Goal: Information Seeking & Learning: Check status

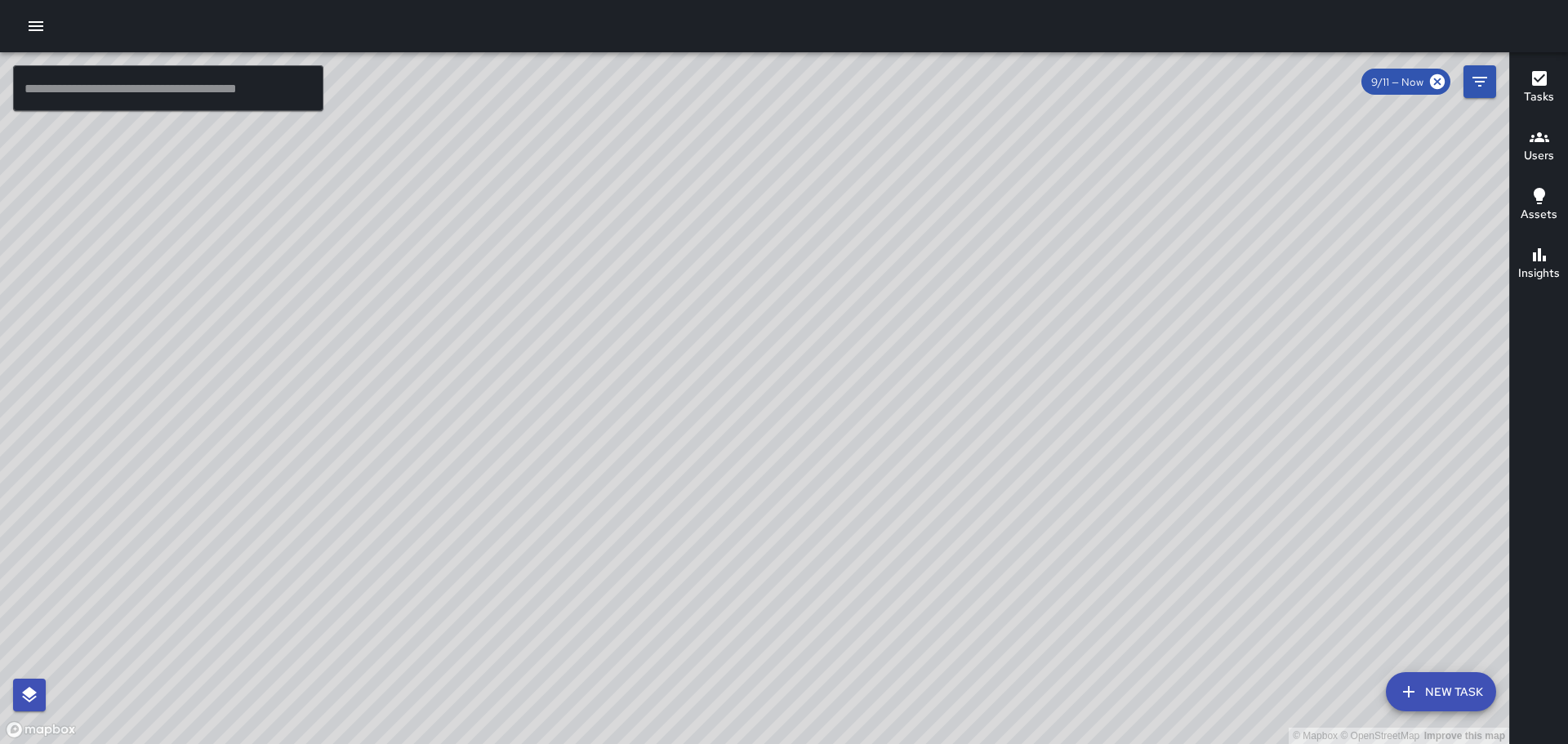
click at [29, 25] on icon "button" at bounding box center [35, 26] width 20 height 20
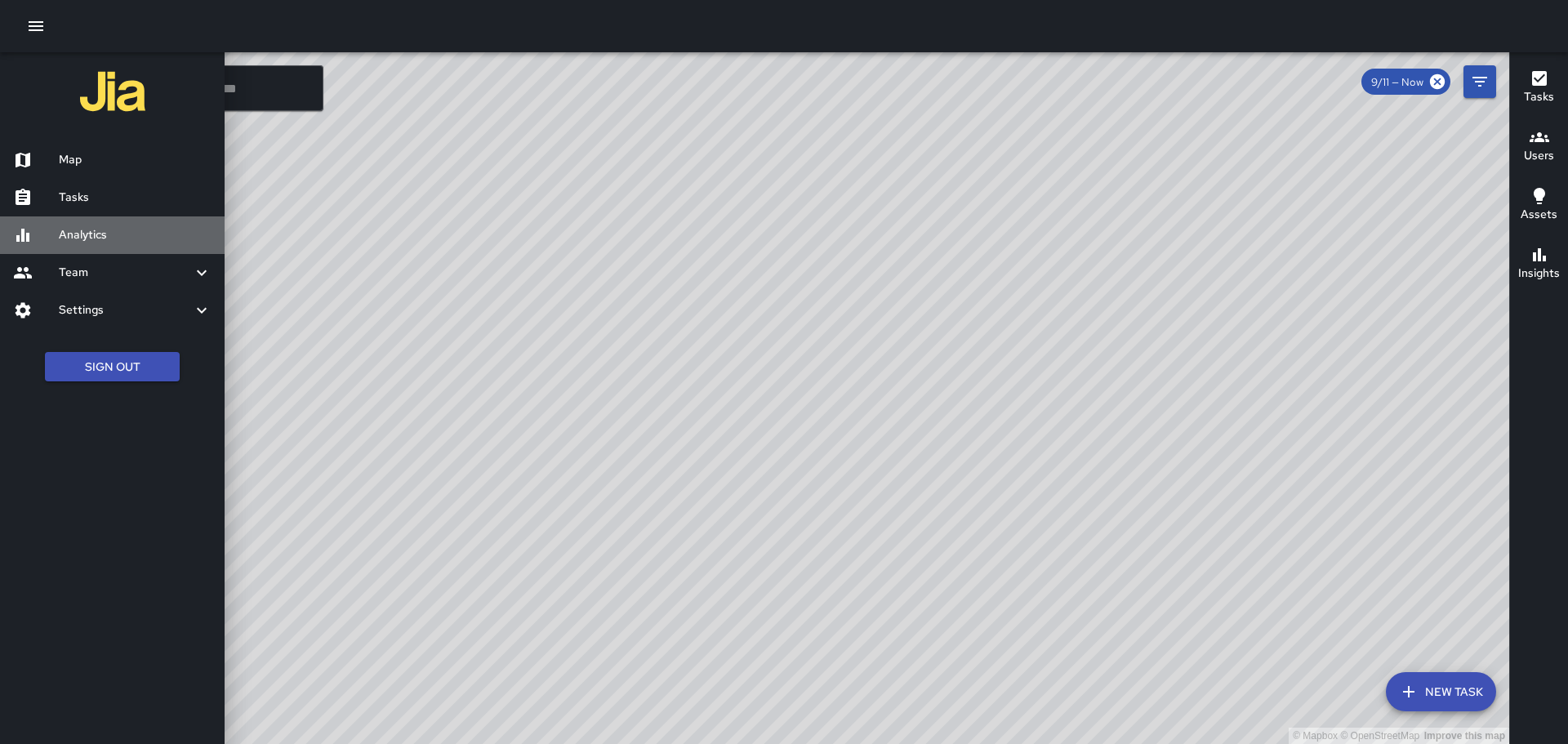
click at [97, 238] on h6 "Analytics" at bounding box center [135, 235] width 153 height 18
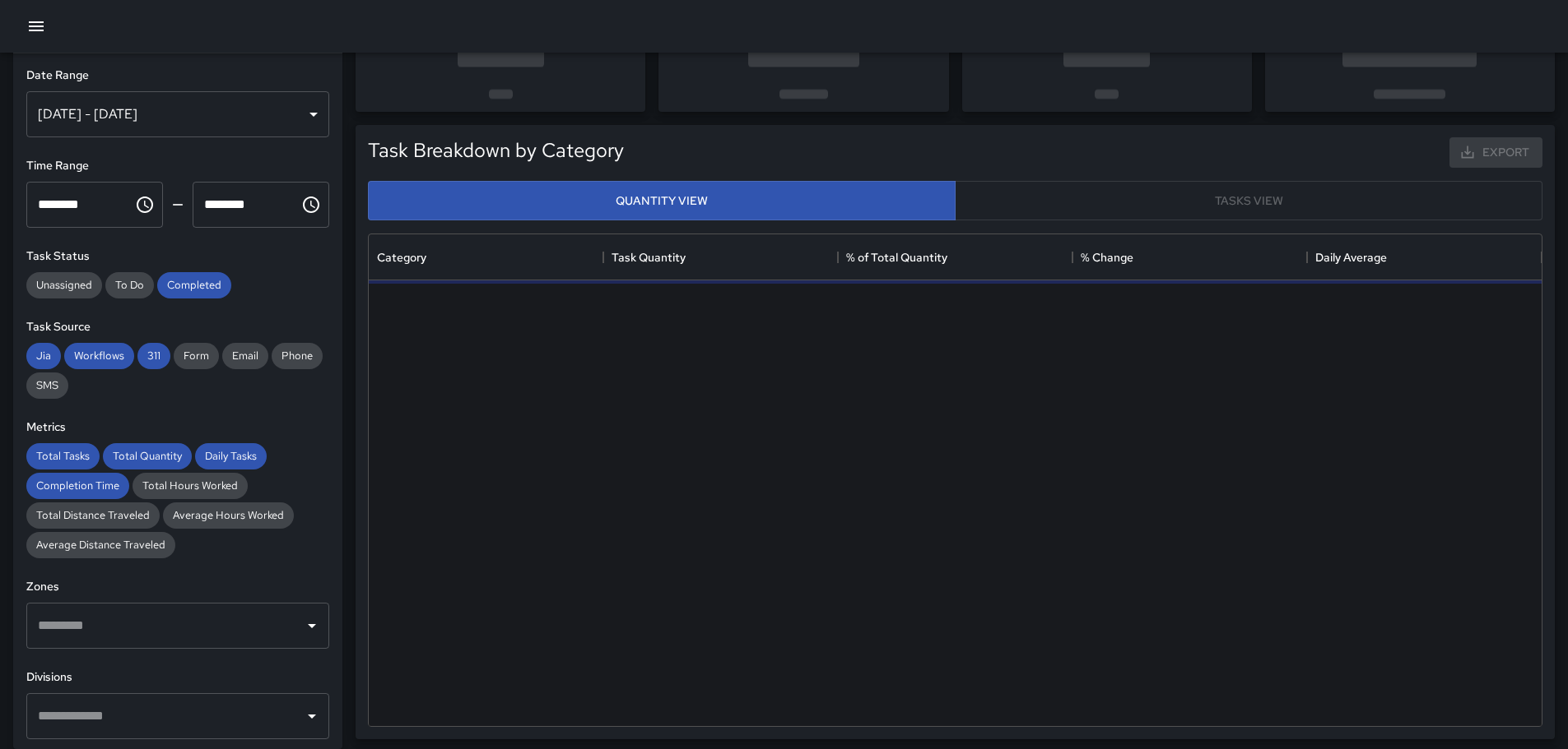
scroll to position [165, 0]
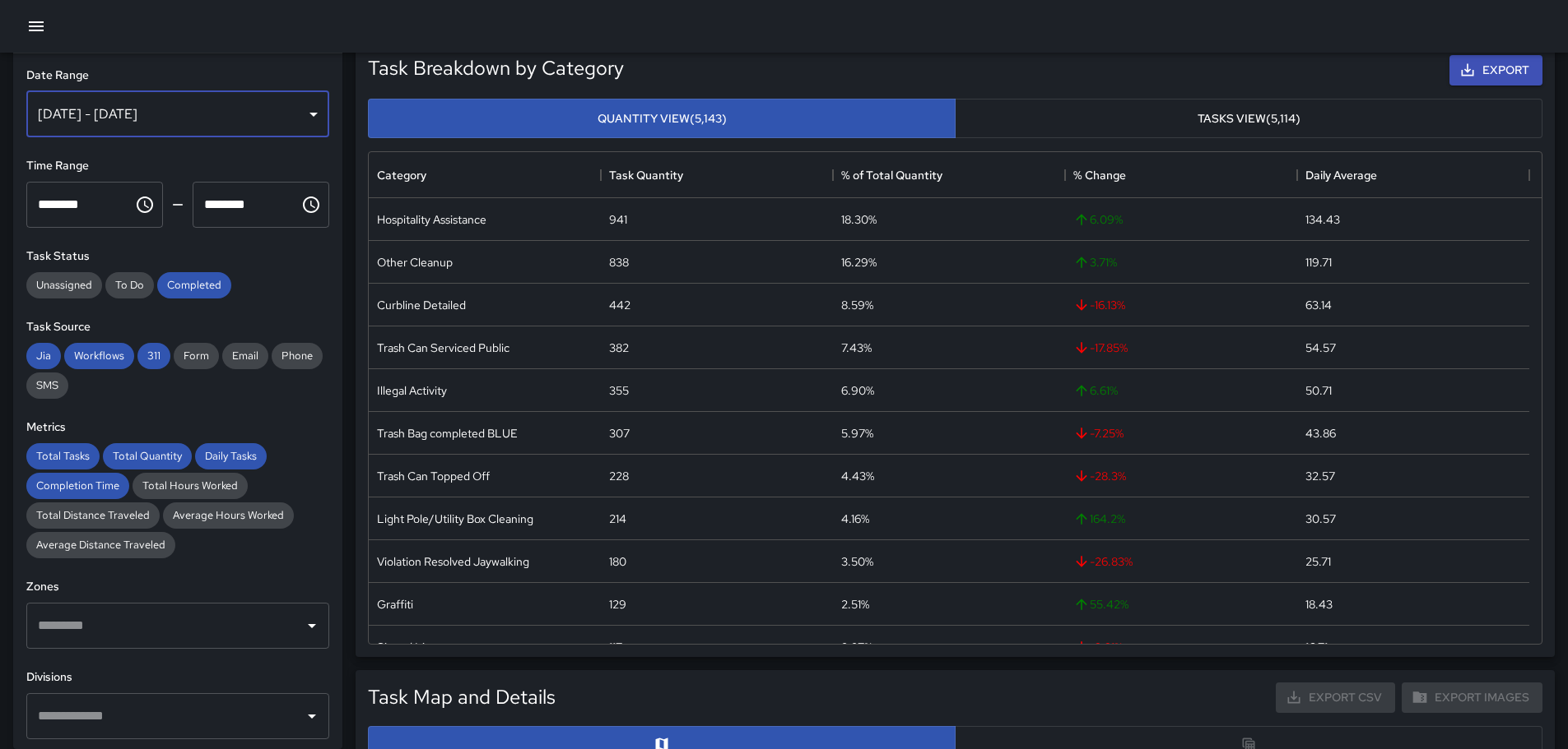
click at [301, 111] on div "[DATE] - [DATE]" at bounding box center [177, 114] width 303 height 46
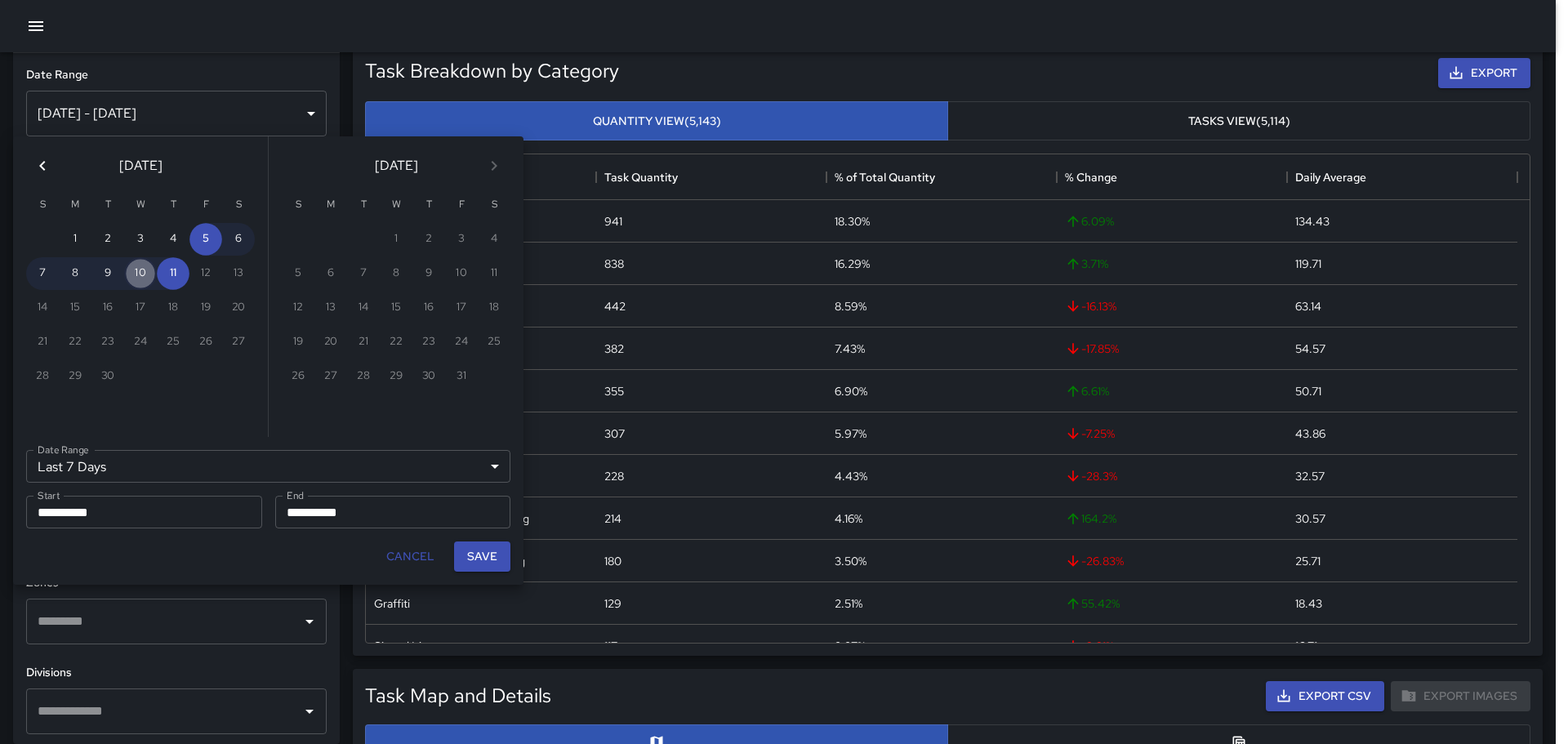
click at [141, 272] on button "10" at bounding box center [140, 273] width 32 height 32
type input "******"
type input "**********"
click at [142, 274] on button "10" at bounding box center [140, 273] width 32 height 32
type input "**********"
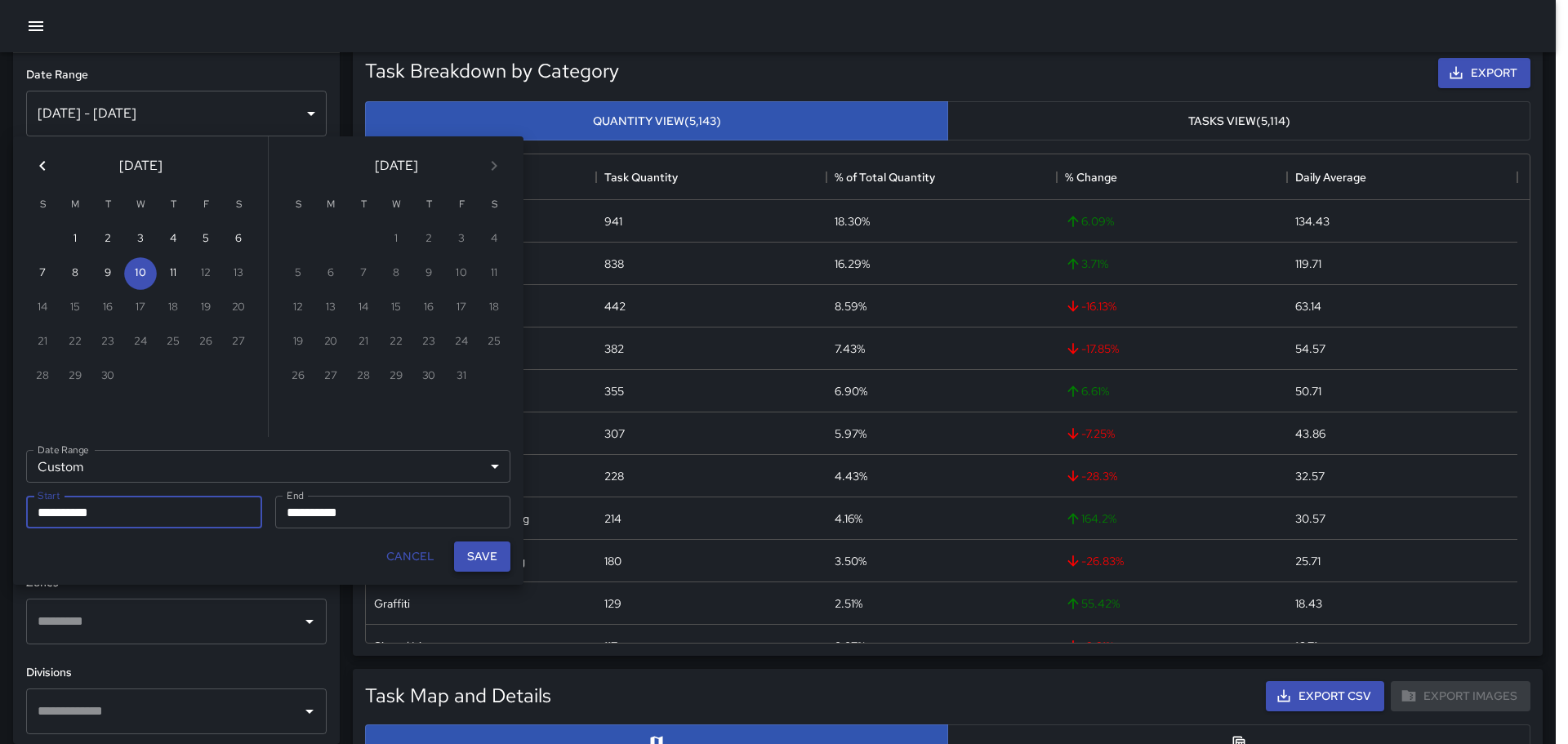
click at [491, 556] on button "Save" at bounding box center [481, 557] width 56 height 30
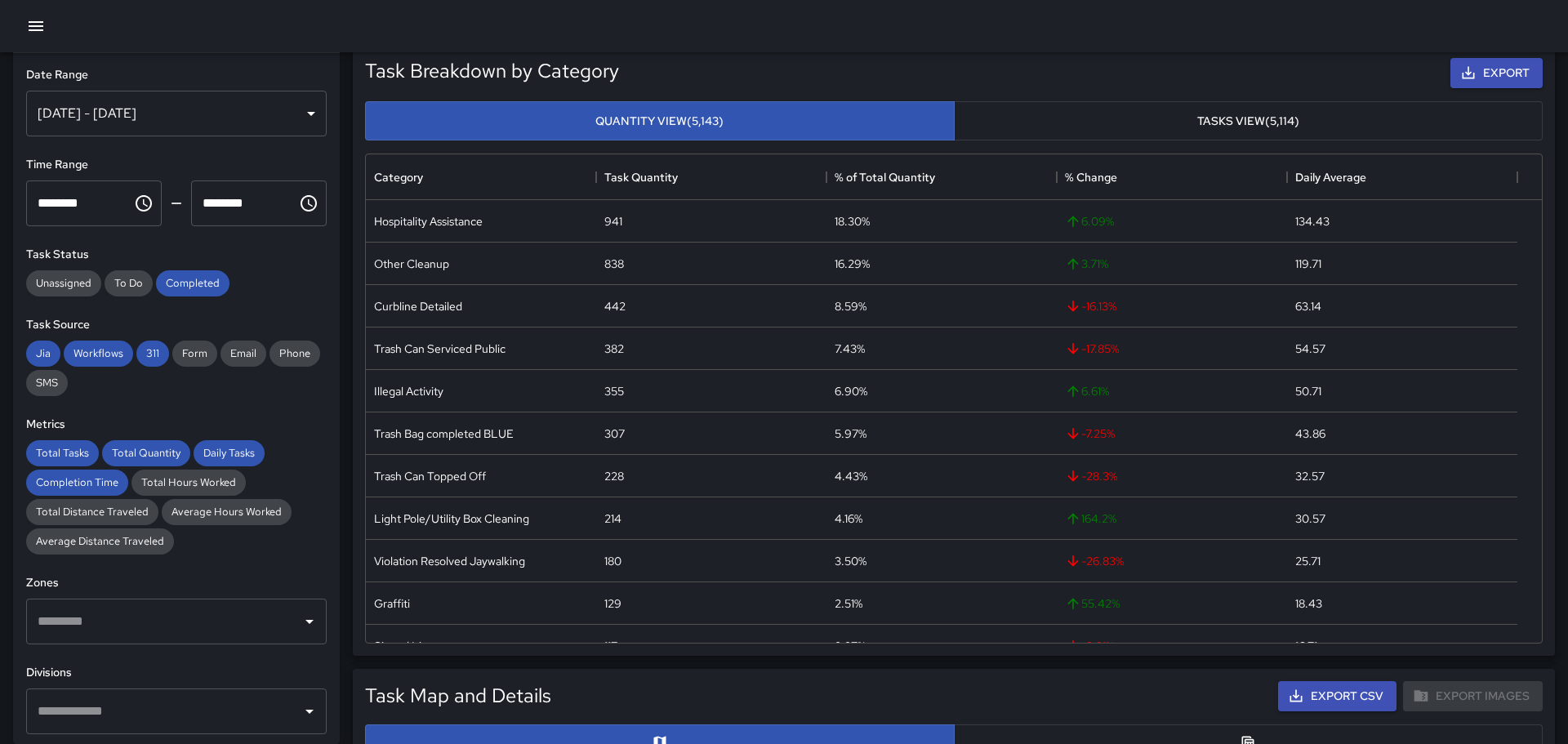
type input "**********"
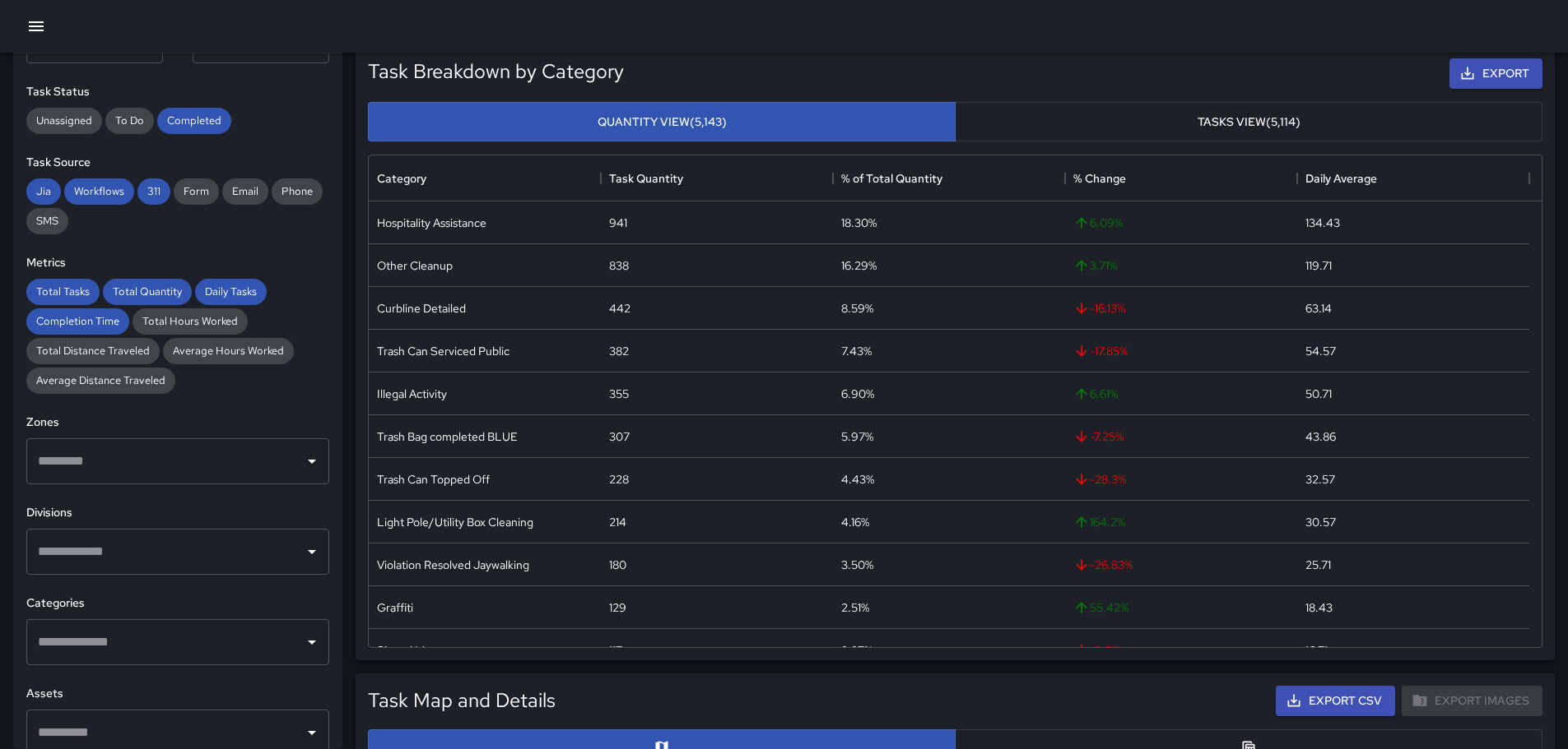
scroll to position [247, 0]
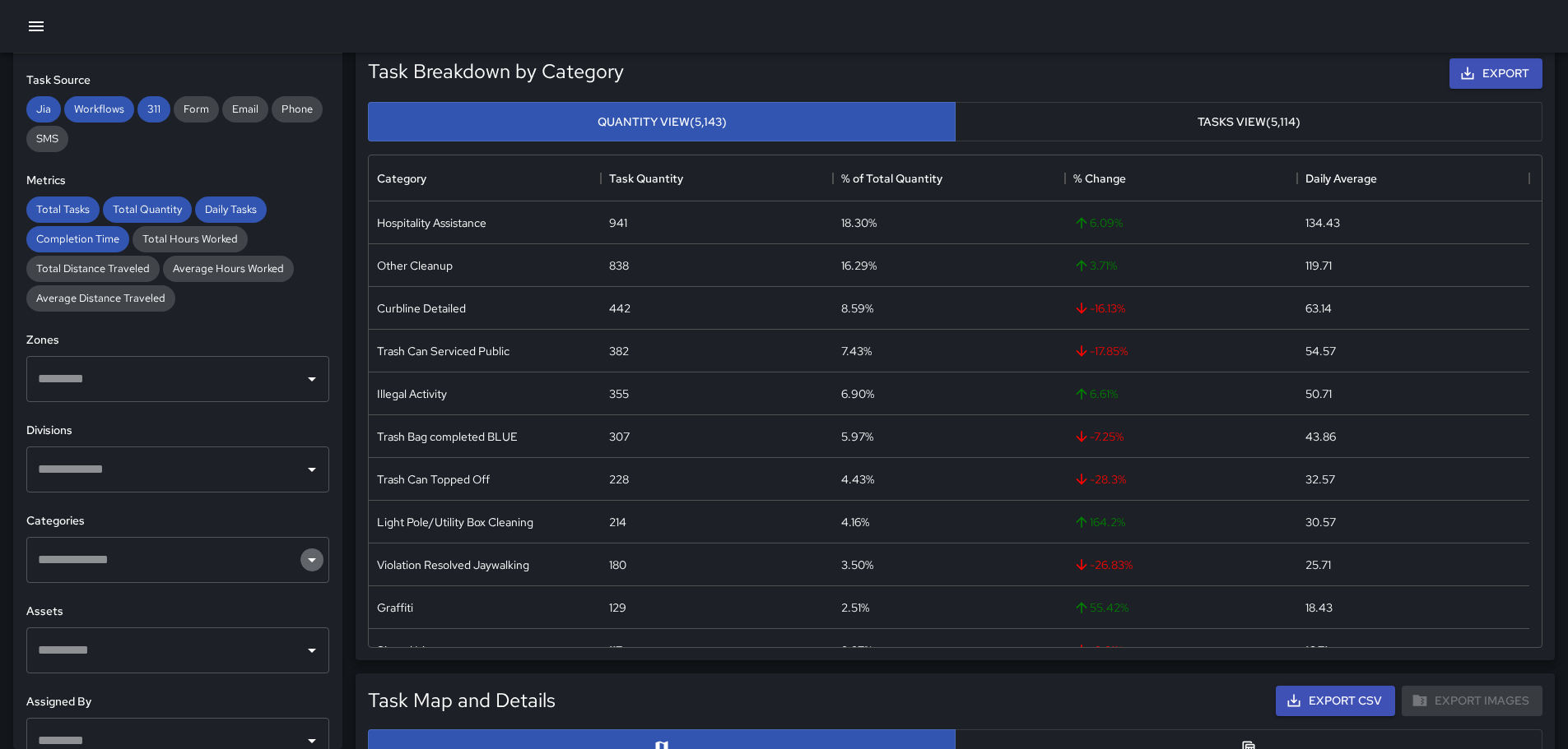
click at [302, 569] on icon "Open" at bounding box center [311, 559] width 20 height 20
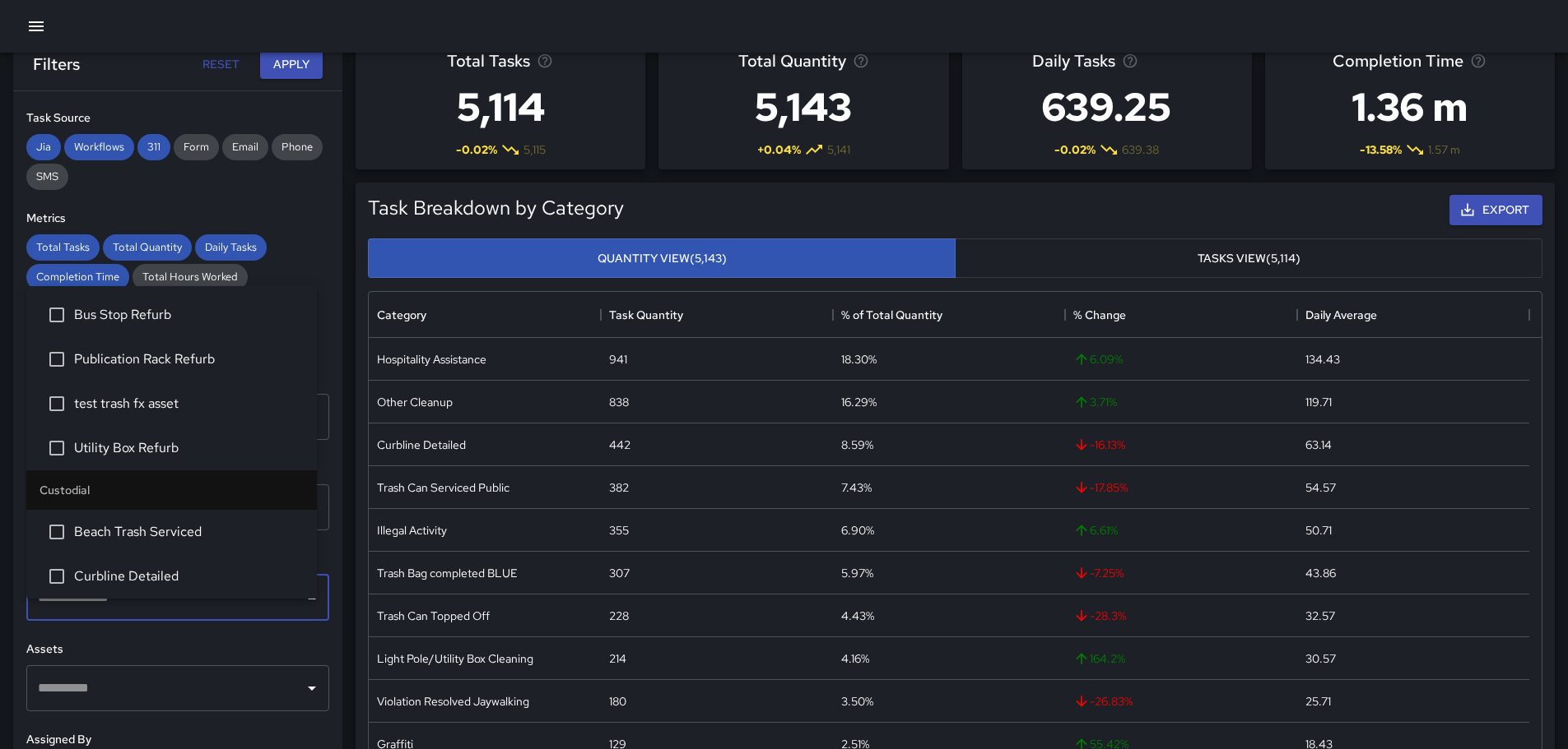
scroll to position [0, 0]
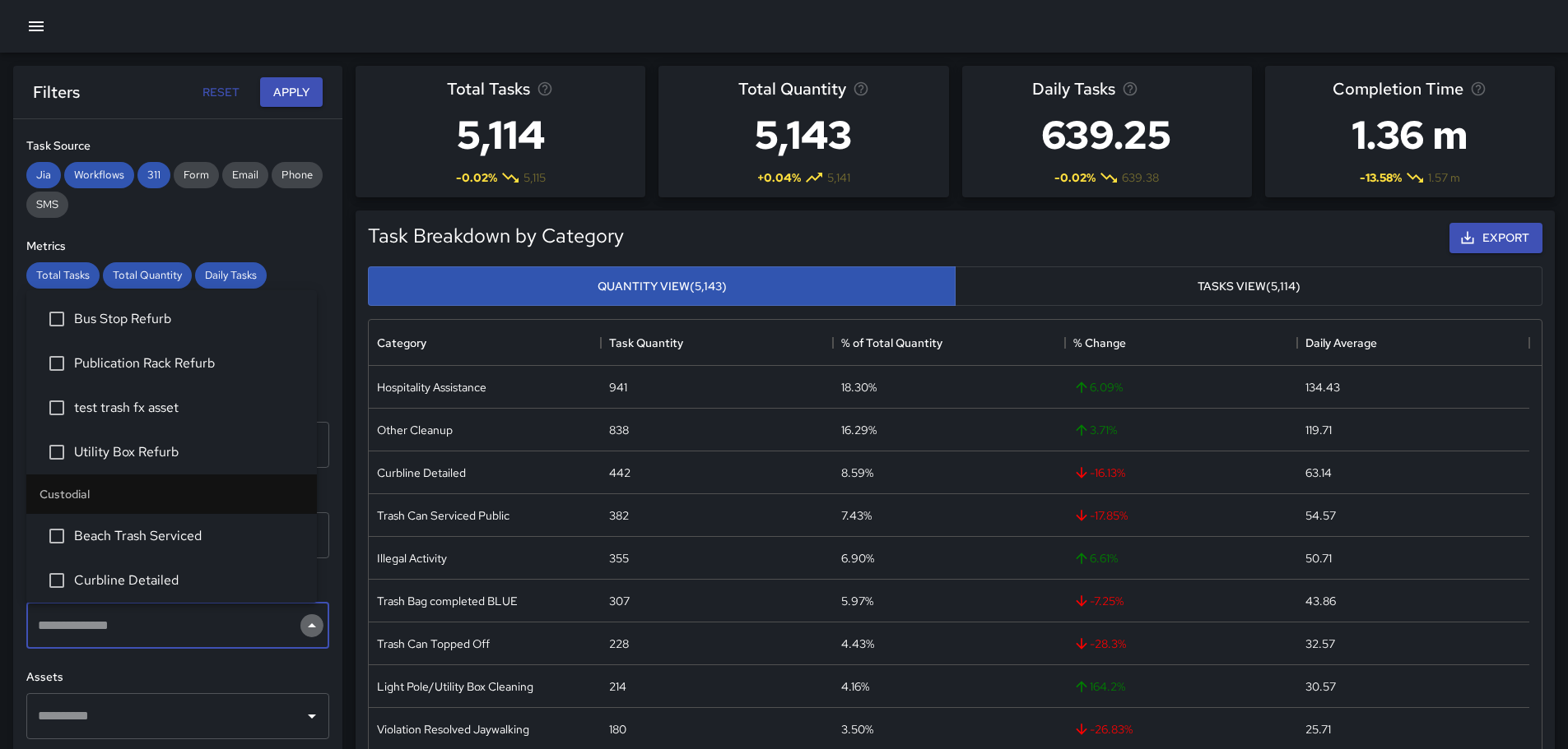
click at [302, 624] on icon "Close" at bounding box center [311, 625] width 20 height 20
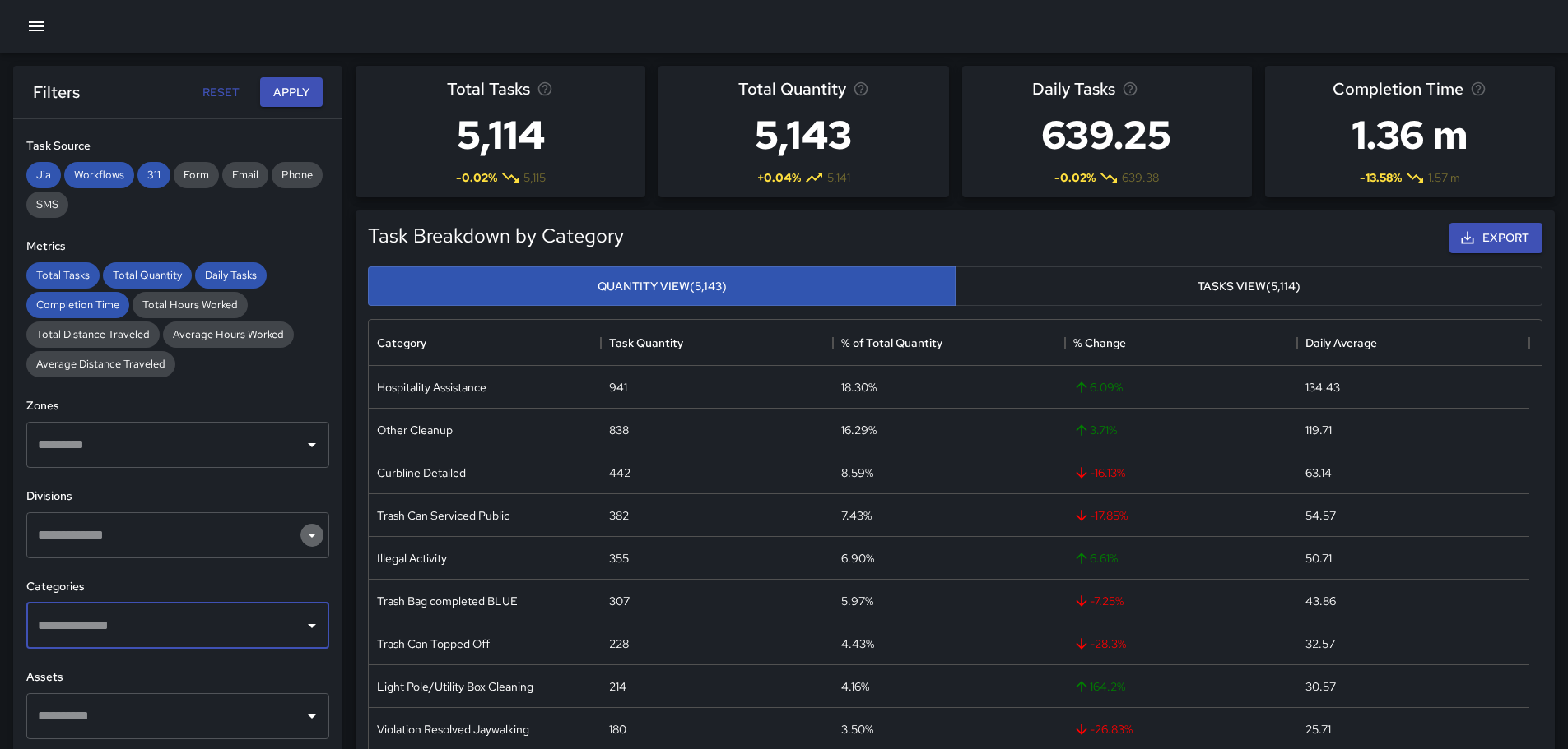
click at [302, 538] on icon "Open" at bounding box center [311, 535] width 20 height 20
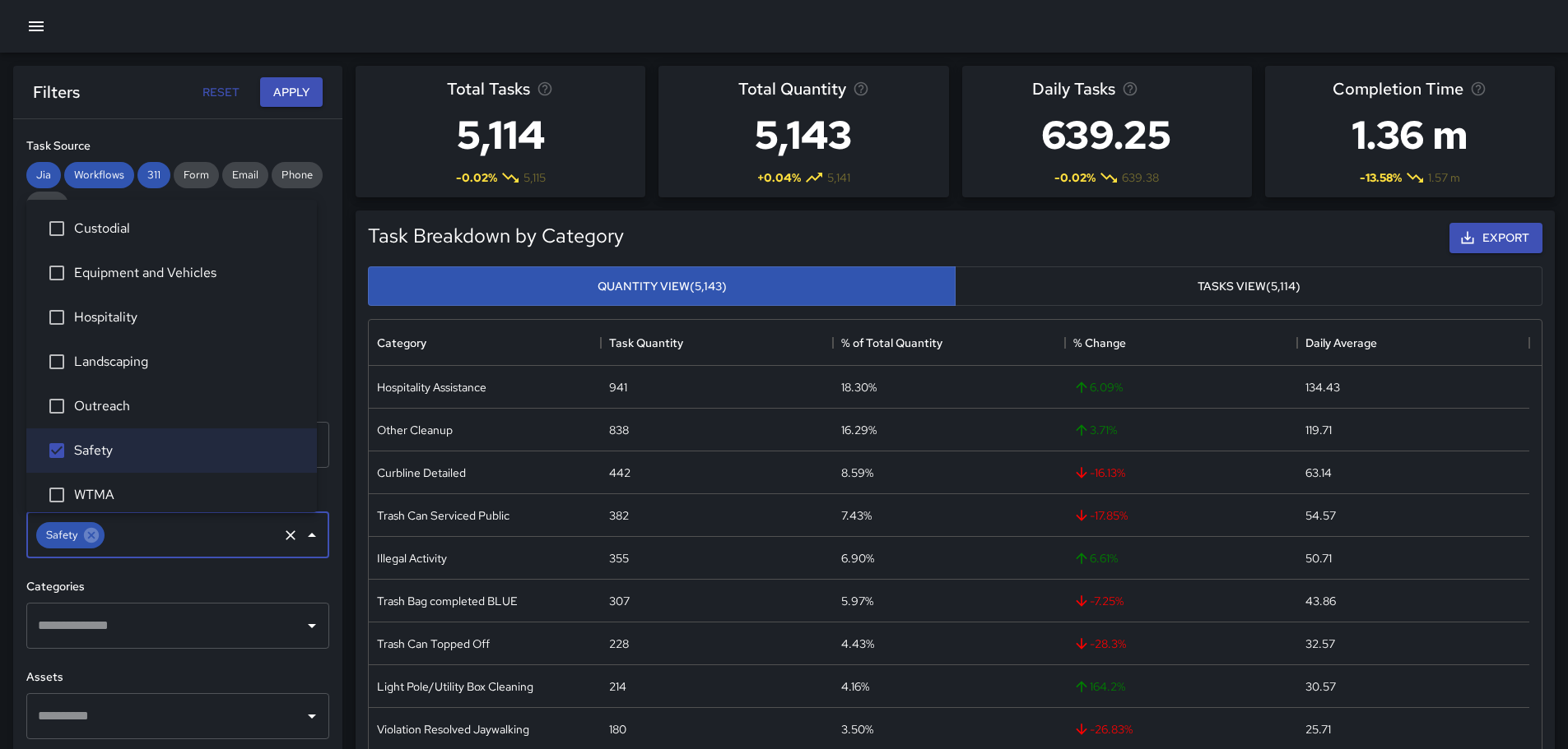
click at [302, 626] on icon "Open" at bounding box center [311, 625] width 20 height 20
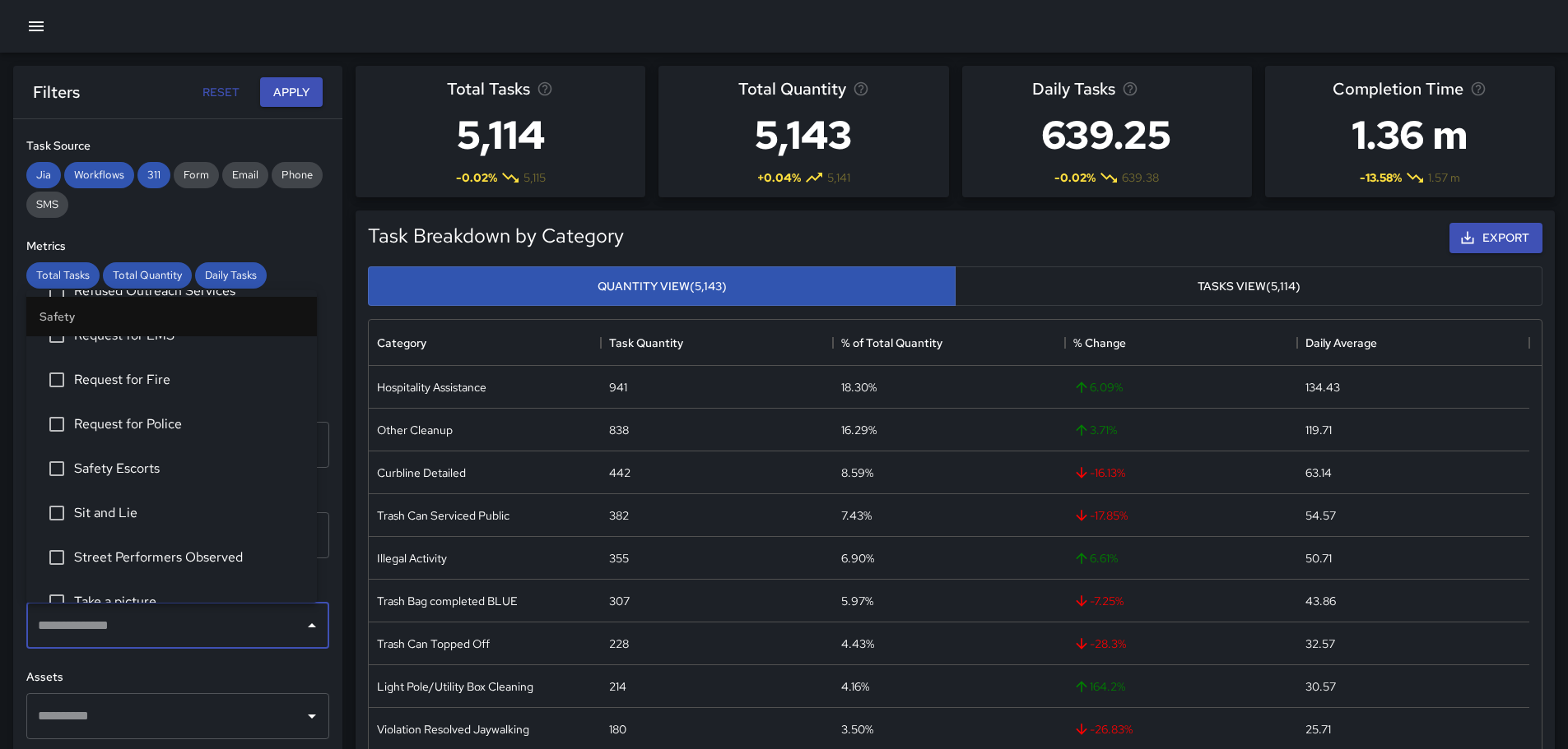
scroll to position [740, 0]
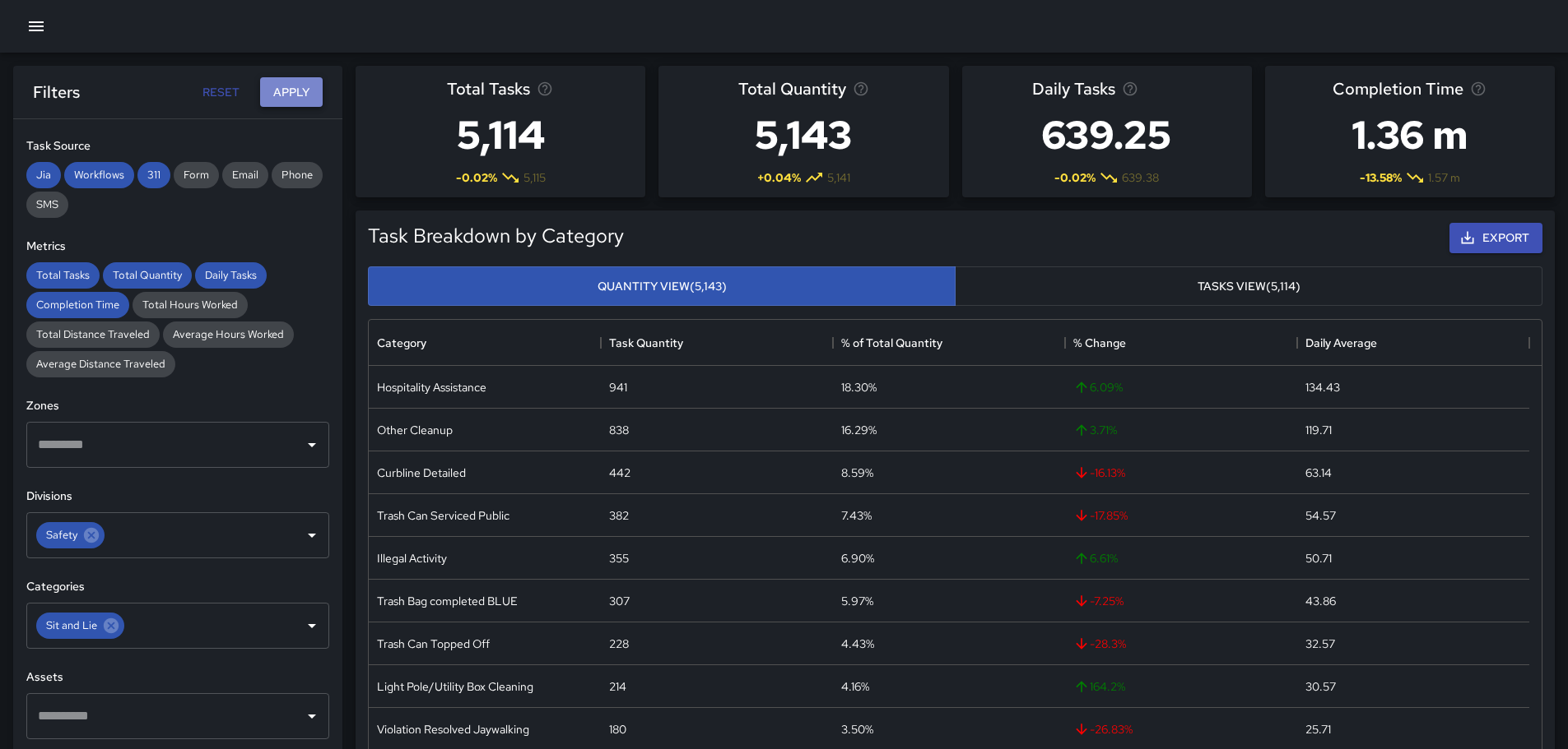
click at [289, 94] on button "Apply" at bounding box center [290, 93] width 62 height 31
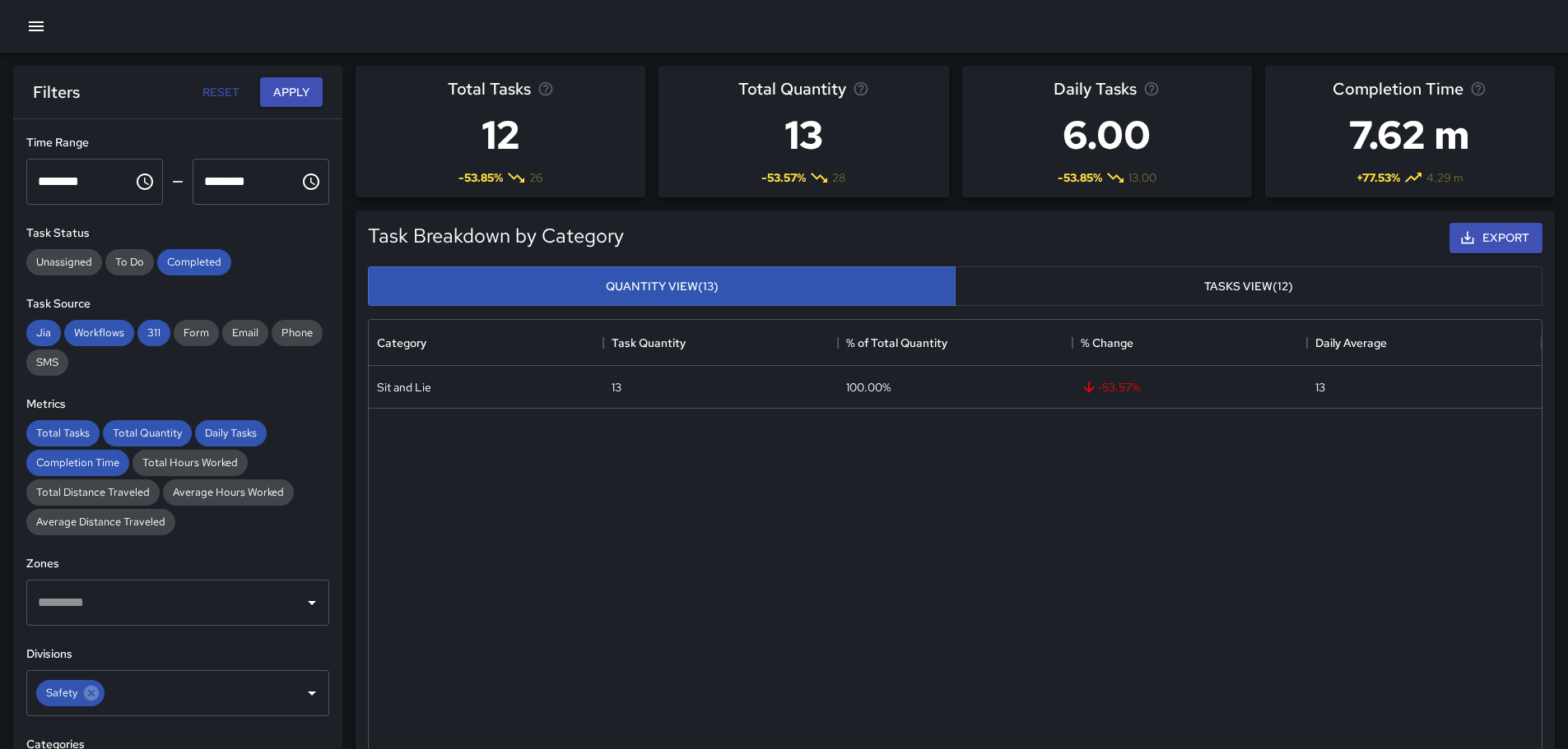
scroll to position [0, 0]
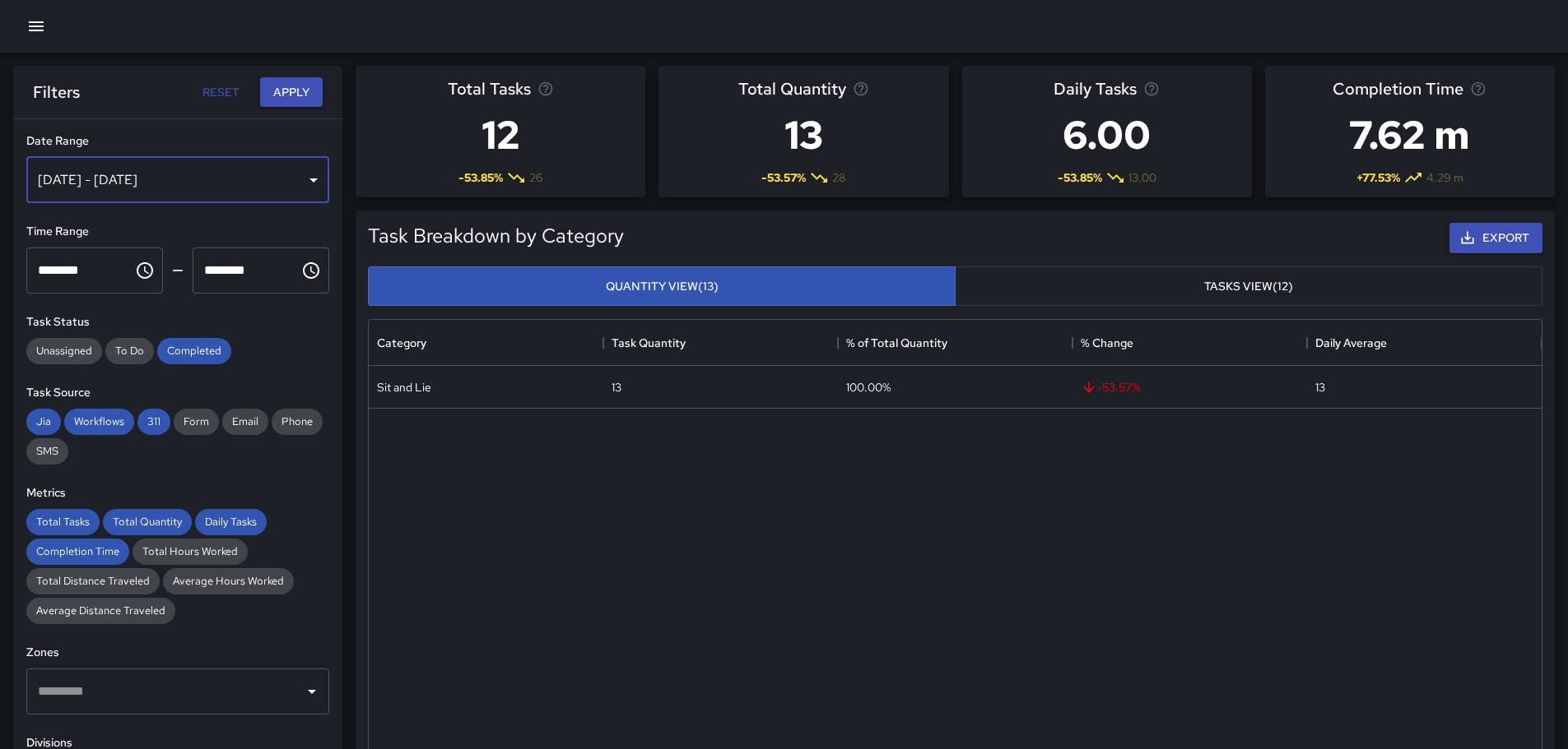
click at [311, 178] on div "[DATE] - [DATE]" at bounding box center [177, 180] width 303 height 46
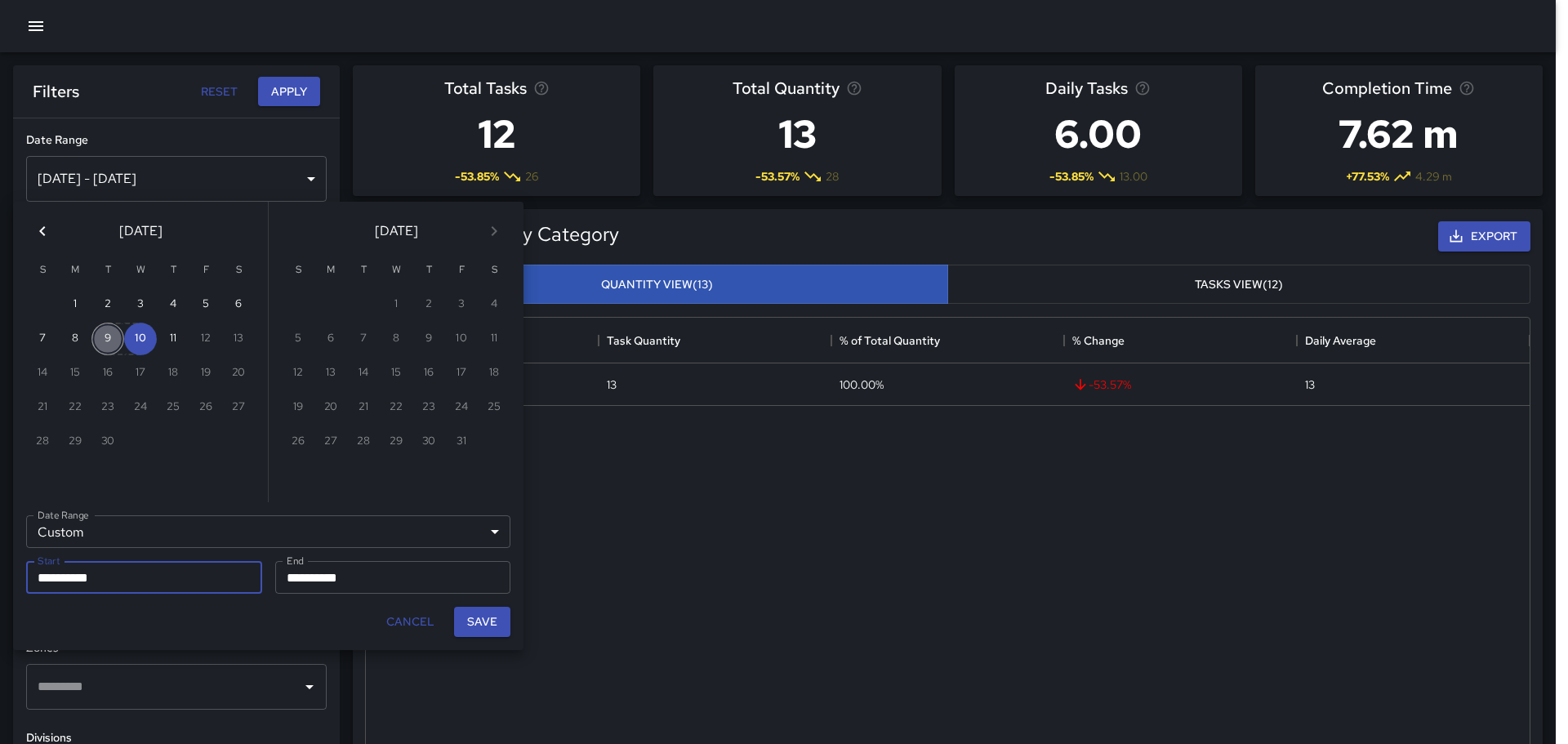
click at [115, 334] on button "9" at bounding box center [108, 339] width 32 height 32
type input "**********"
click at [108, 340] on button "9" at bounding box center [108, 339] width 32 height 32
type input "**********"
click at [480, 623] on button "Save" at bounding box center [481, 622] width 56 height 30
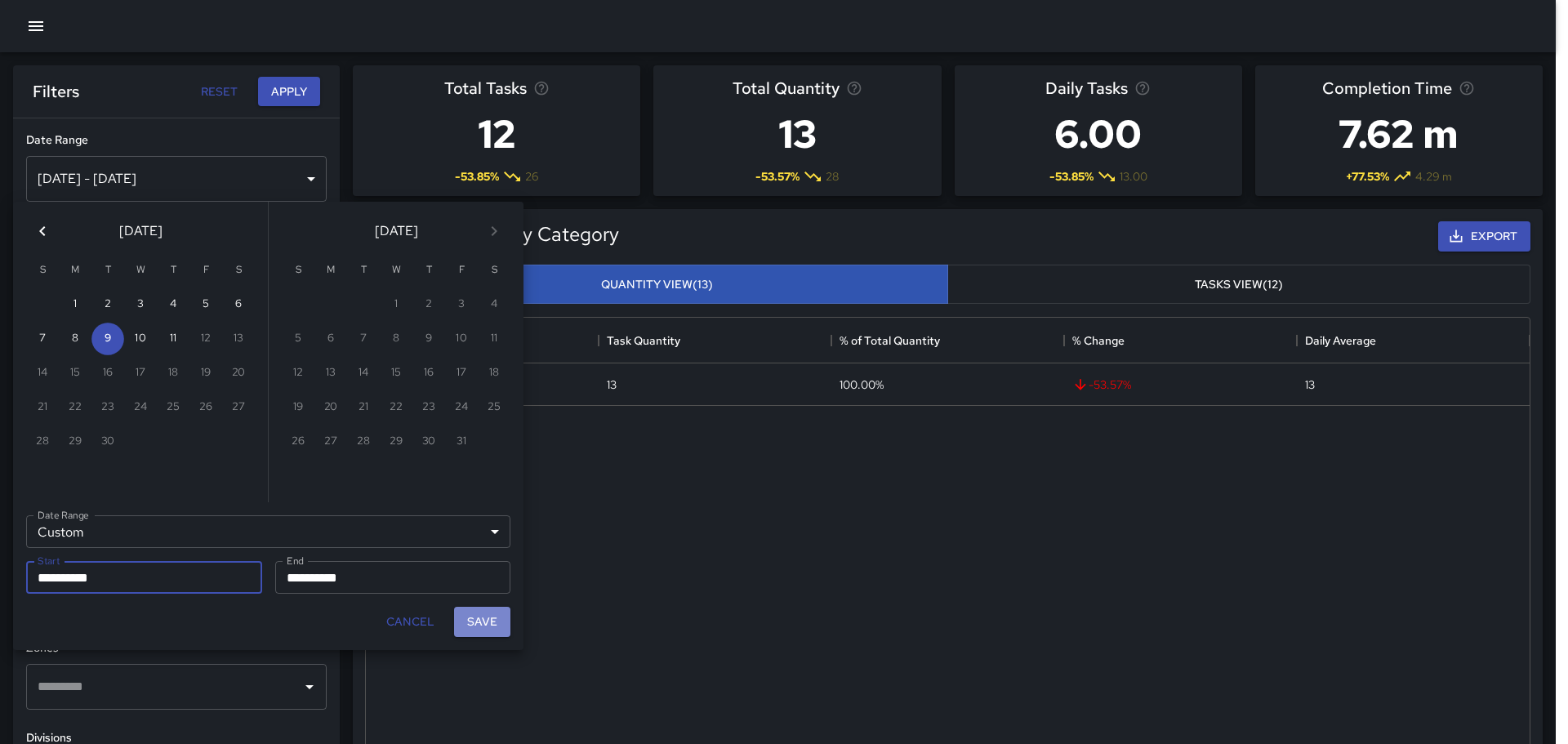
type input "**********"
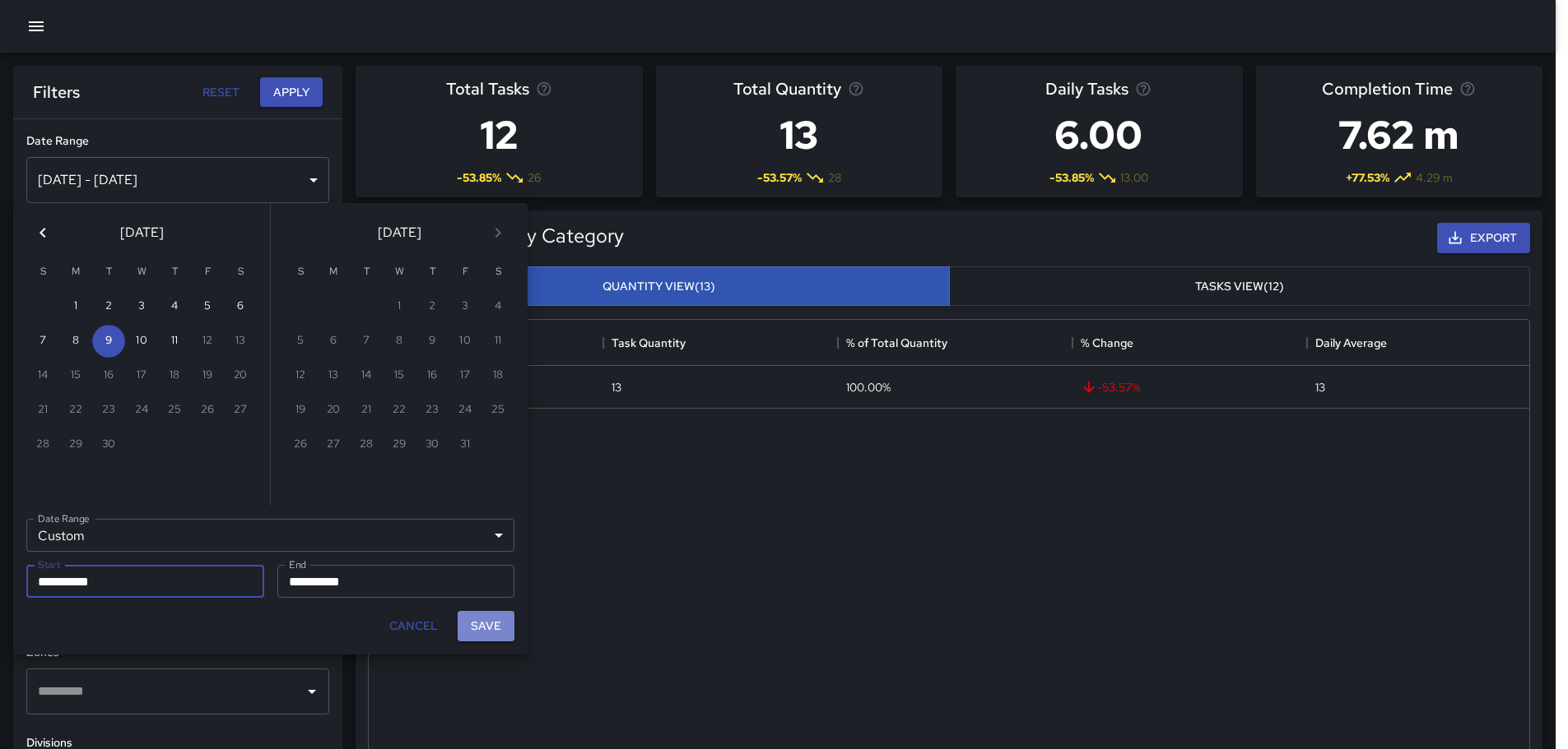
scroll to position [13, 13]
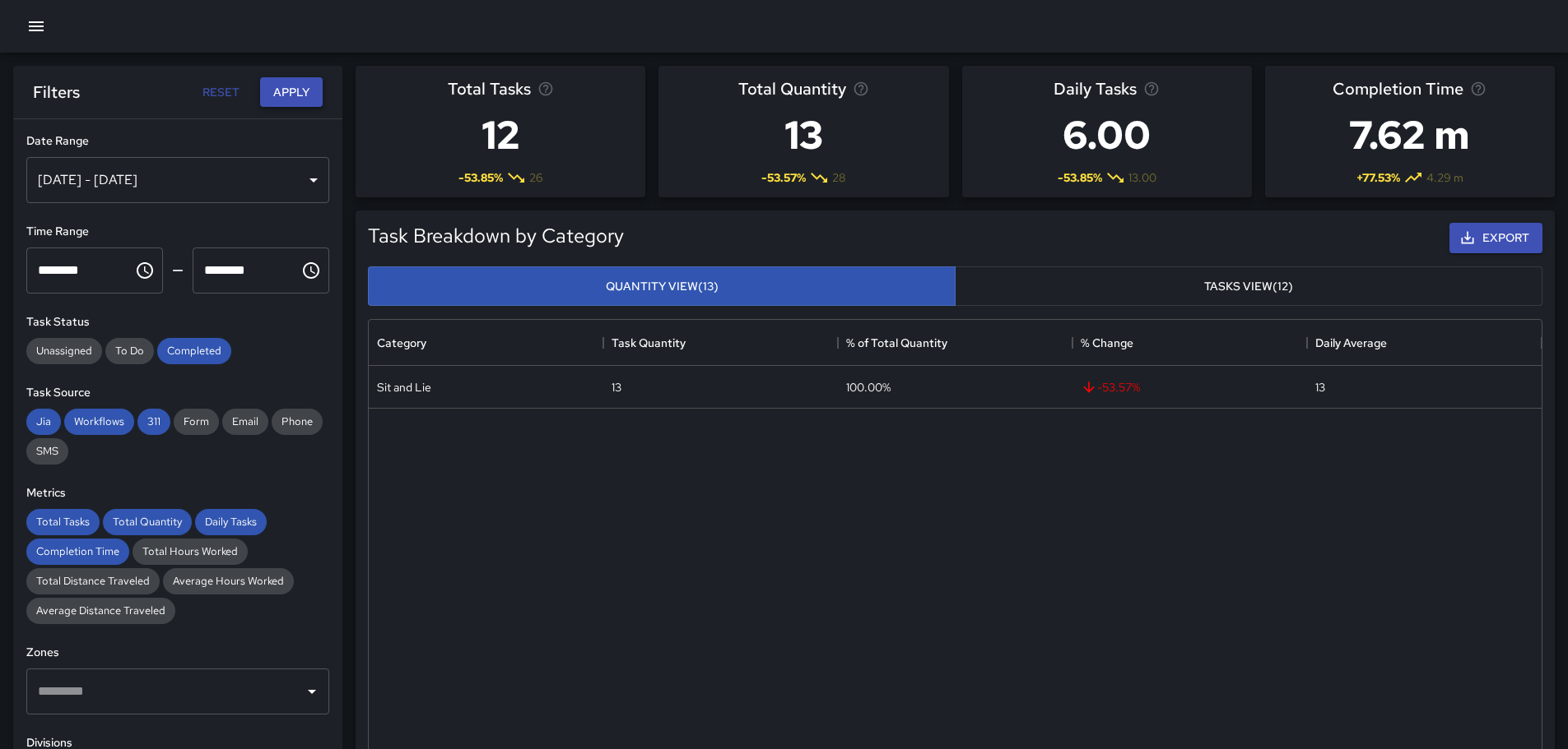
click at [293, 88] on button "Apply" at bounding box center [290, 93] width 62 height 31
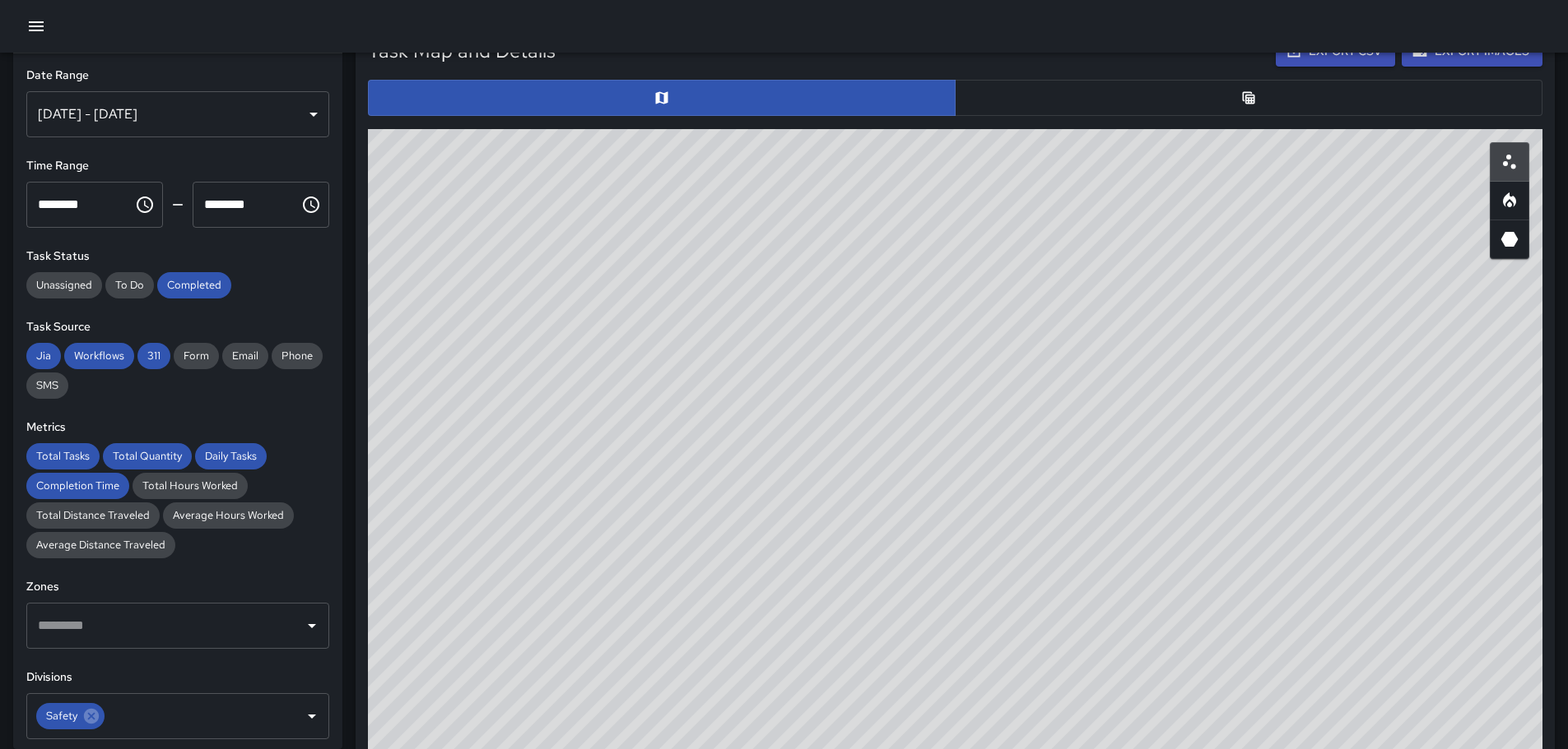
scroll to position [811, 0]
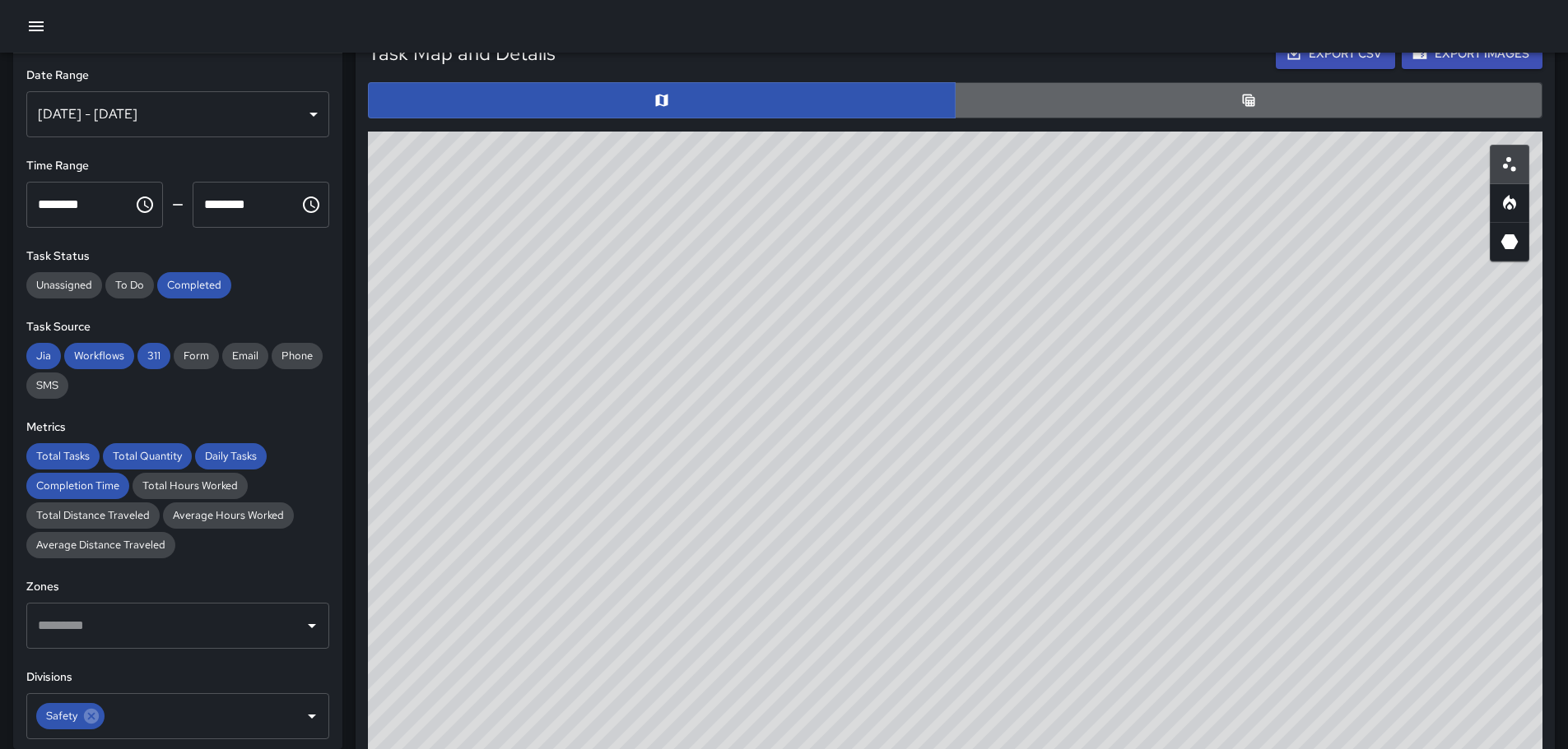
click at [1214, 105] on button "button" at bounding box center [1248, 101] width 588 height 36
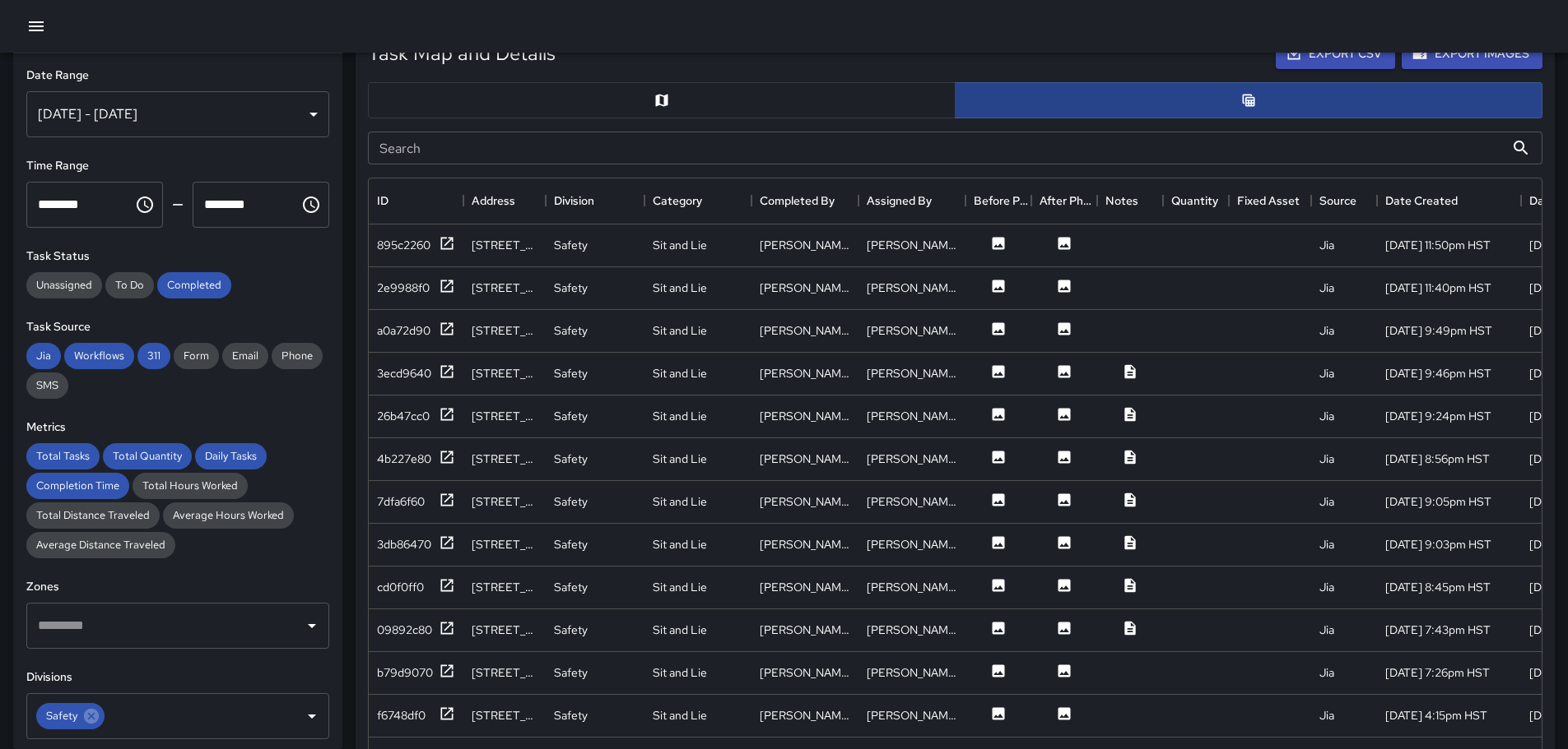
scroll to position [13, 13]
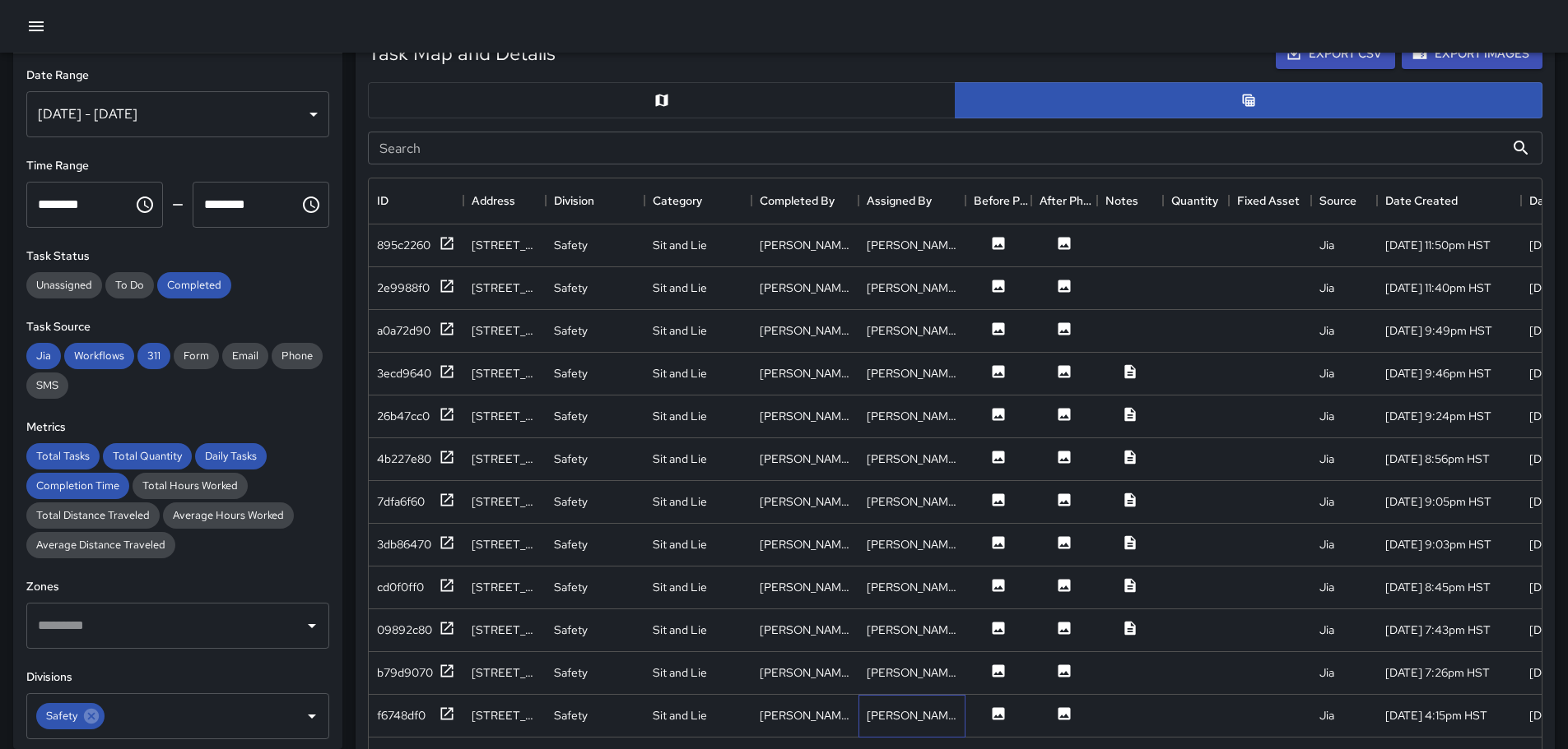
click at [911, 706] on div "[PERSON_NAME]" at bounding box center [911, 715] width 107 height 43
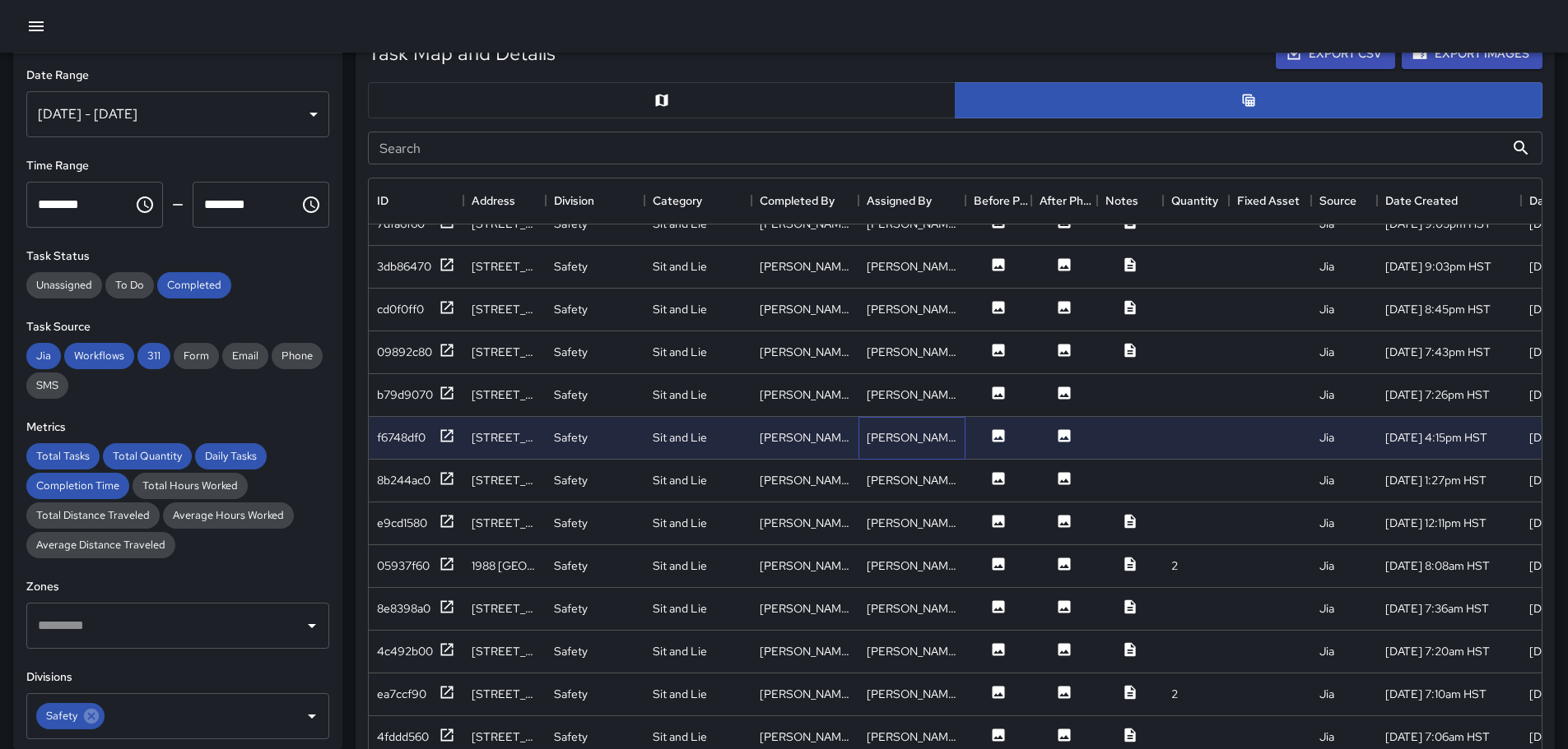
scroll to position [329, 0]
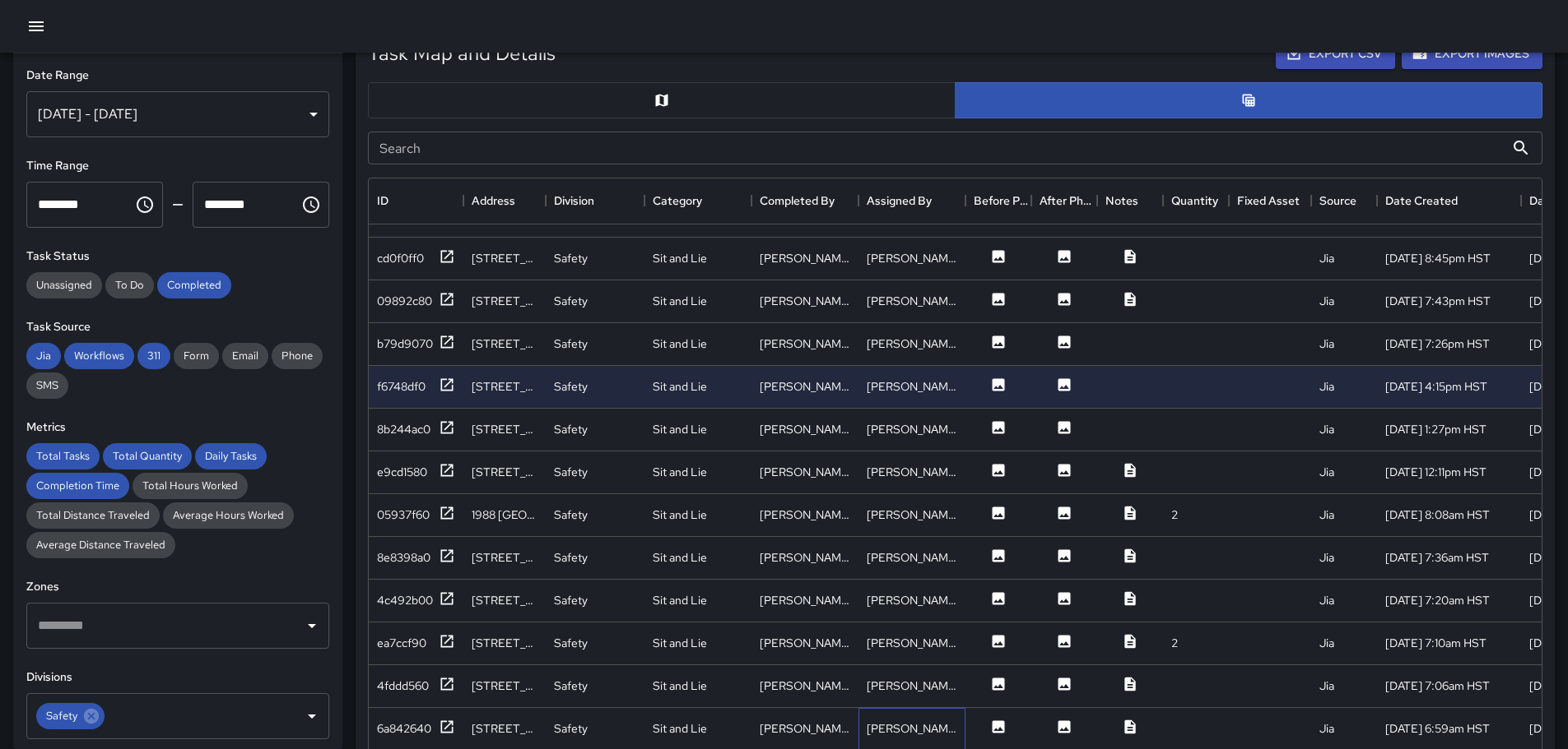
drag, startPoint x: 912, startPoint y: 724, endPoint x: 926, endPoint y: 689, distance: 37.7
click at [912, 724] on div "[PERSON_NAME]" at bounding box center [911, 728] width 90 height 16
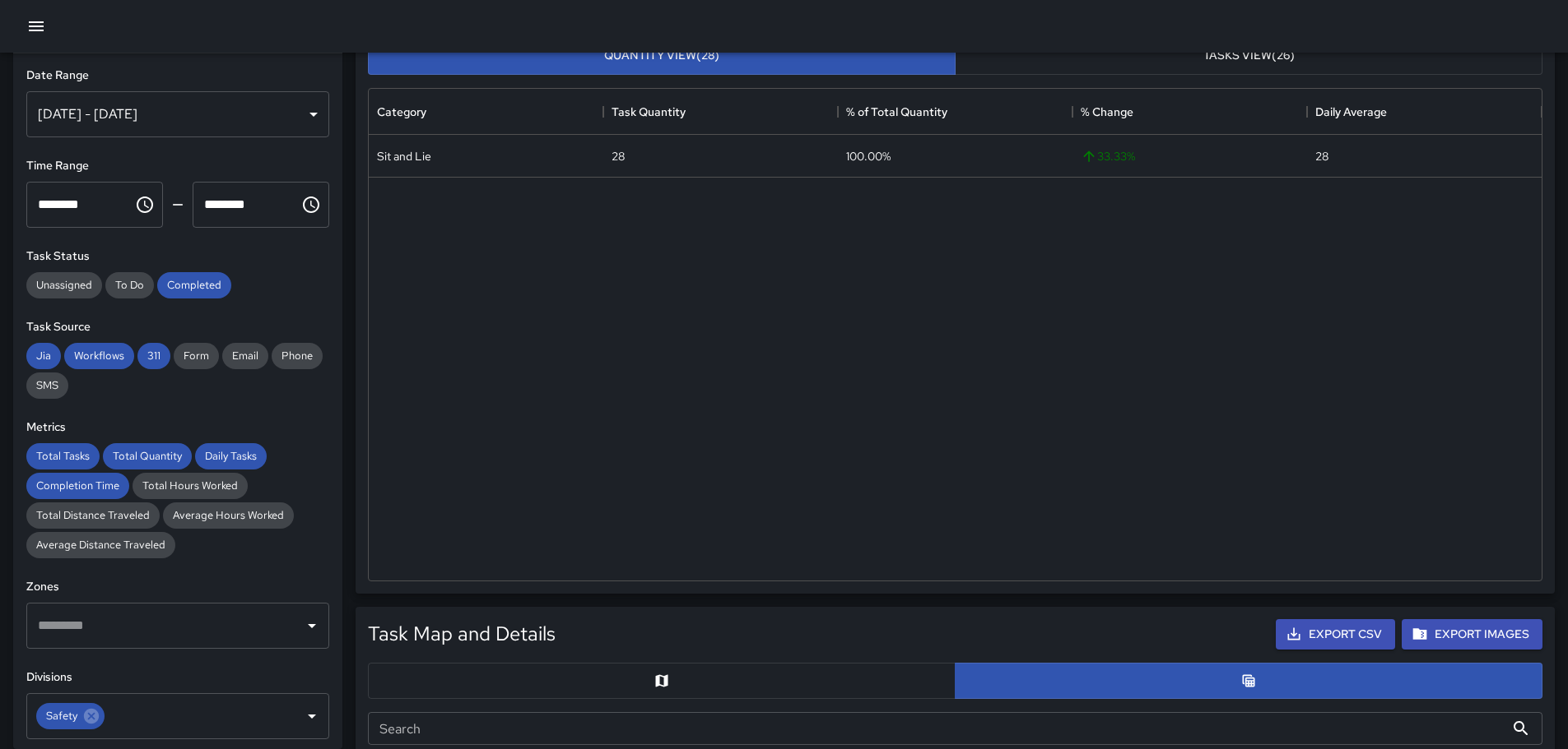
scroll to position [0, 0]
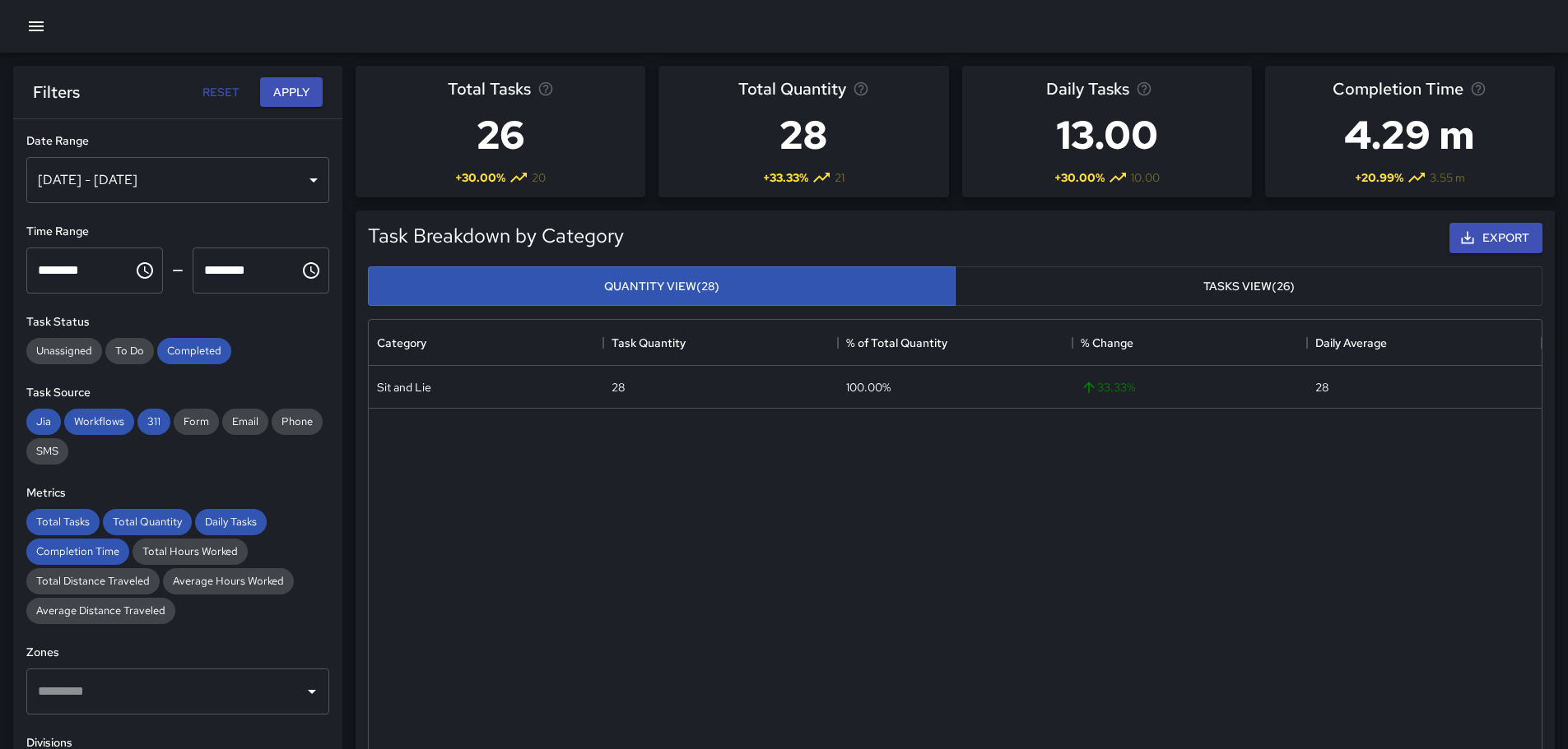
click at [303, 178] on div "[DATE] - [DATE]" at bounding box center [177, 180] width 303 height 46
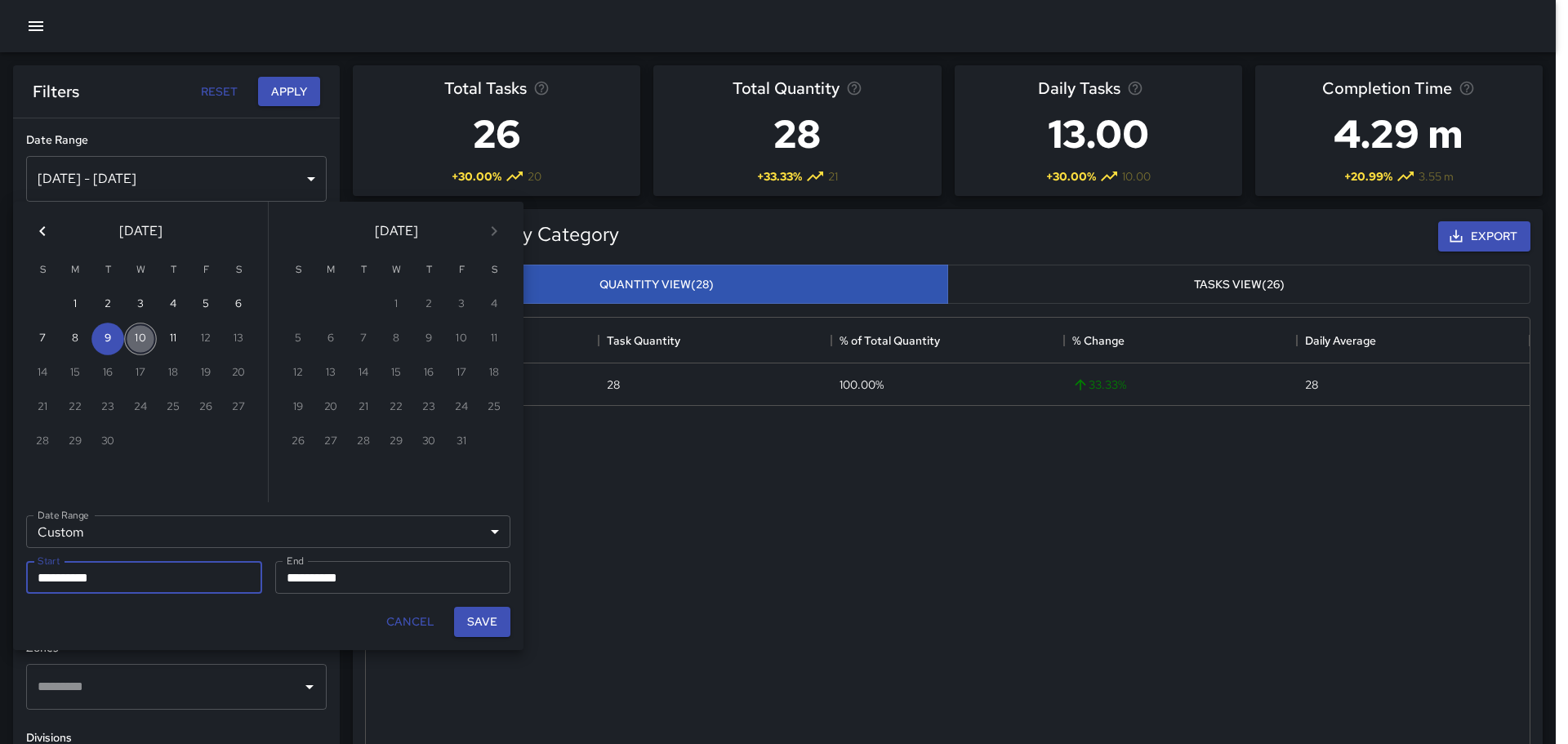
click at [148, 338] on button "10" at bounding box center [140, 339] width 32 height 32
type input "**********"
click at [148, 338] on button "10" at bounding box center [140, 339] width 32 height 32
type input "**********"
click at [480, 624] on button "Save" at bounding box center [481, 622] width 56 height 30
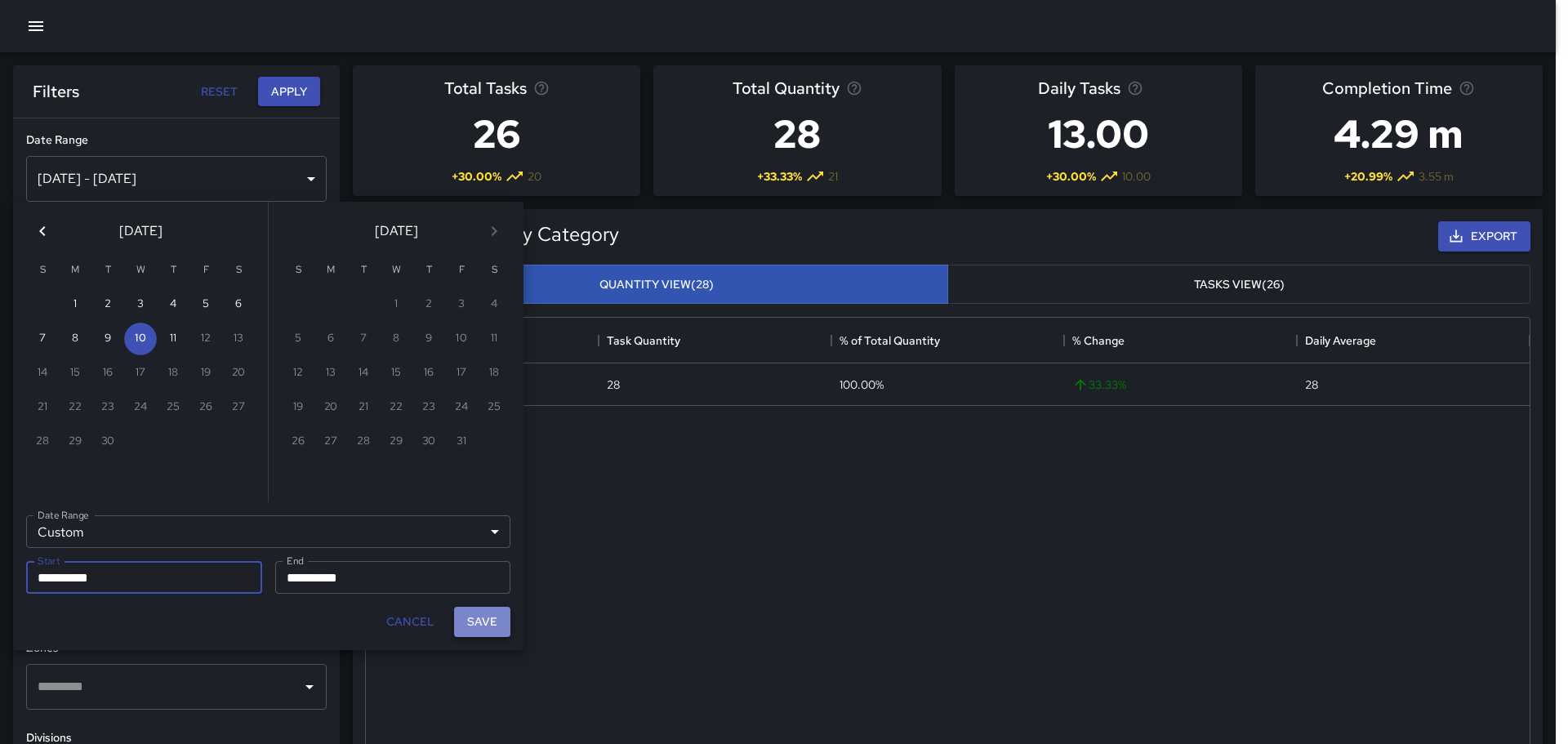
type input "**********"
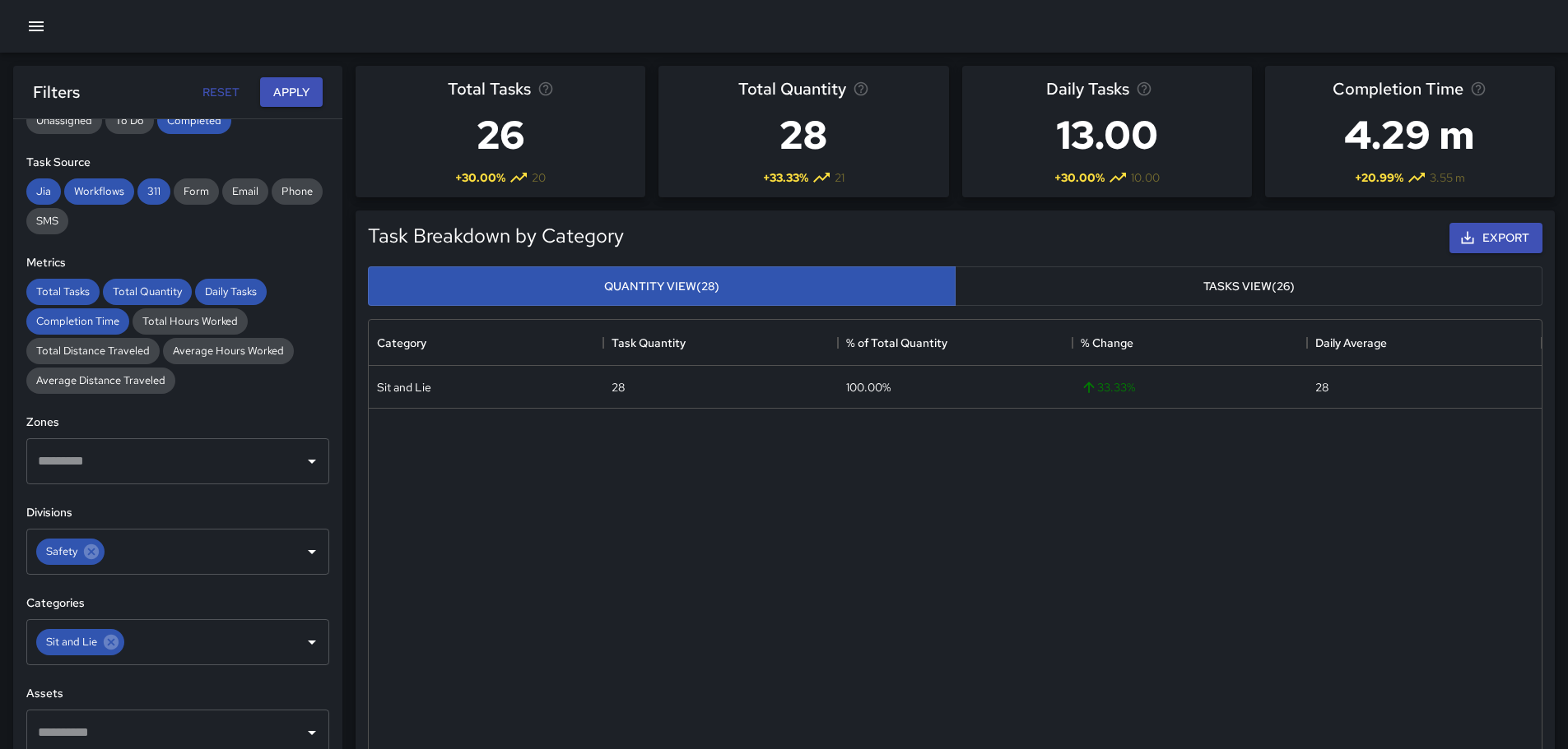
scroll to position [247, 0]
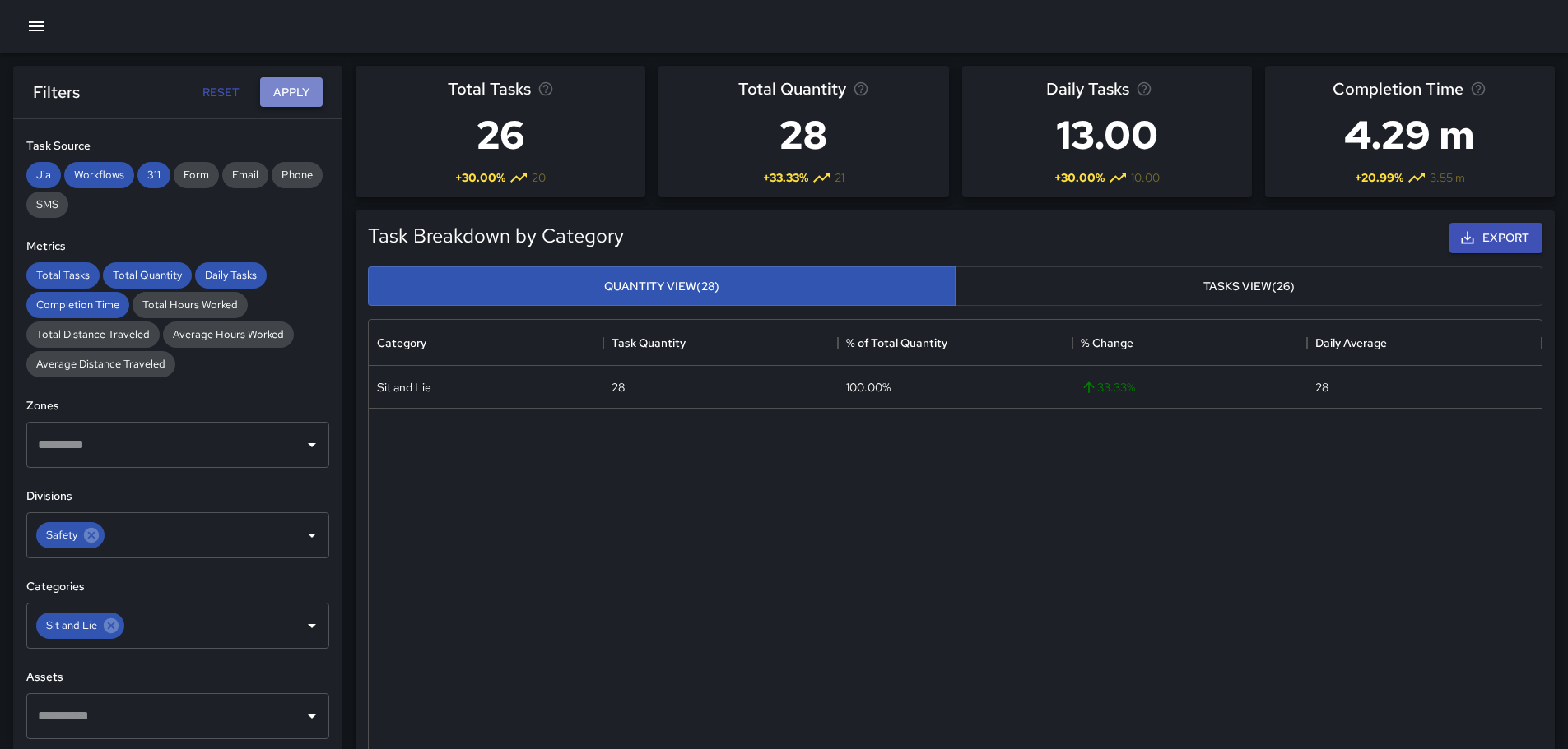
click at [287, 95] on button "Apply" at bounding box center [290, 93] width 62 height 31
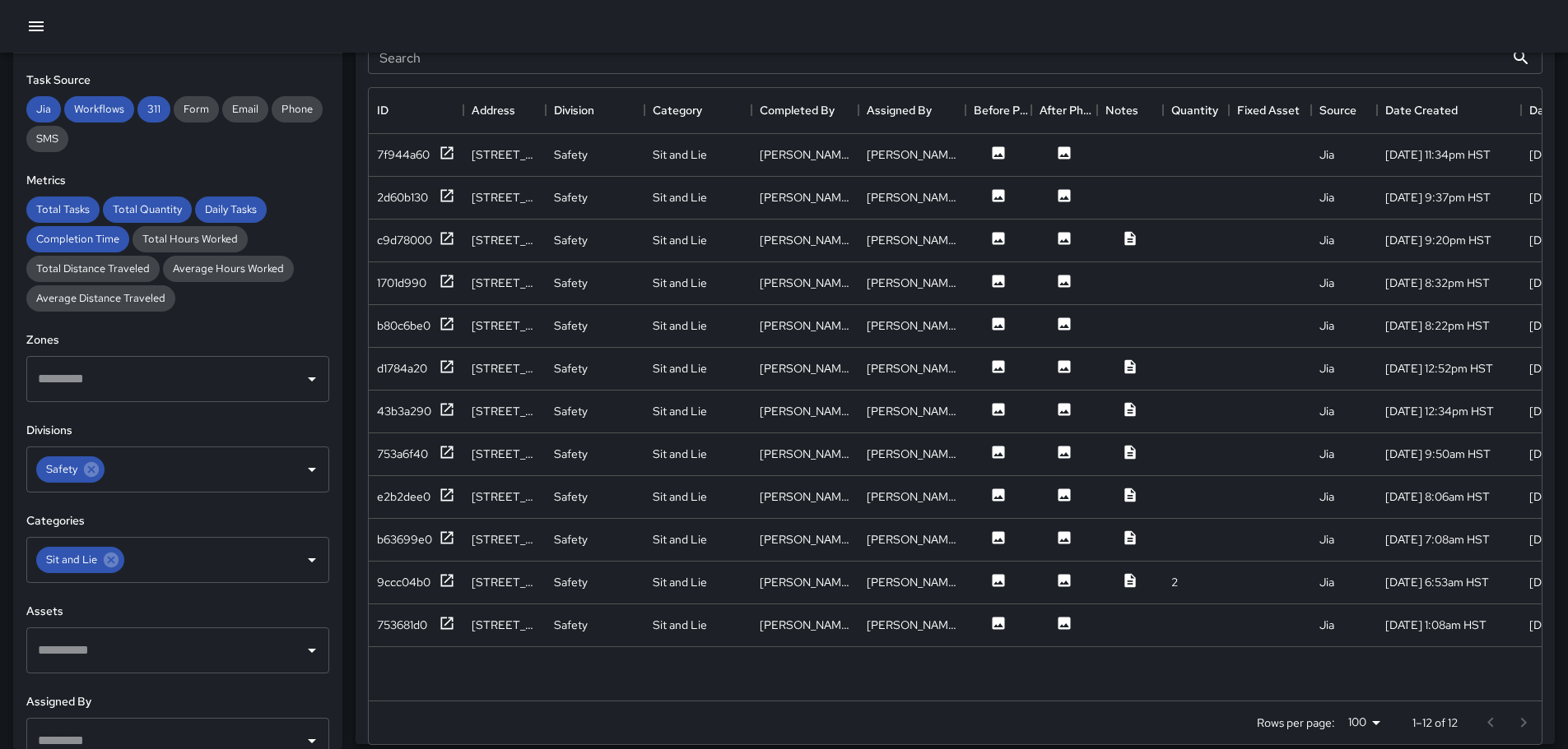
scroll to position [904, 0]
click at [826, 153] on div "[PERSON_NAME] Tiny [PERSON_NAME]" at bounding box center [804, 151] width 90 height 16
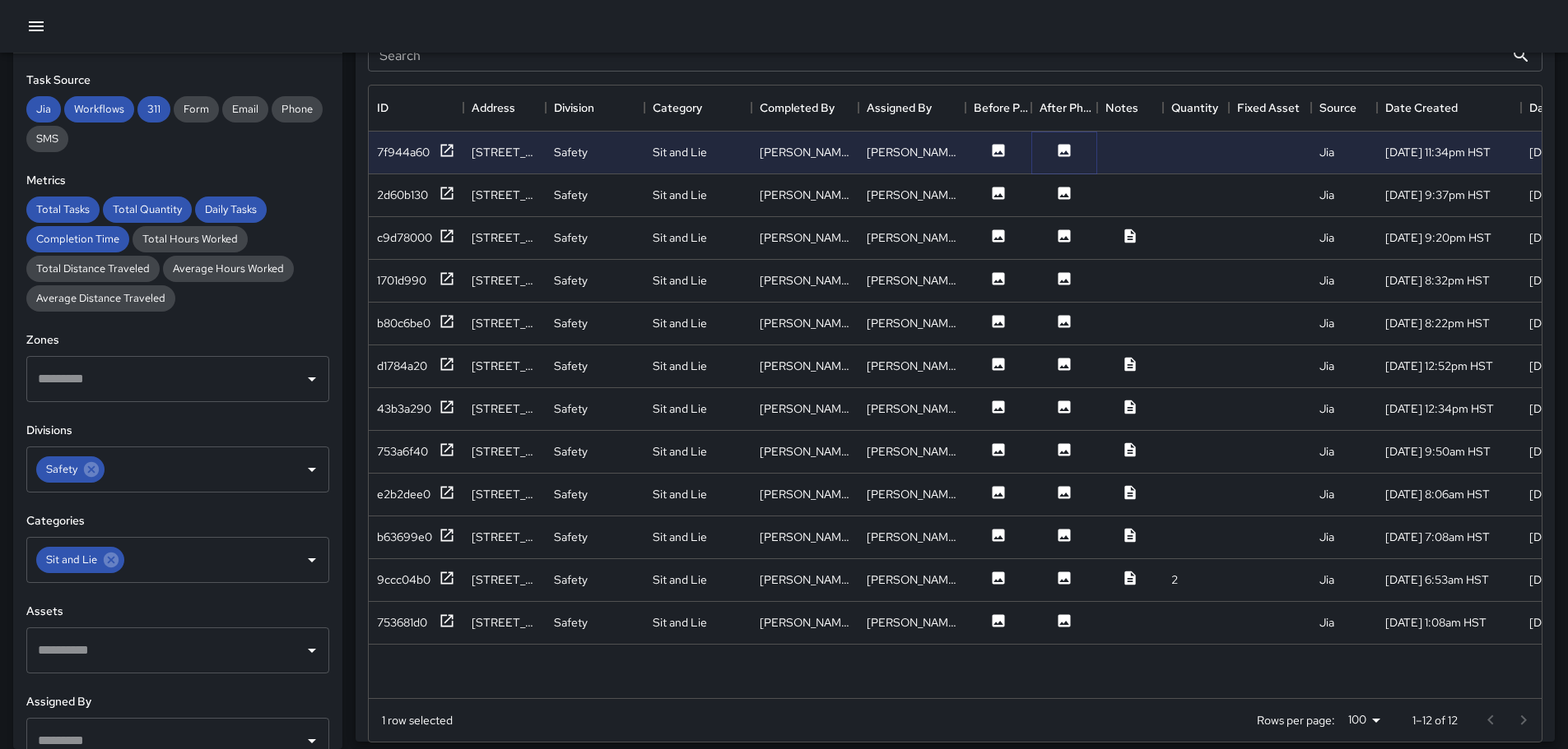
click at [1069, 150] on icon at bounding box center [1064, 149] width 12 height 12
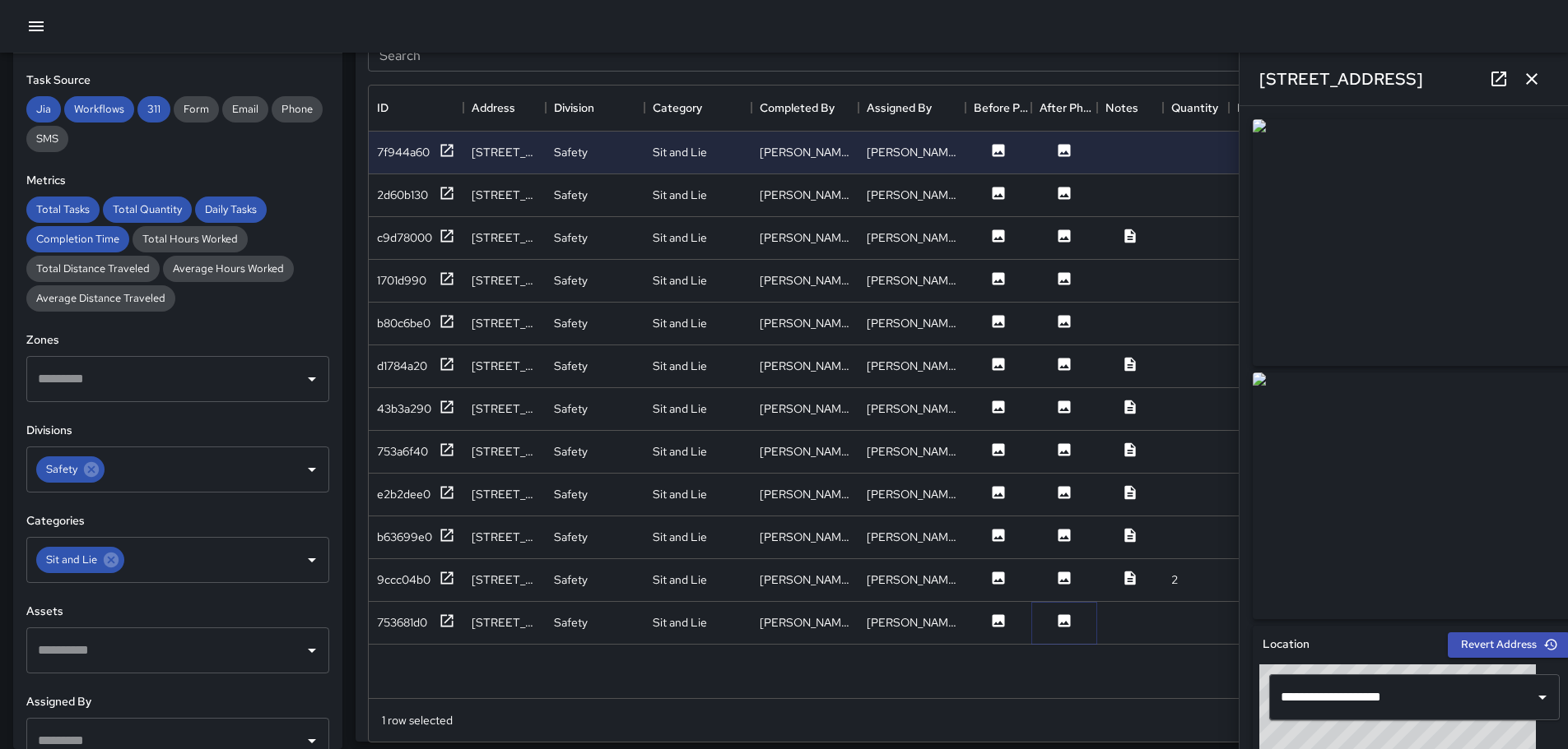
click at [1064, 624] on icon at bounding box center [1064, 621] width 16 height 16
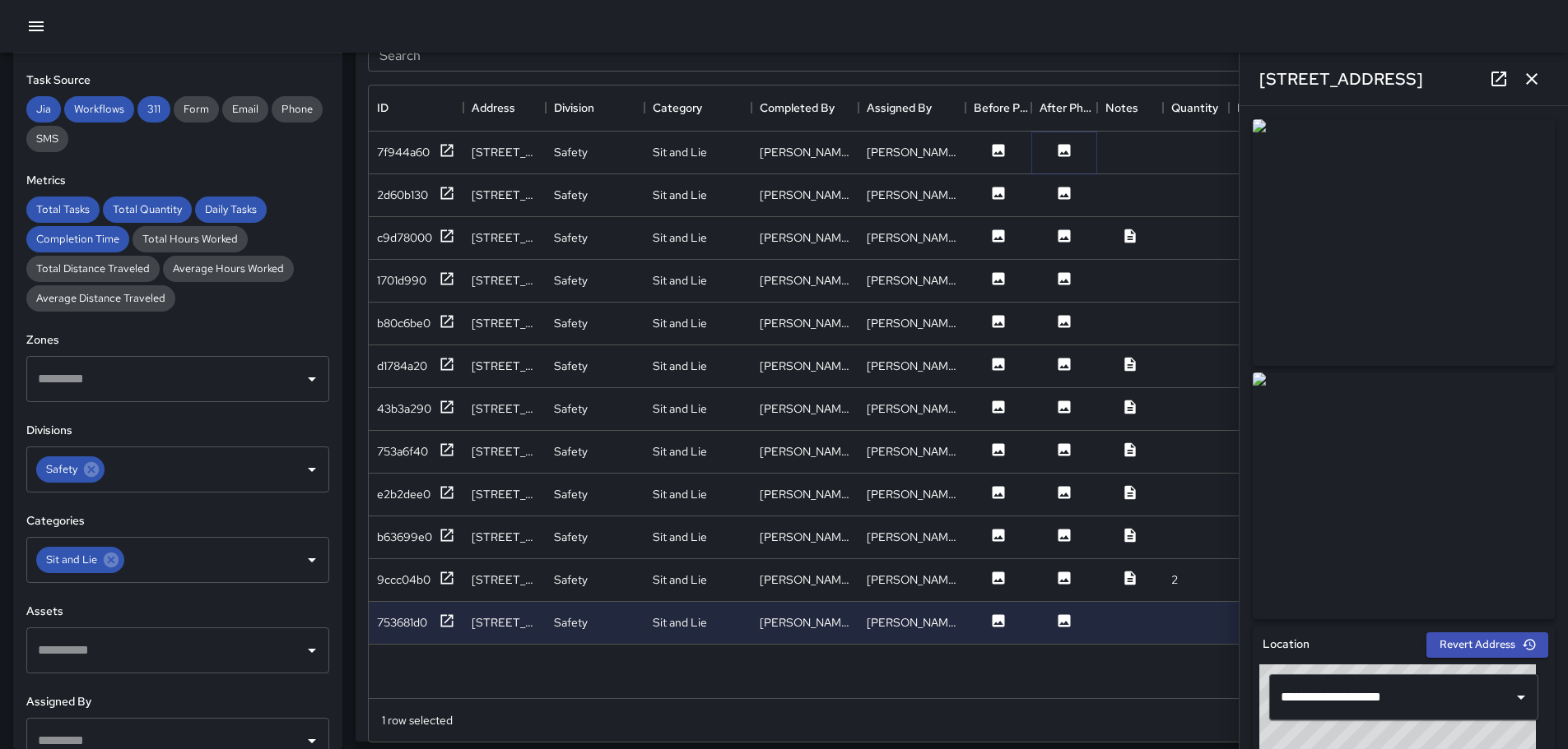
click at [1069, 151] on icon at bounding box center [1064, 149] width 12 height 12
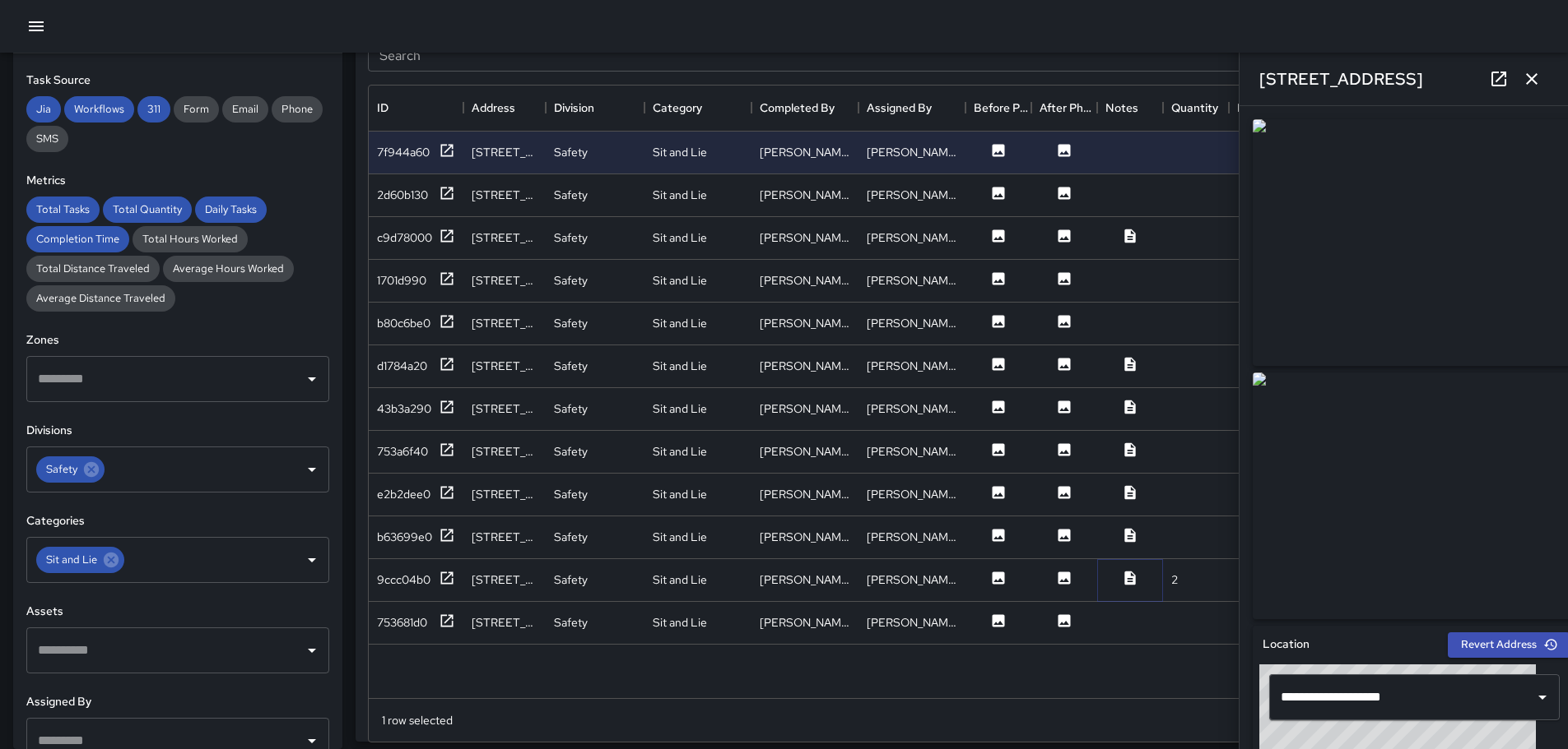
click at [1132, 577] on icon at bounding box center [1129, 578] width 11 height 14
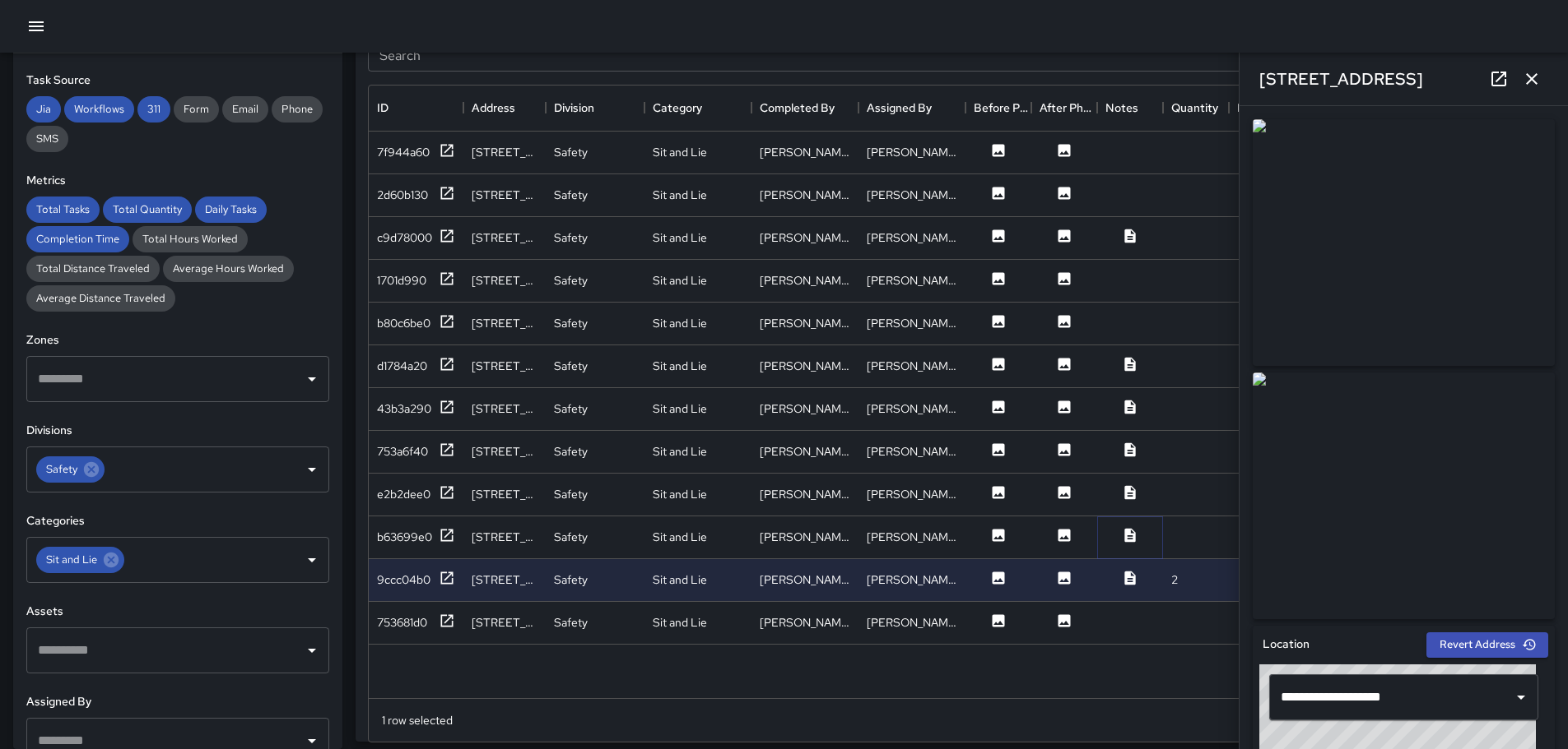
click at [1132, 537] on icon at bounding box center [1129, 534] width 11 height 14
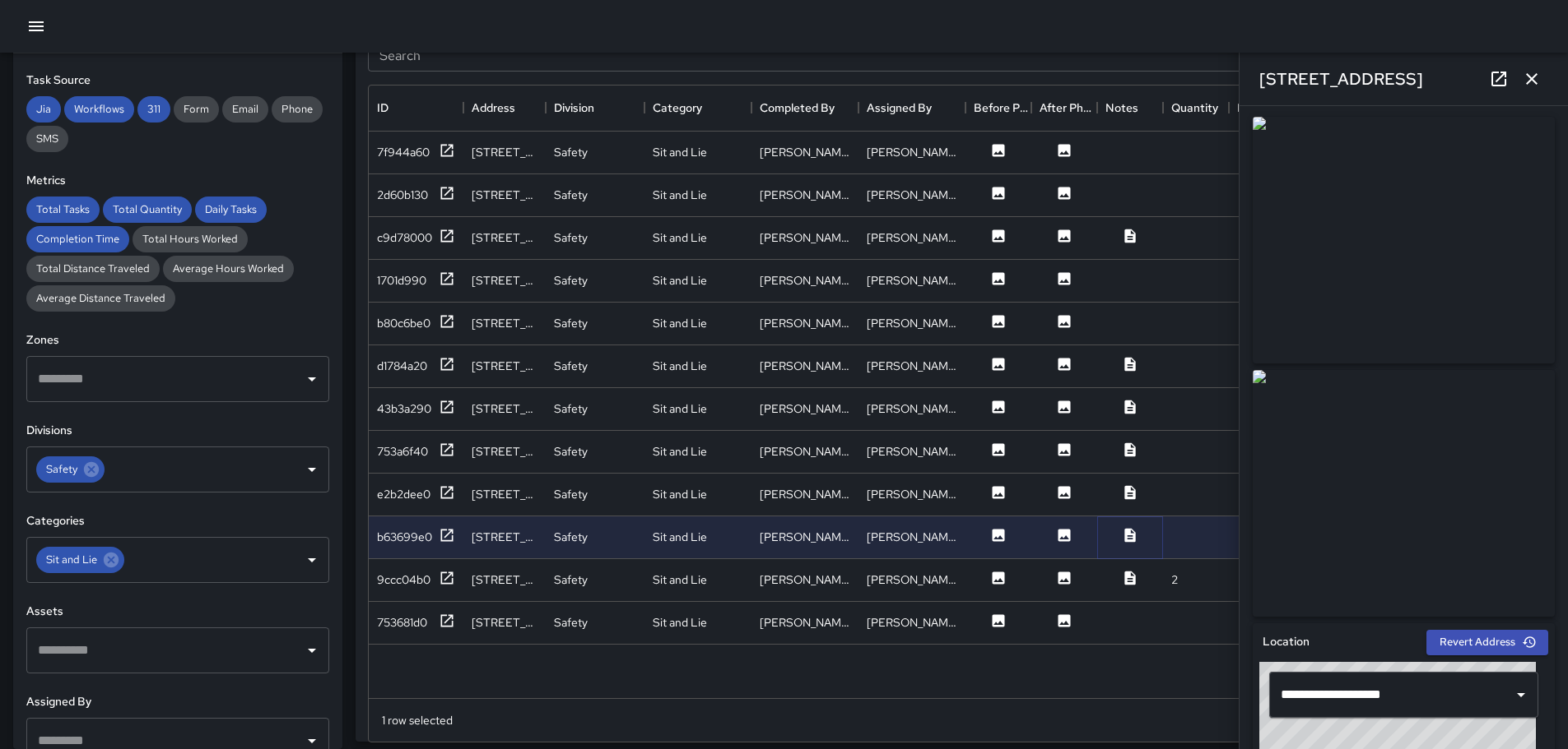
scroll to position [0, 0]
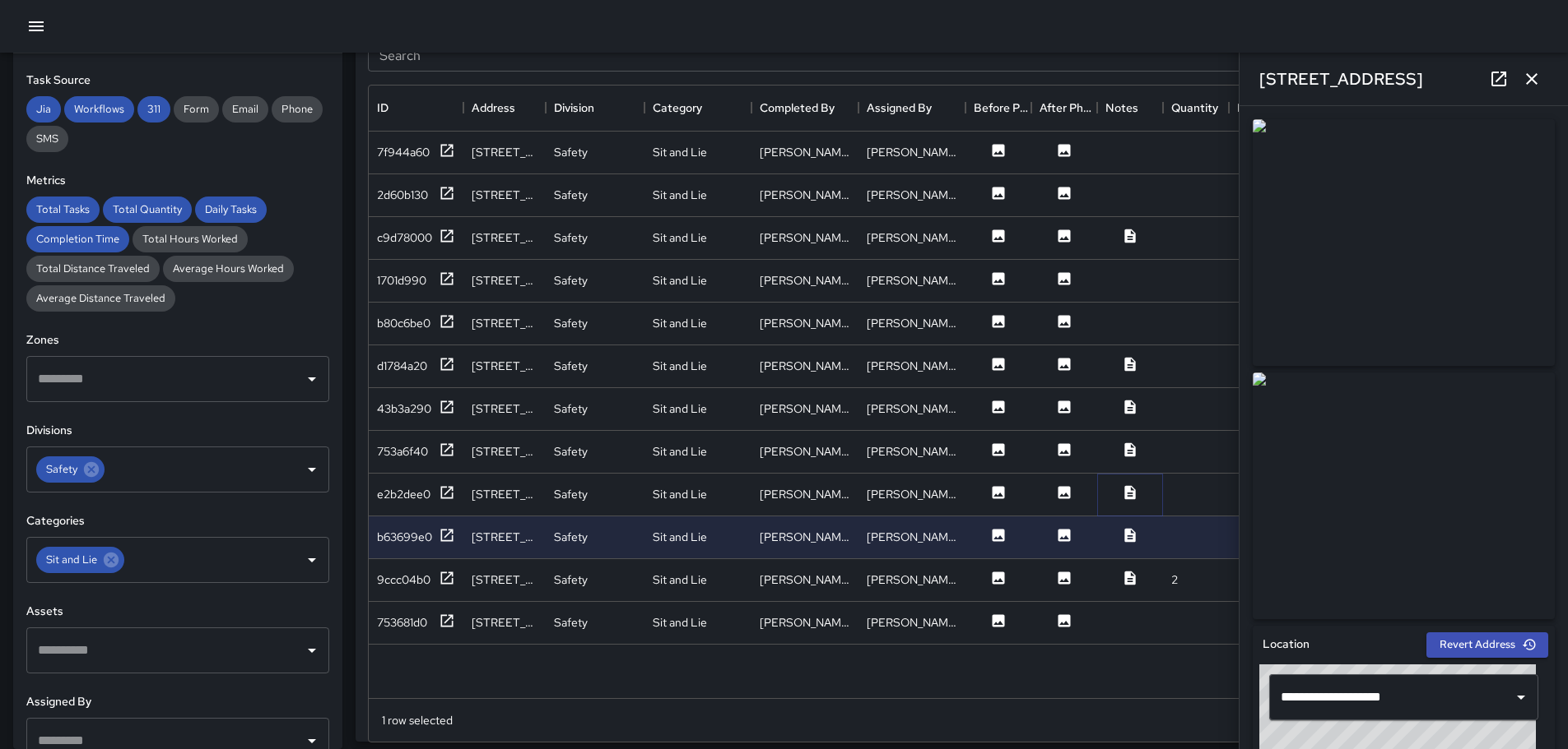
click at [1124, 494] on icon at bounding box center [1129, 492] width 16 height 16
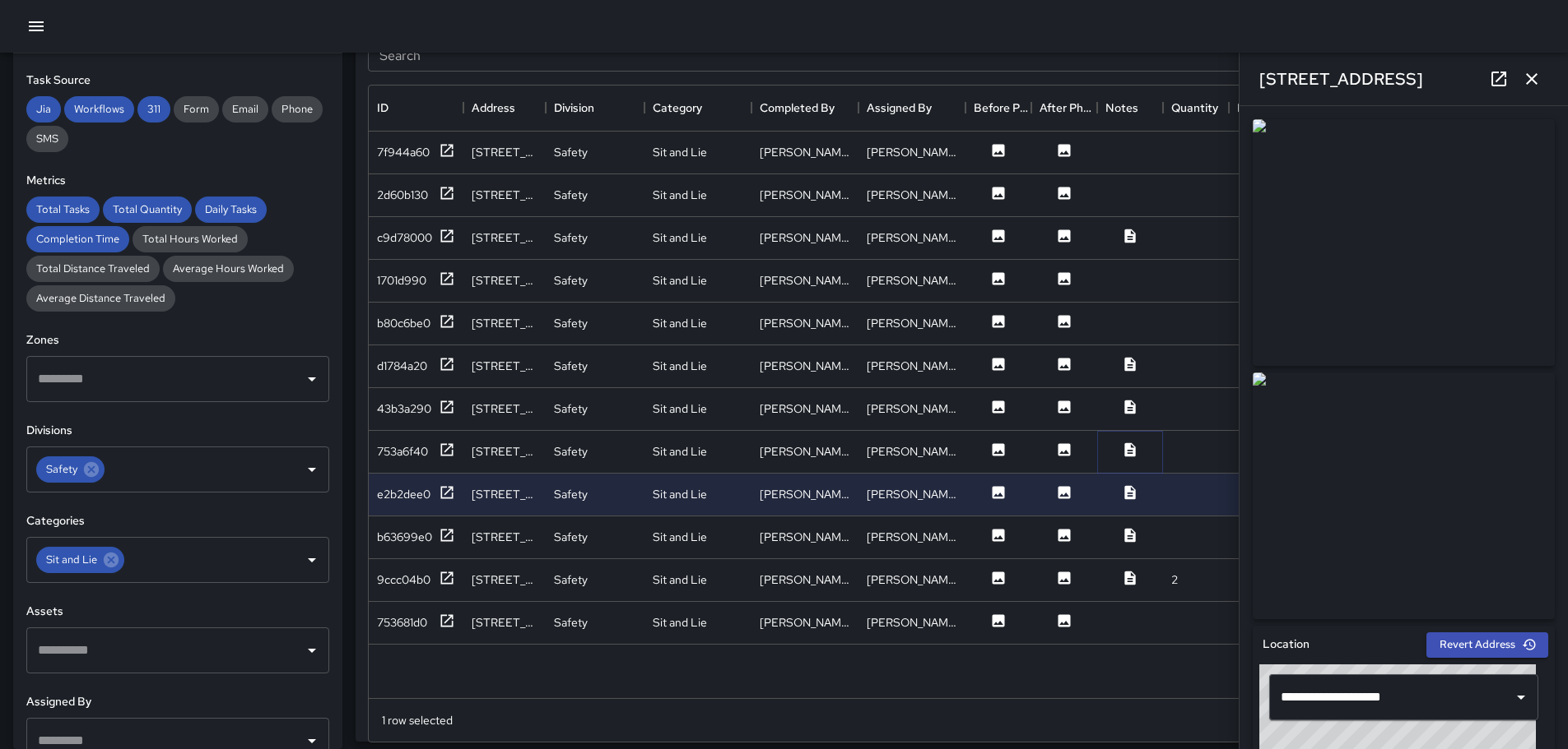
click at [1134, 453] on icon at bounding box center [1129, 449] width 11 height 14
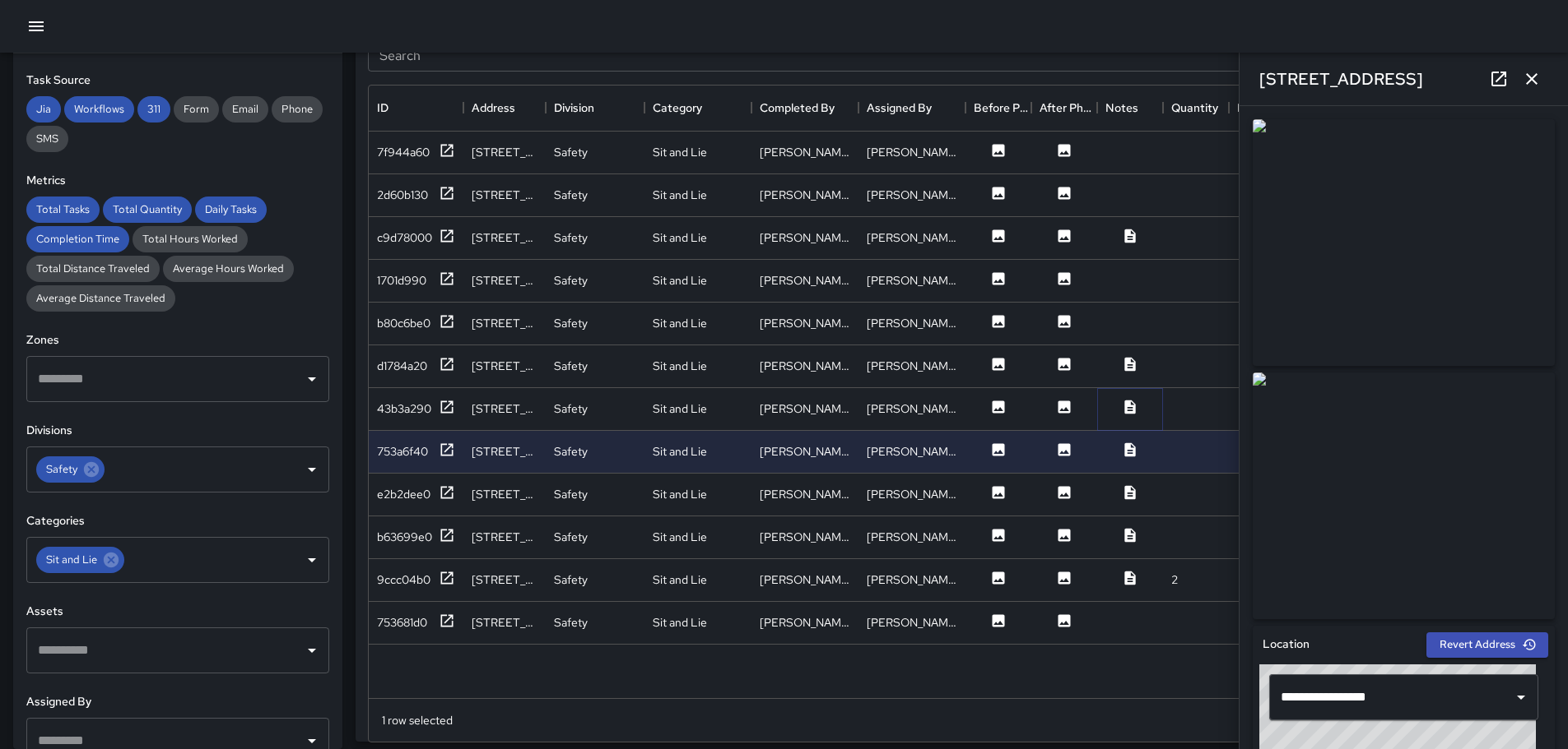
click at [1132, 406] on icon at bounding box center [1129, 406] width 11 height 14
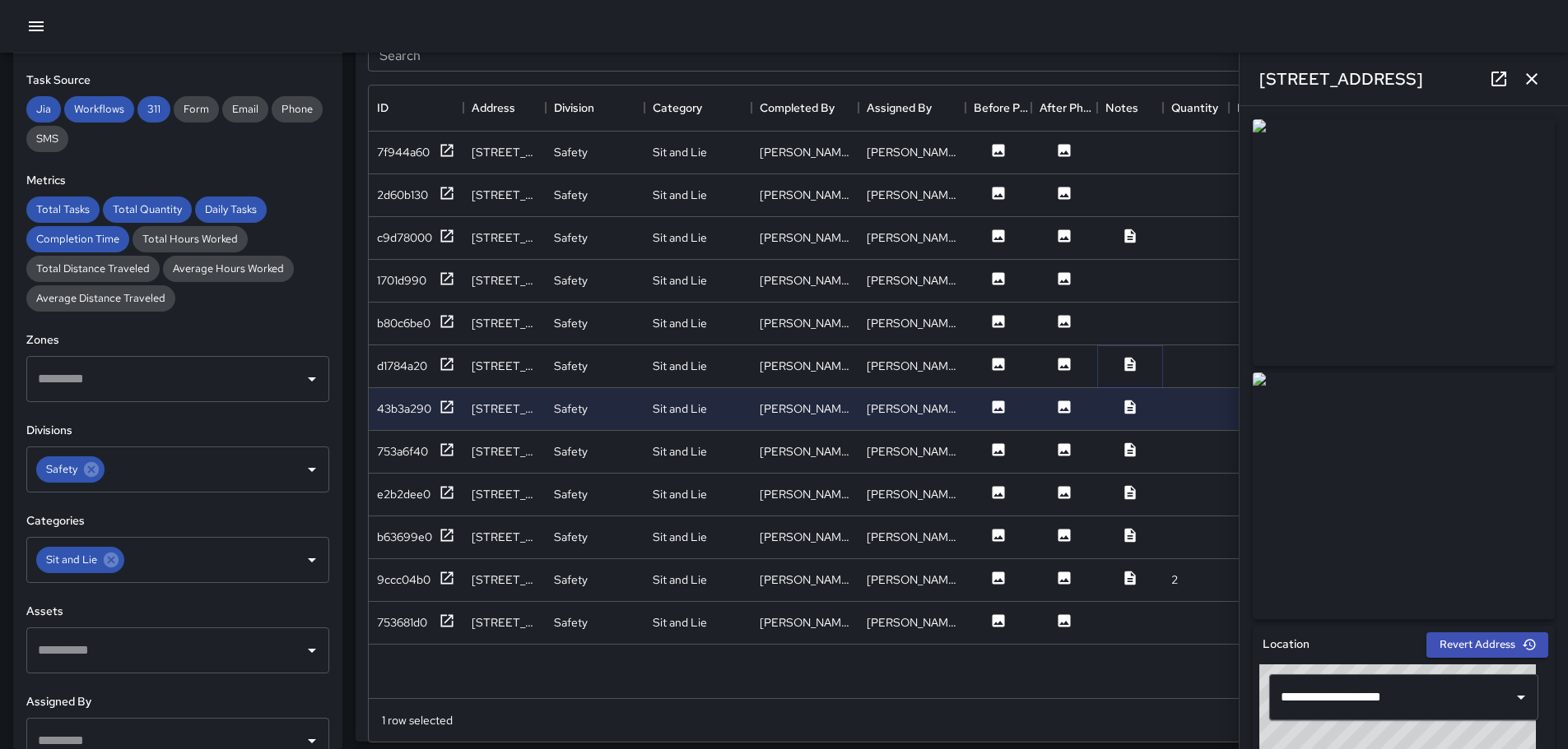
click at [1133, 357] on icon at bounding box center [1129, 364] width 16 height 16
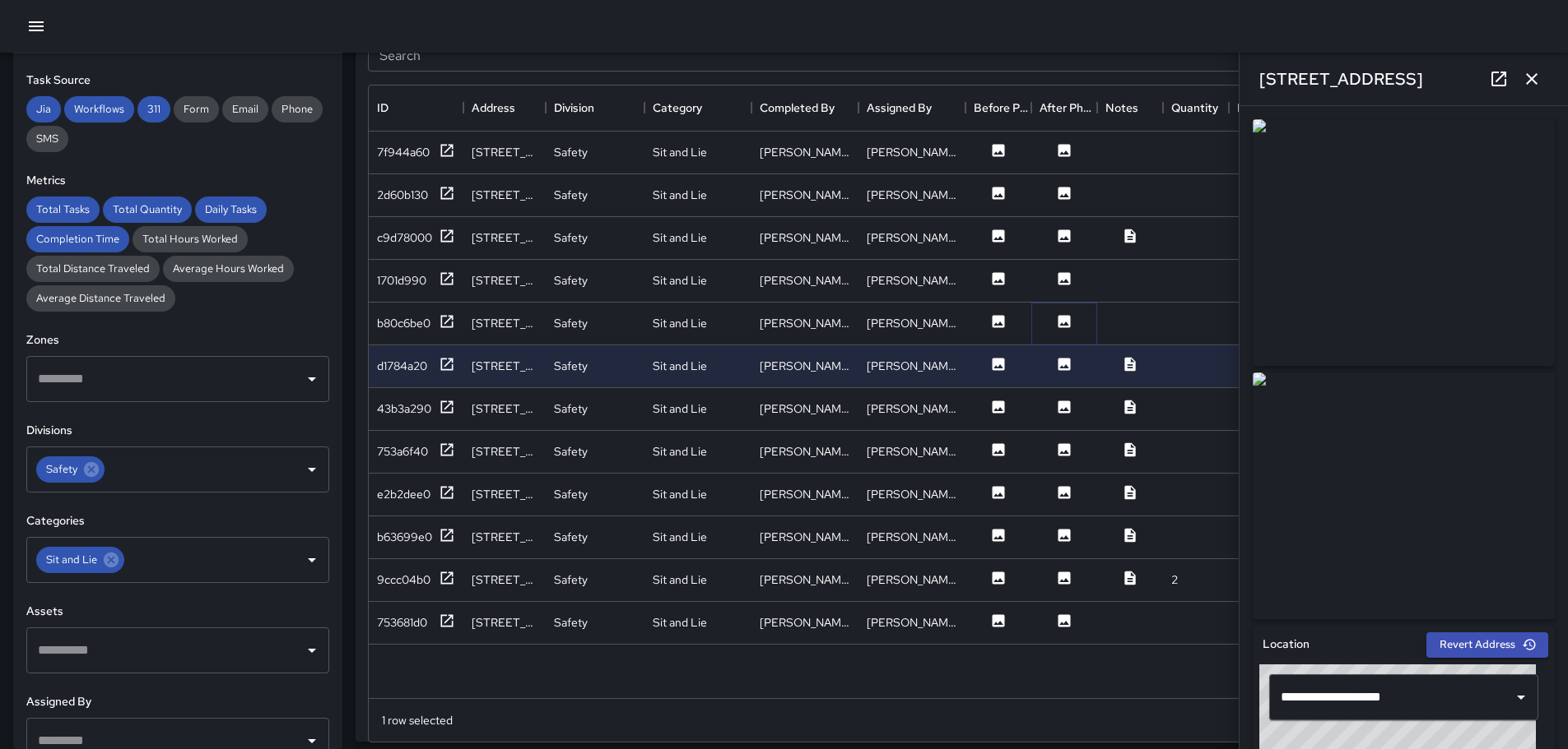
click at [1065, 319] on icon at bounding box center [1064, 321] width 12 height 12
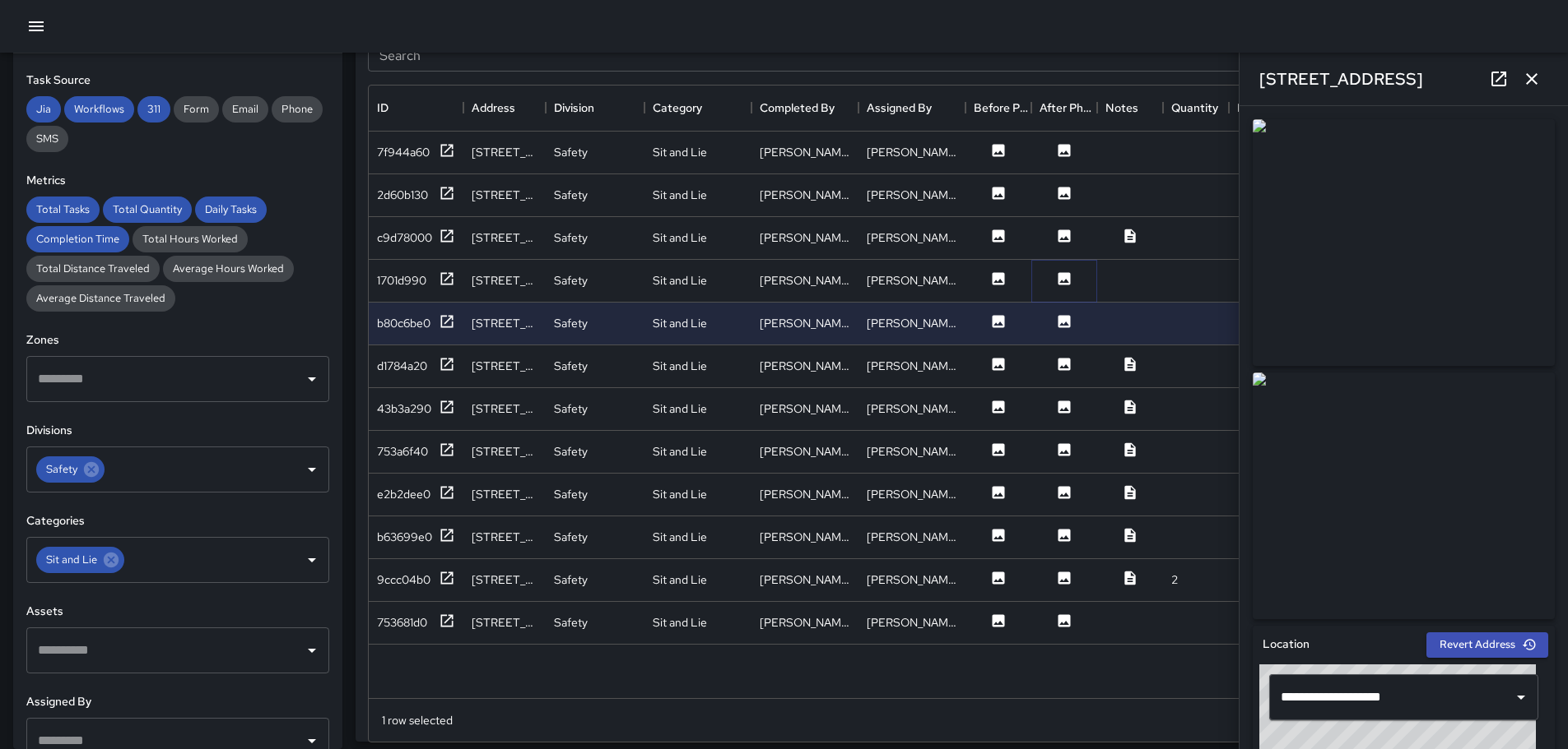
click at [1062, 278] on icon at bounding box center [1064, 278] width 12 height 12
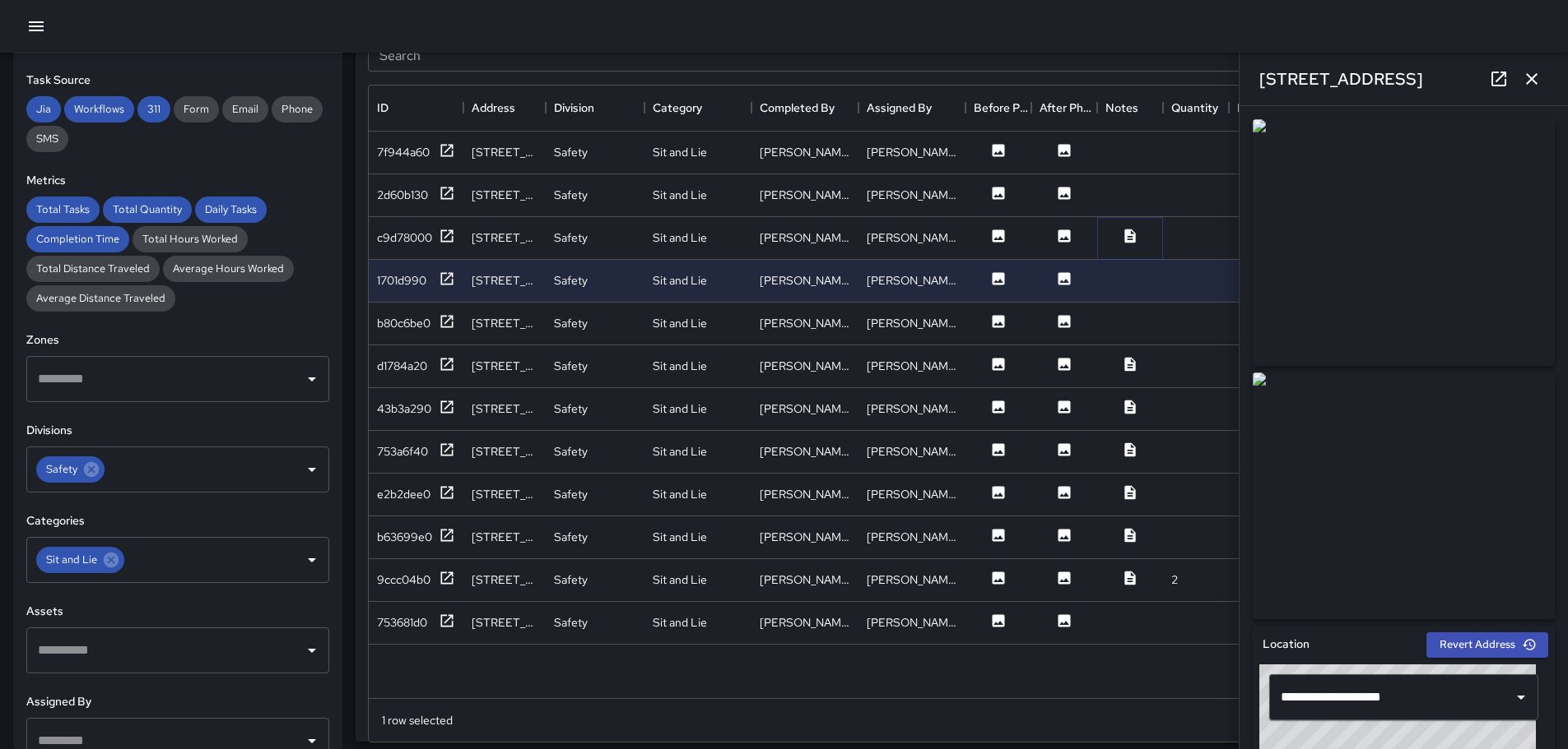
click at [1130, 234] on icon at bounding box center [1129, 236] width 11 height 14
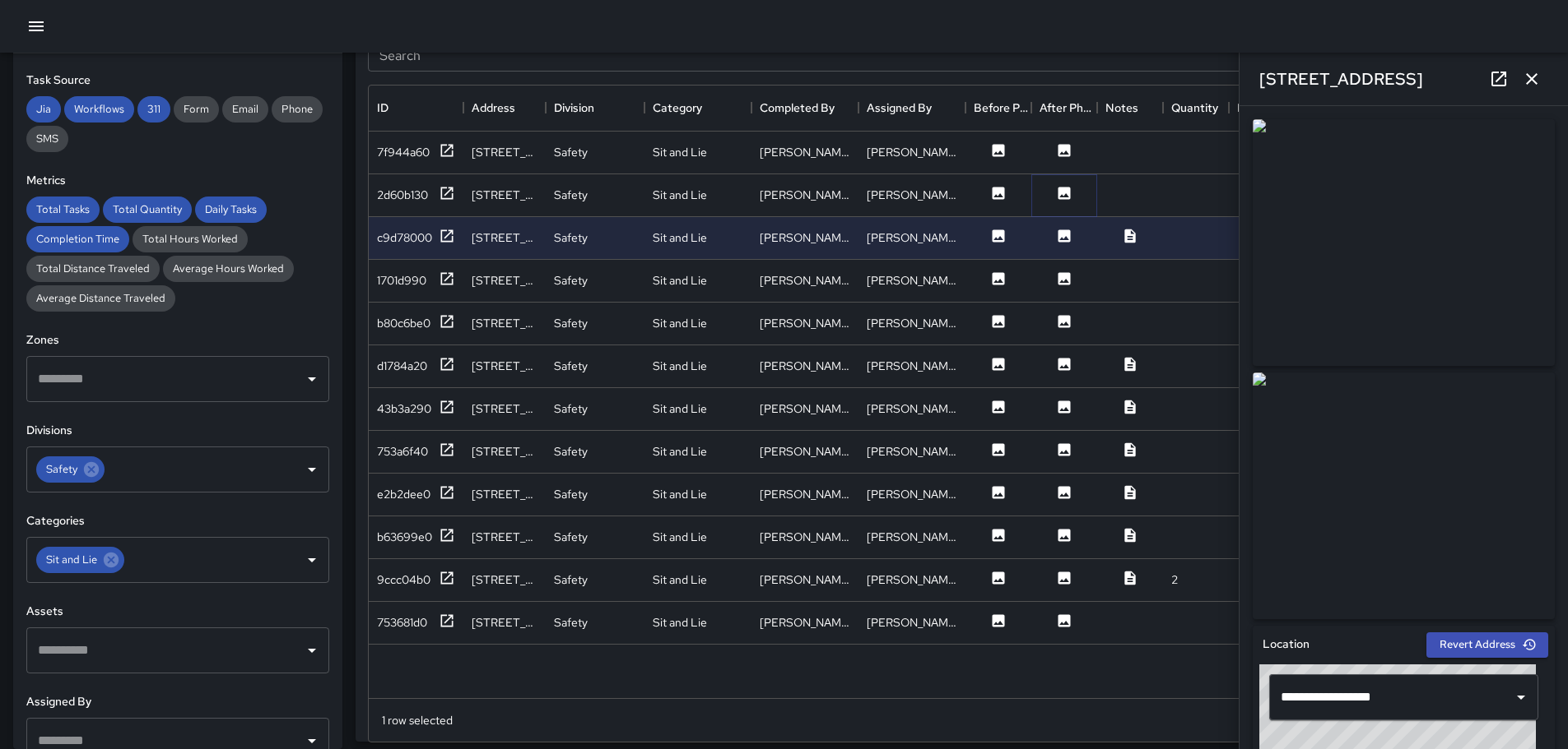
click at [1068, 188] on icon at bounding box center [1064, 193] width 12 height 12
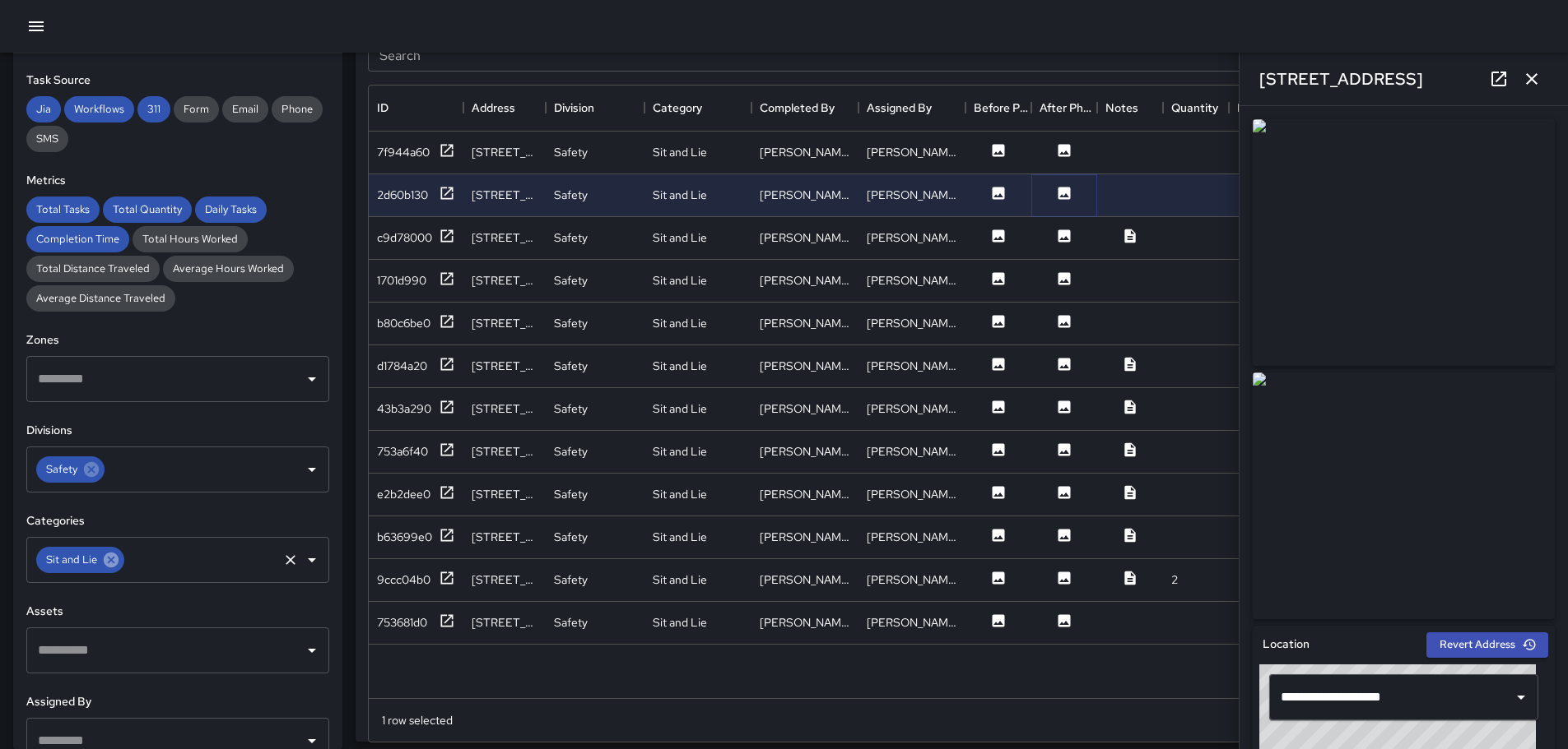
click at [110, 558] on icon at bounding box center [110, 559] width 18 height 18
click at [308, 563] on icon "Open" at bounding box center [311, 559] width 20 height 20
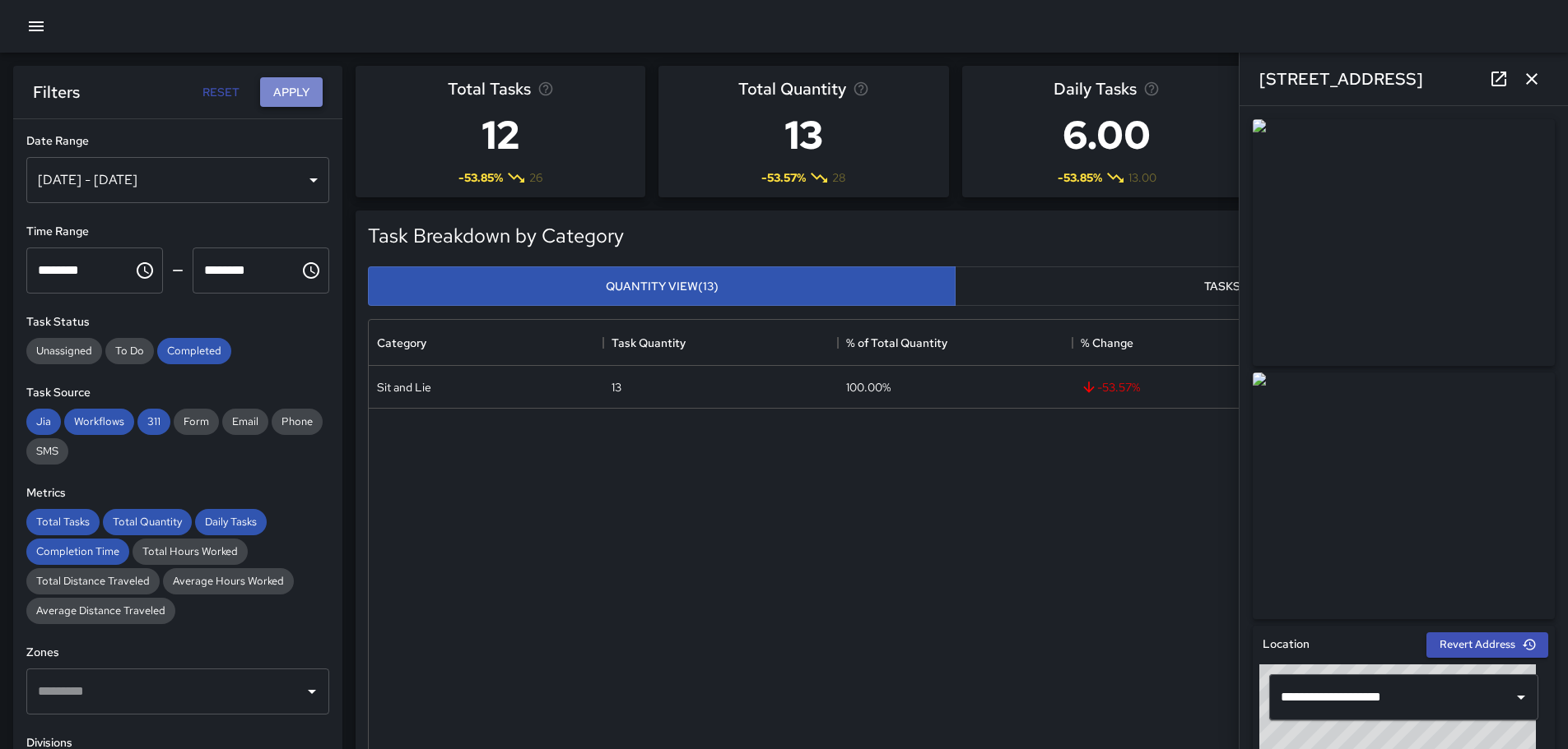
click at [292, 89] on button "Apply" at bounding box center [290, 93] width 62 height 31
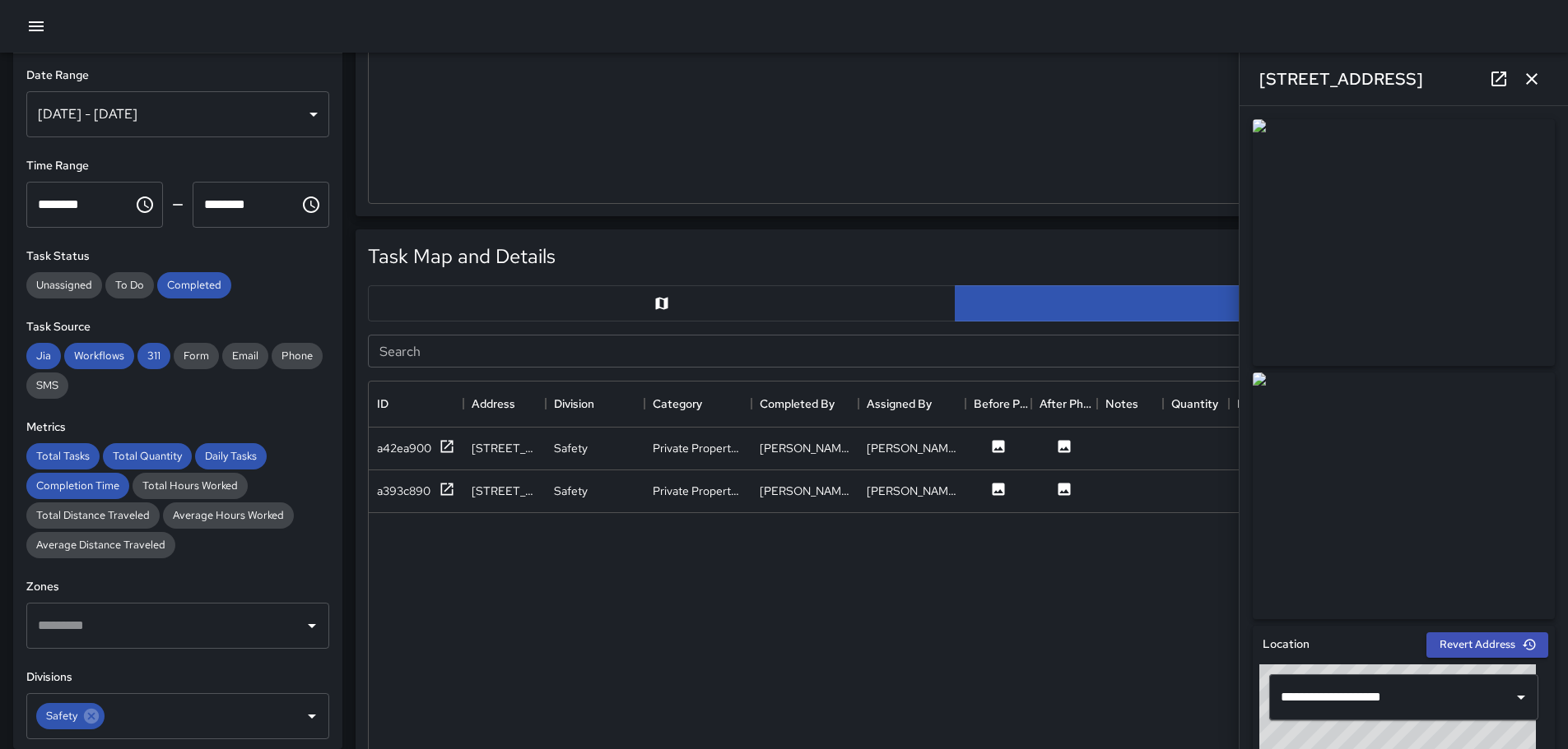
scroll to position [658, 0]
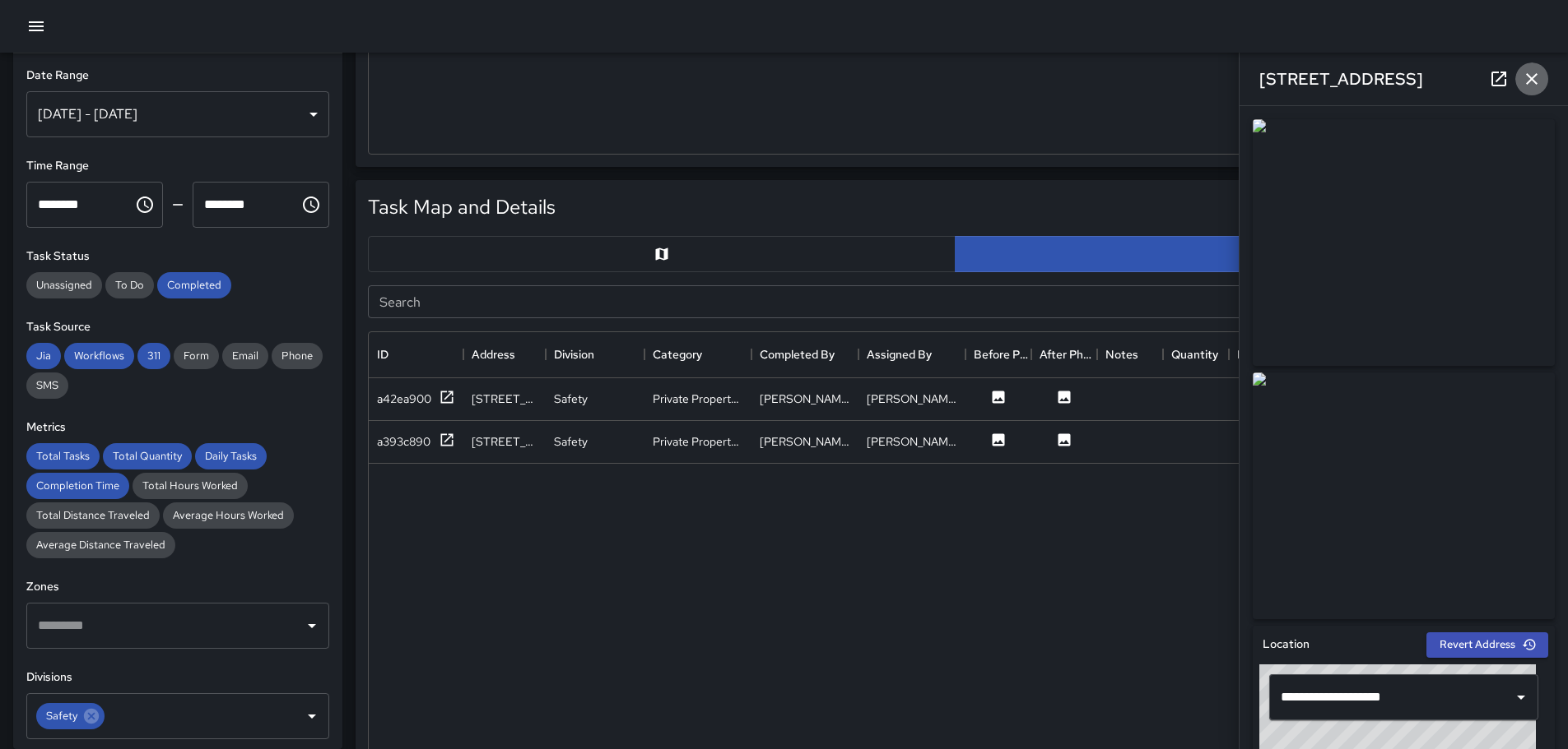
click at [1533, 79] on icon "button" at bounding box center [1531, 79] width 20 height 20
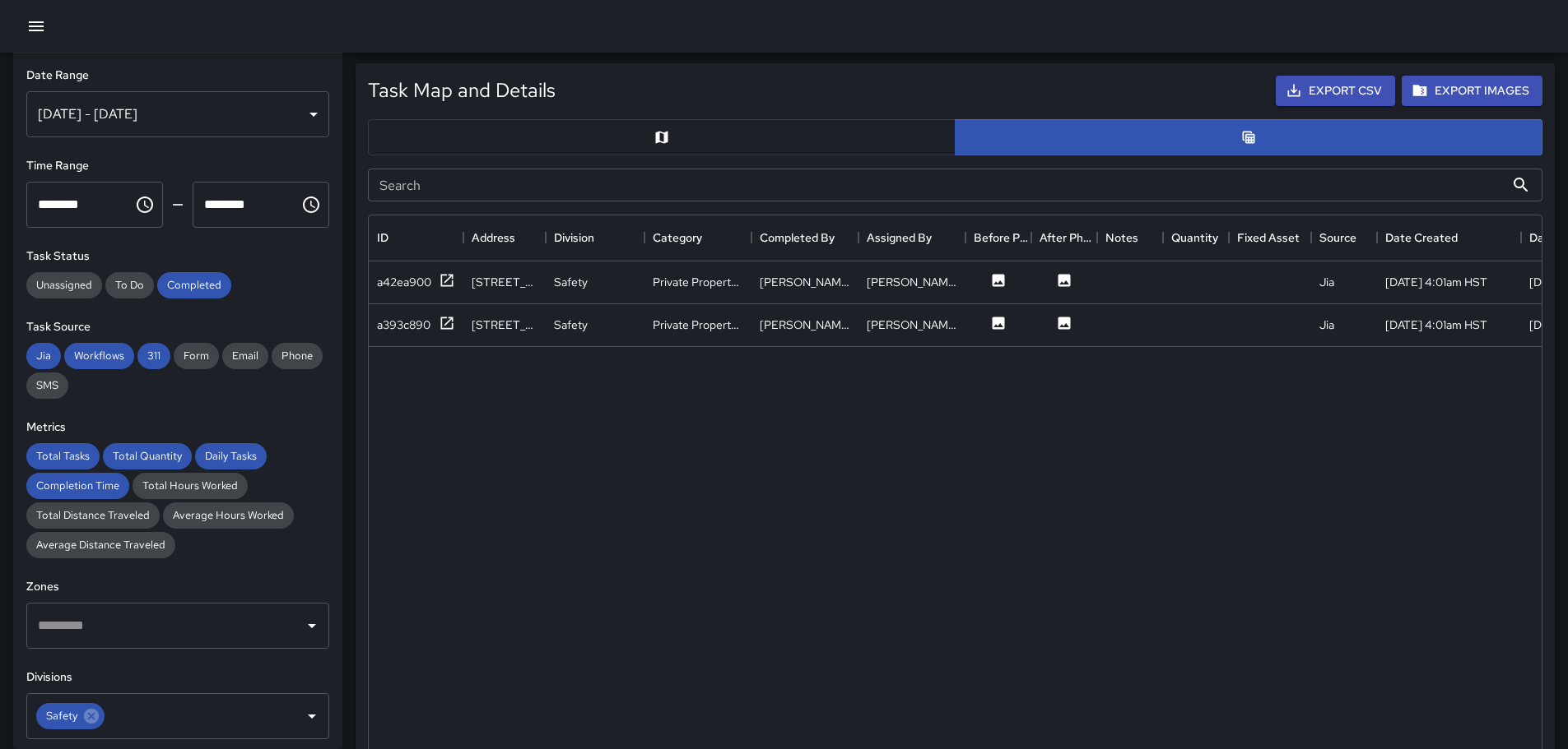
scroll to position [823, 0]
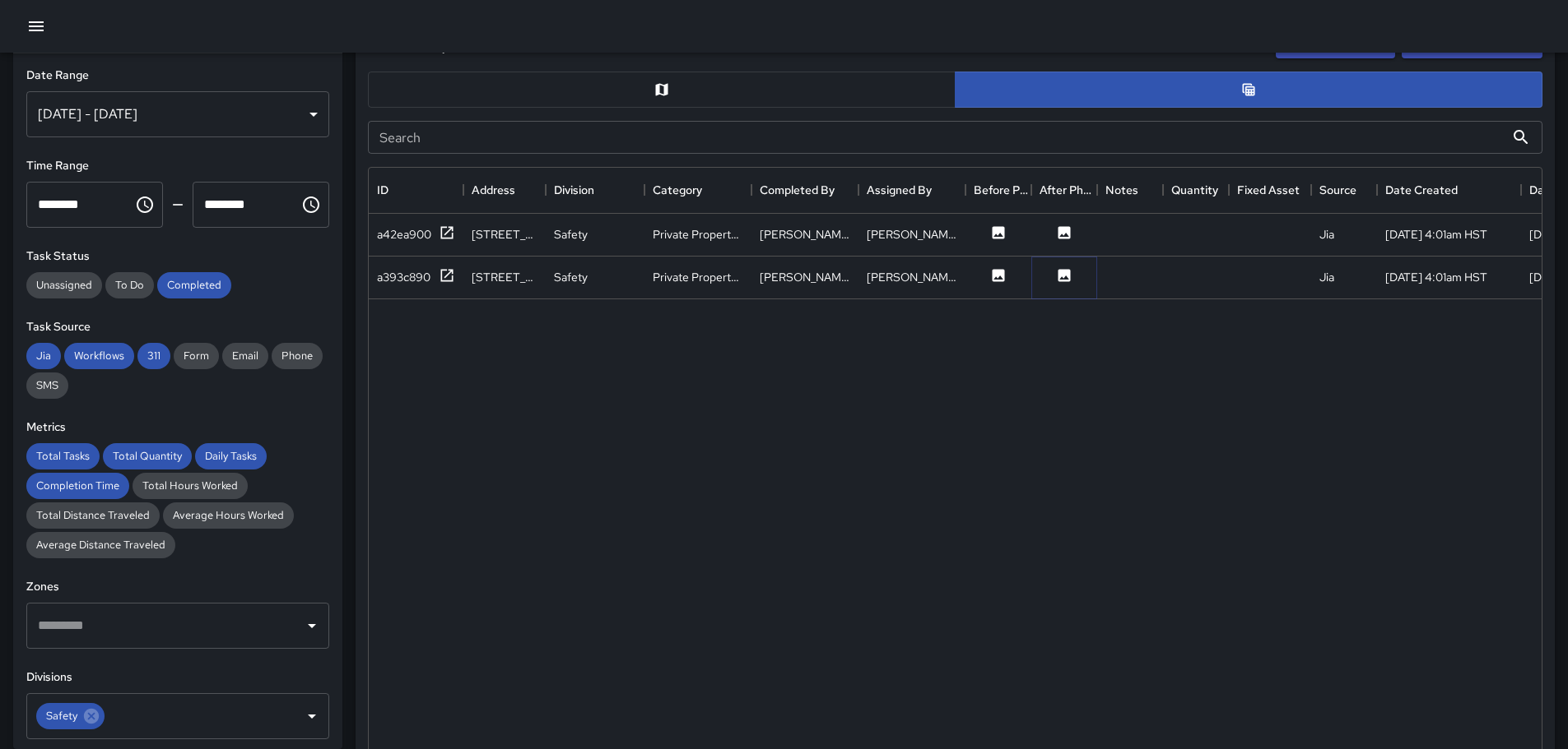
click at [1056, 274] on icon at bounding box center [1064, 275] width 16 height 16
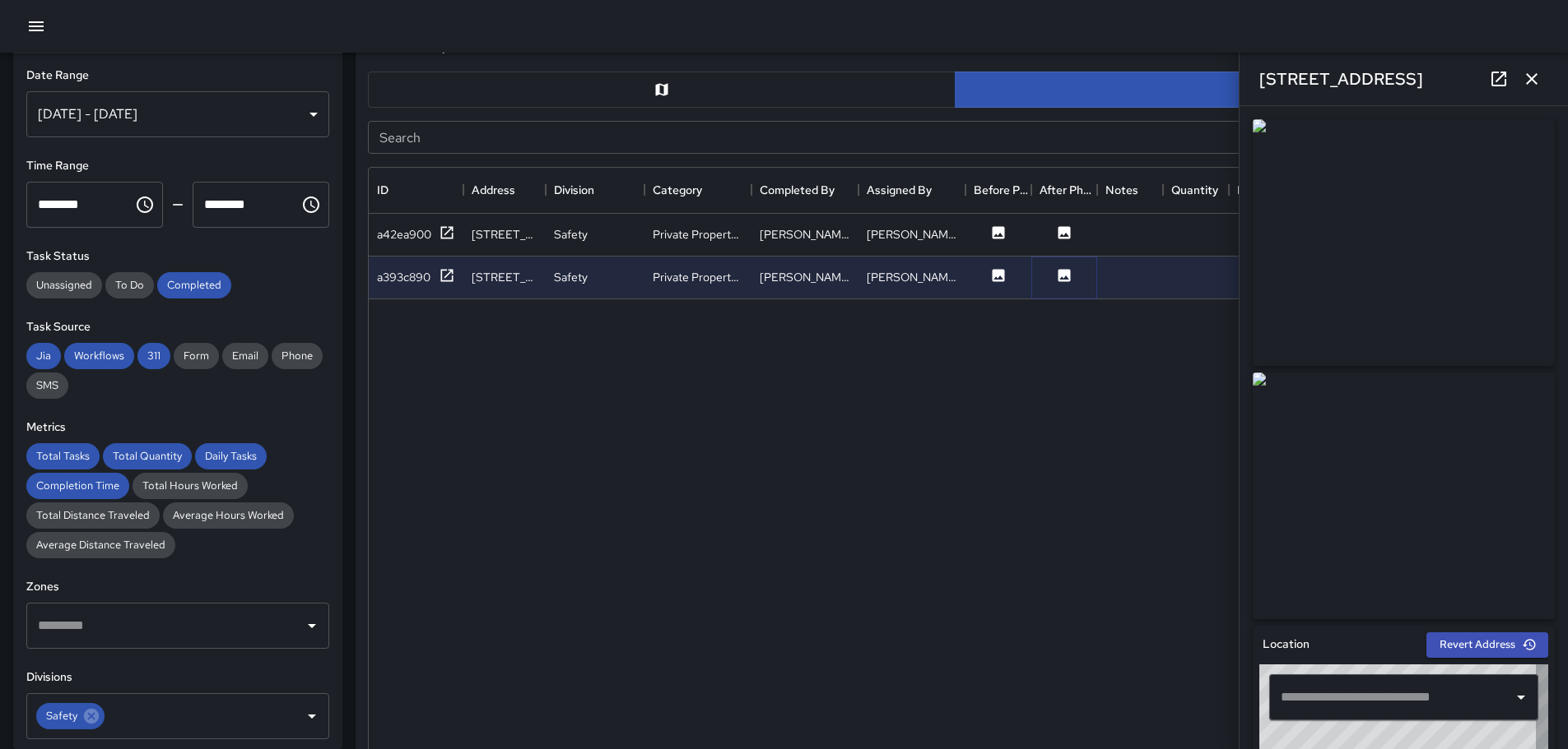
type input "**********"
click at [1062, 230] on icon at bounding box center [1064, 232] width 12 height 12
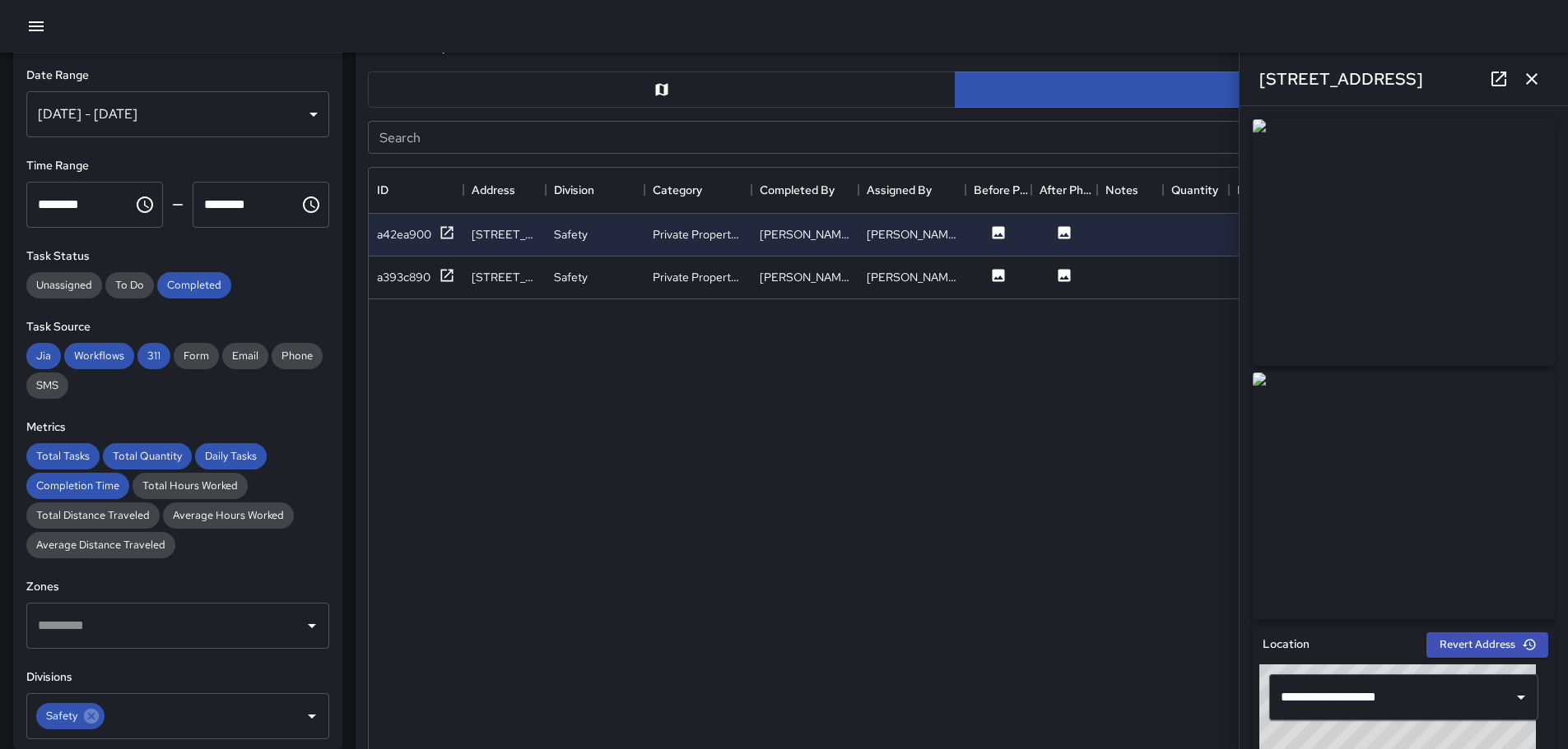
click at [676, 83] on button "button" at bounding box center [661, 90] width 588 height 36
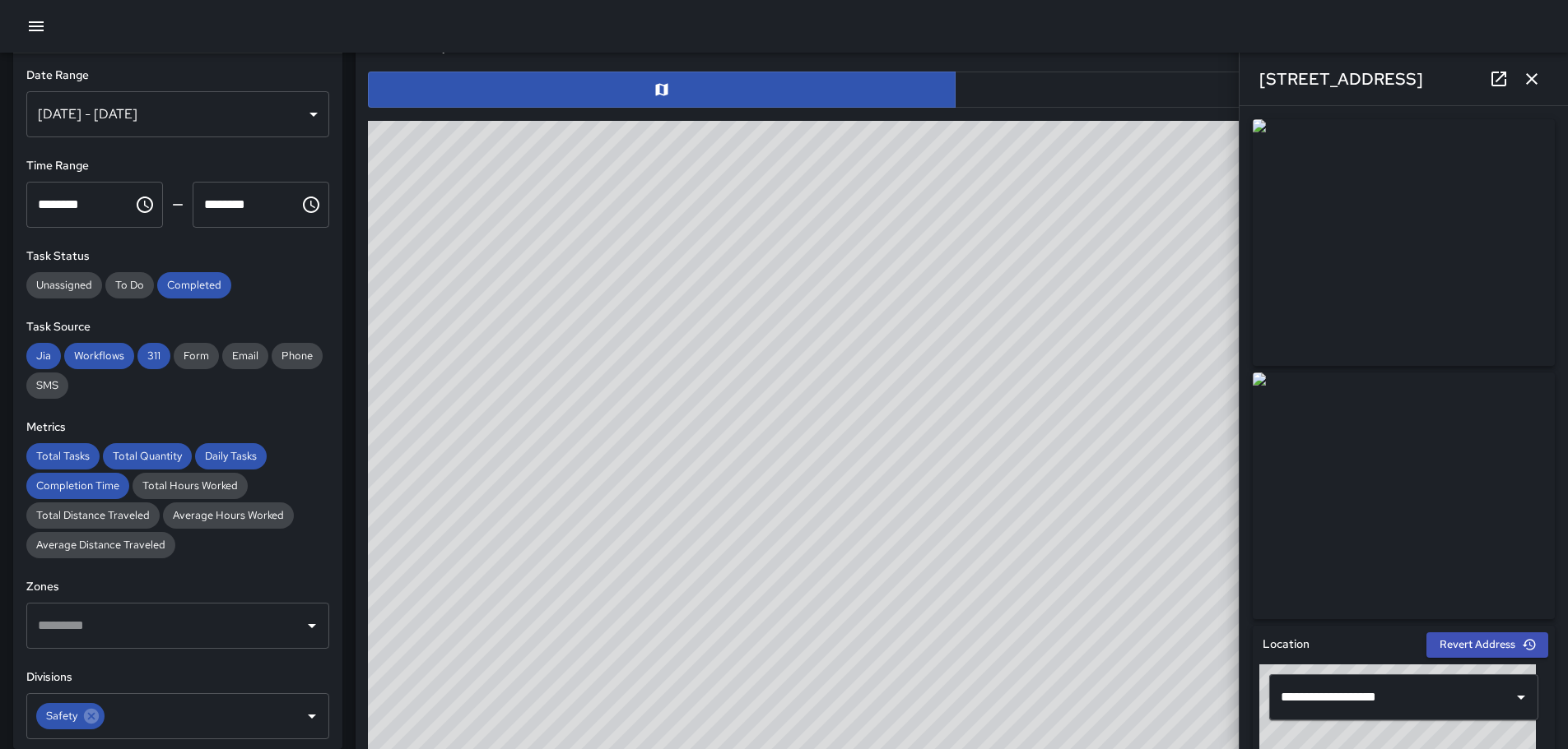
drag, startPoint x: 1049, startPoint y: 289, endPoint x: 736, endPoint y: 523, distance: 390.8
click at [788, 556] on div "© Mapbox © OpenStreetMap Improve this map" at bounding box center [955, 449] width 1174 height 658
click at [37, 32] on icon "button" at bounding box center [35, 26] width 20 height 20
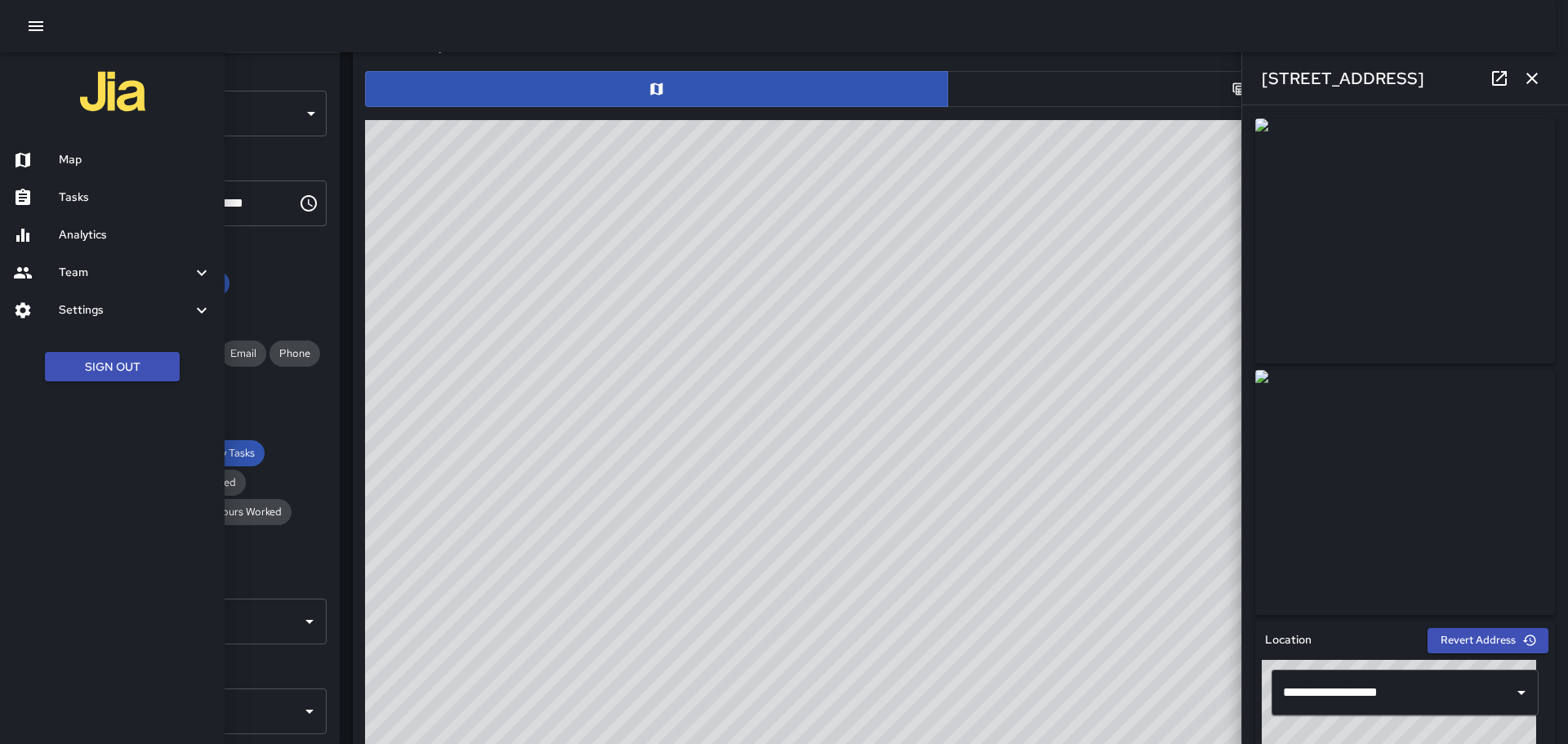
click at [92, 238] on h6 "Analytics" at bounding box center [135, 235] width 153 height 18
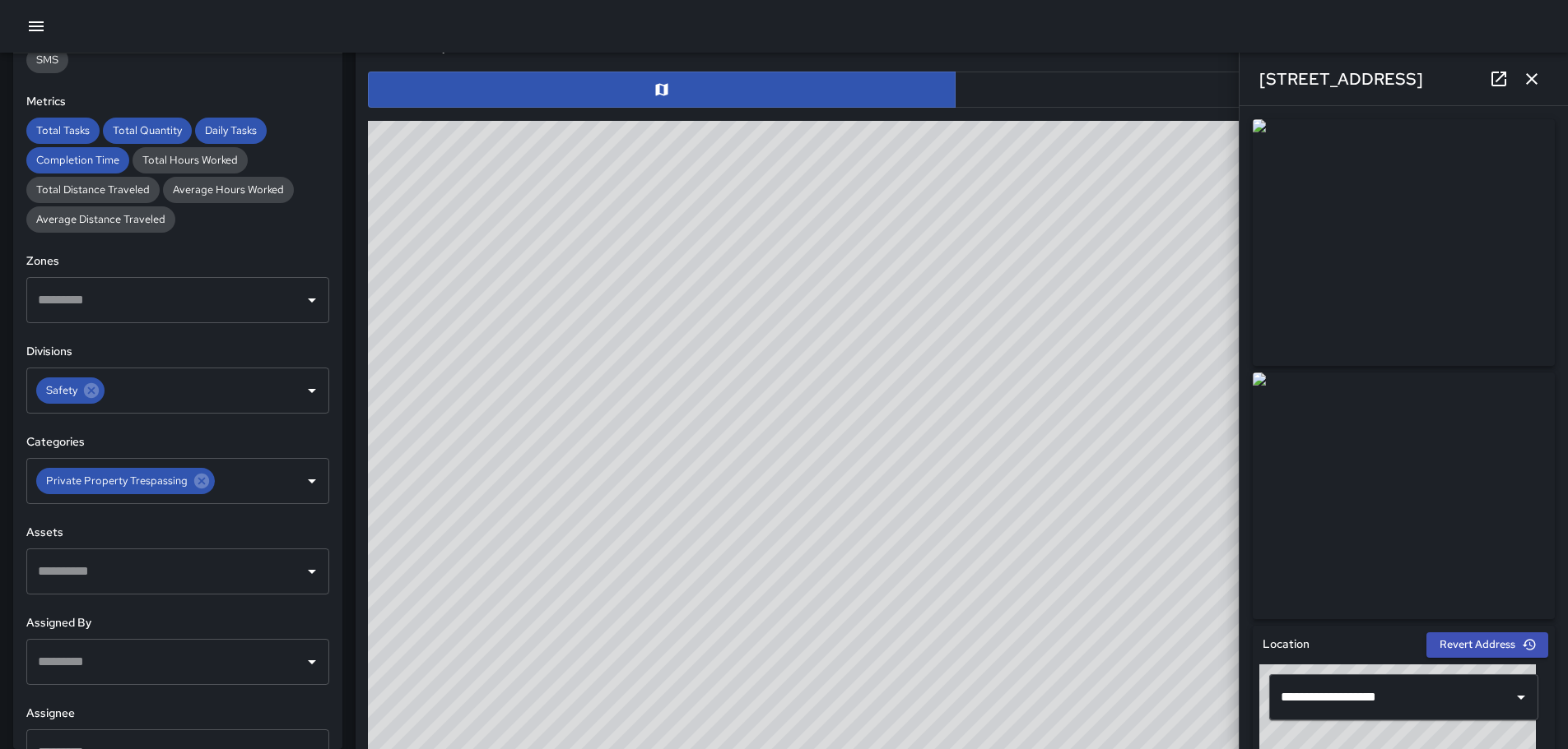
scroll to position [329, 0]
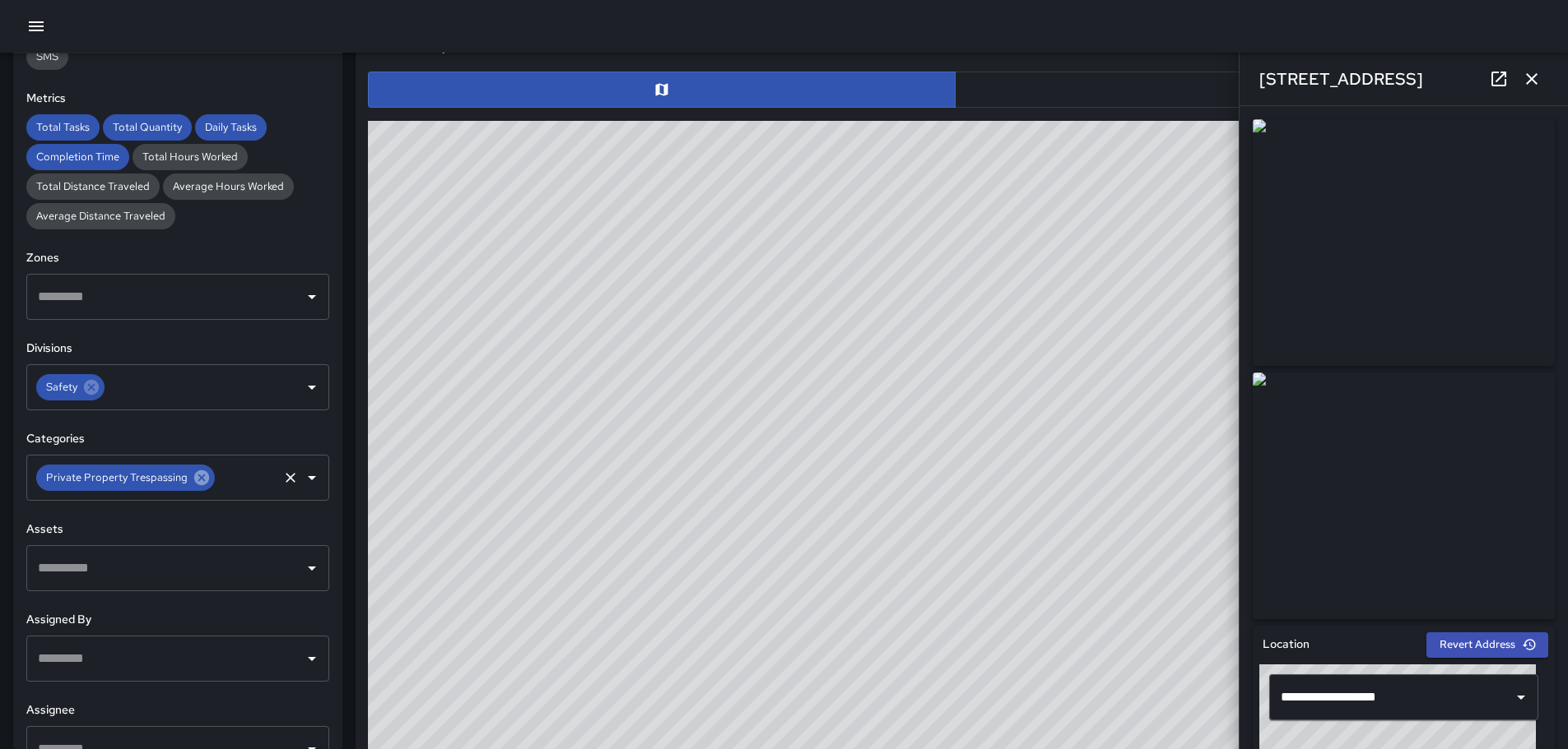
click at [196, 474] on icon at bounding box center [201, 477] width 14 height 14
click at [304, 479] on icon "Open" at bounding box center [311, 478] width 20 height 20
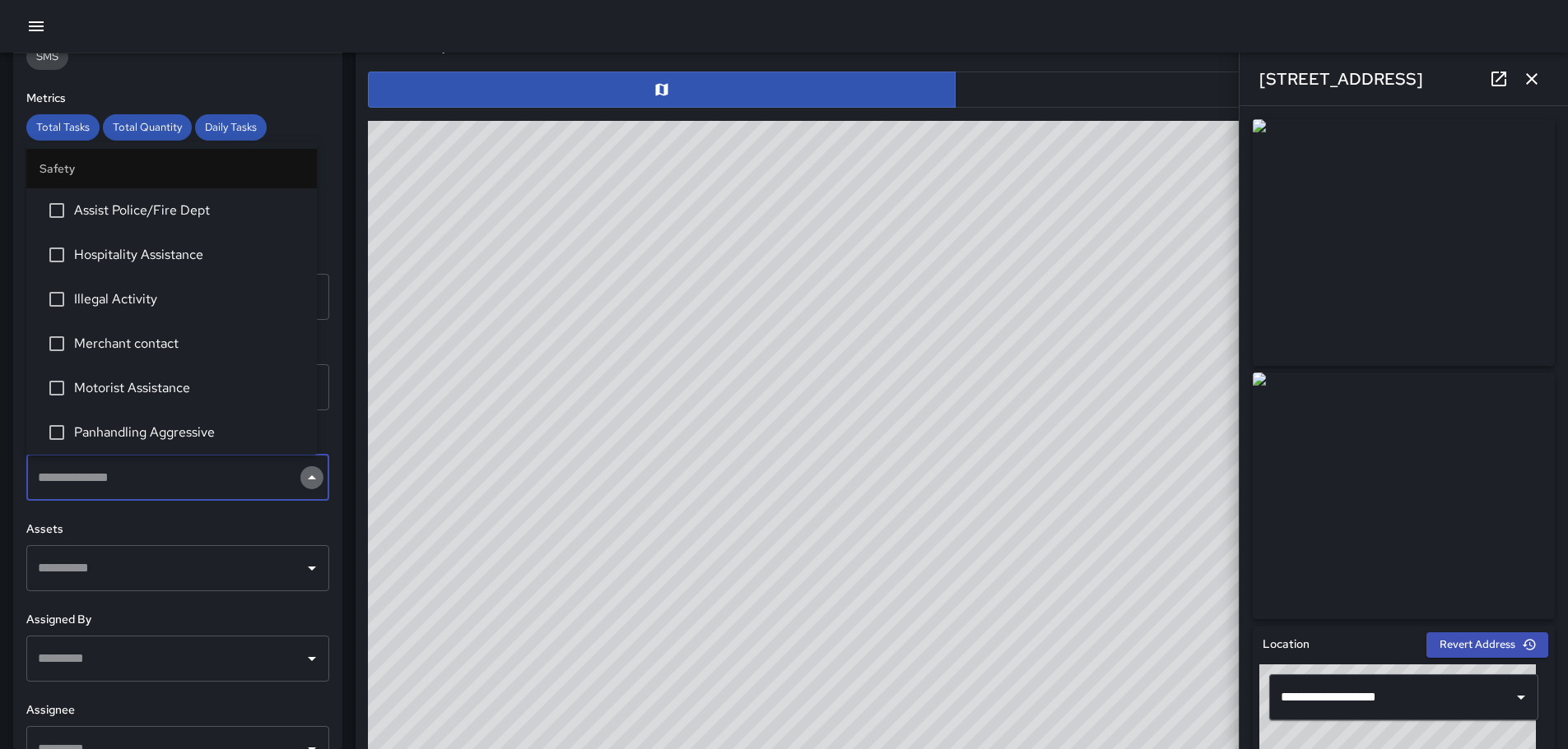
click at [308, 476] on icon "Close" at bounding box center [311, 477] width 9 height 4
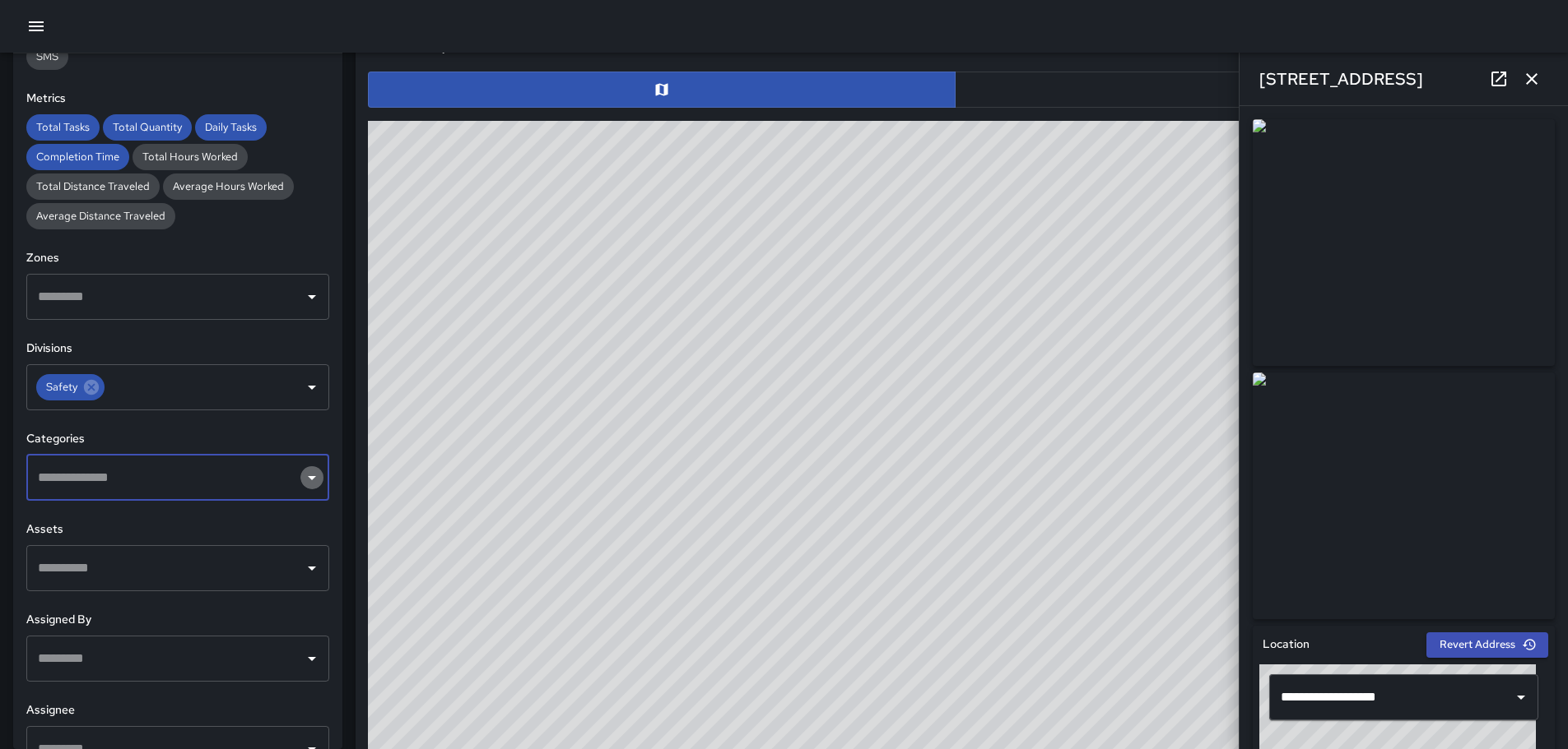
click at [302, 473] on icon "Open" at bounding box center [311, 478] width 20 height 20
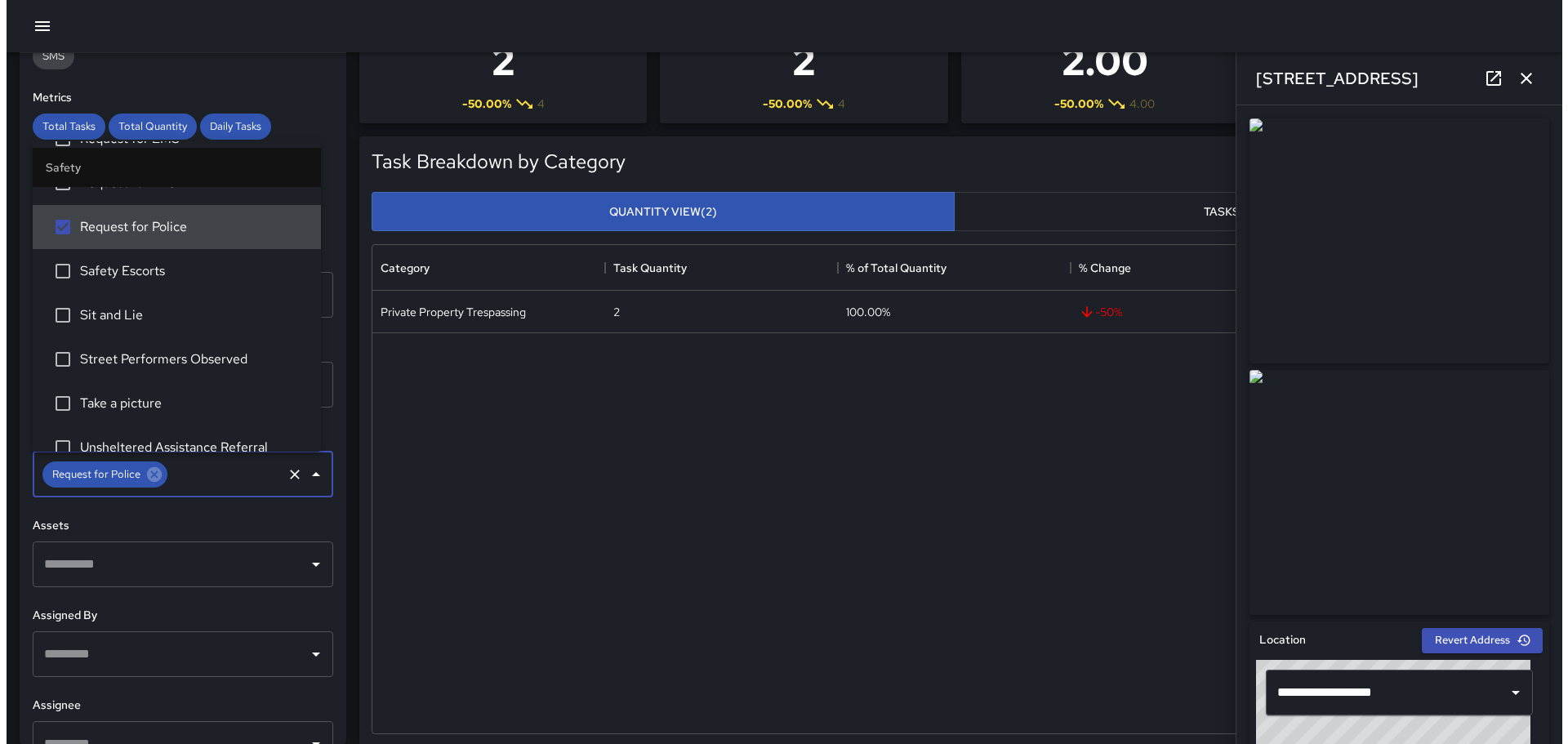
scroll to position [0, 0]
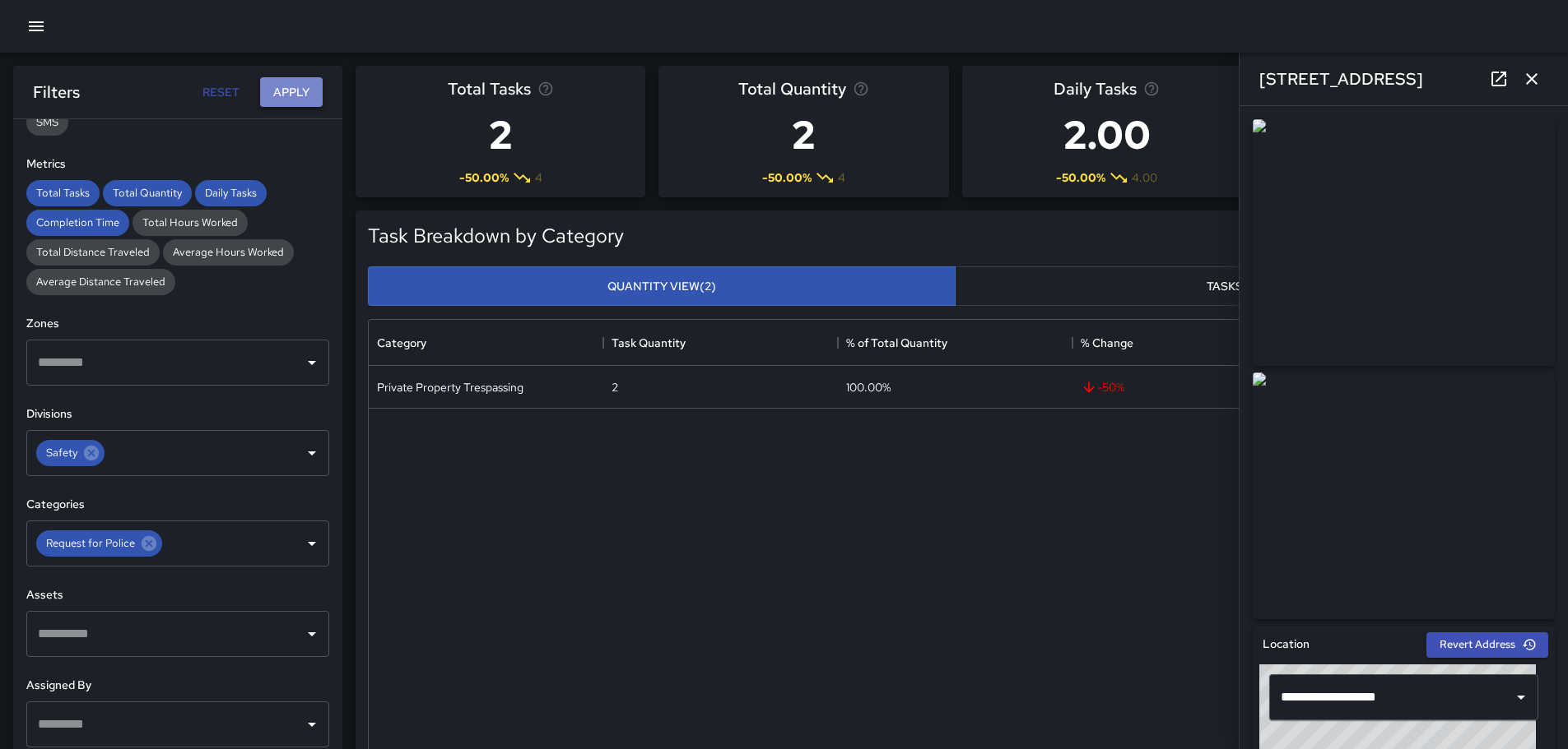
click at [289, 89] on button "Apply" at bounding box center [290, 93] width 62 height 31
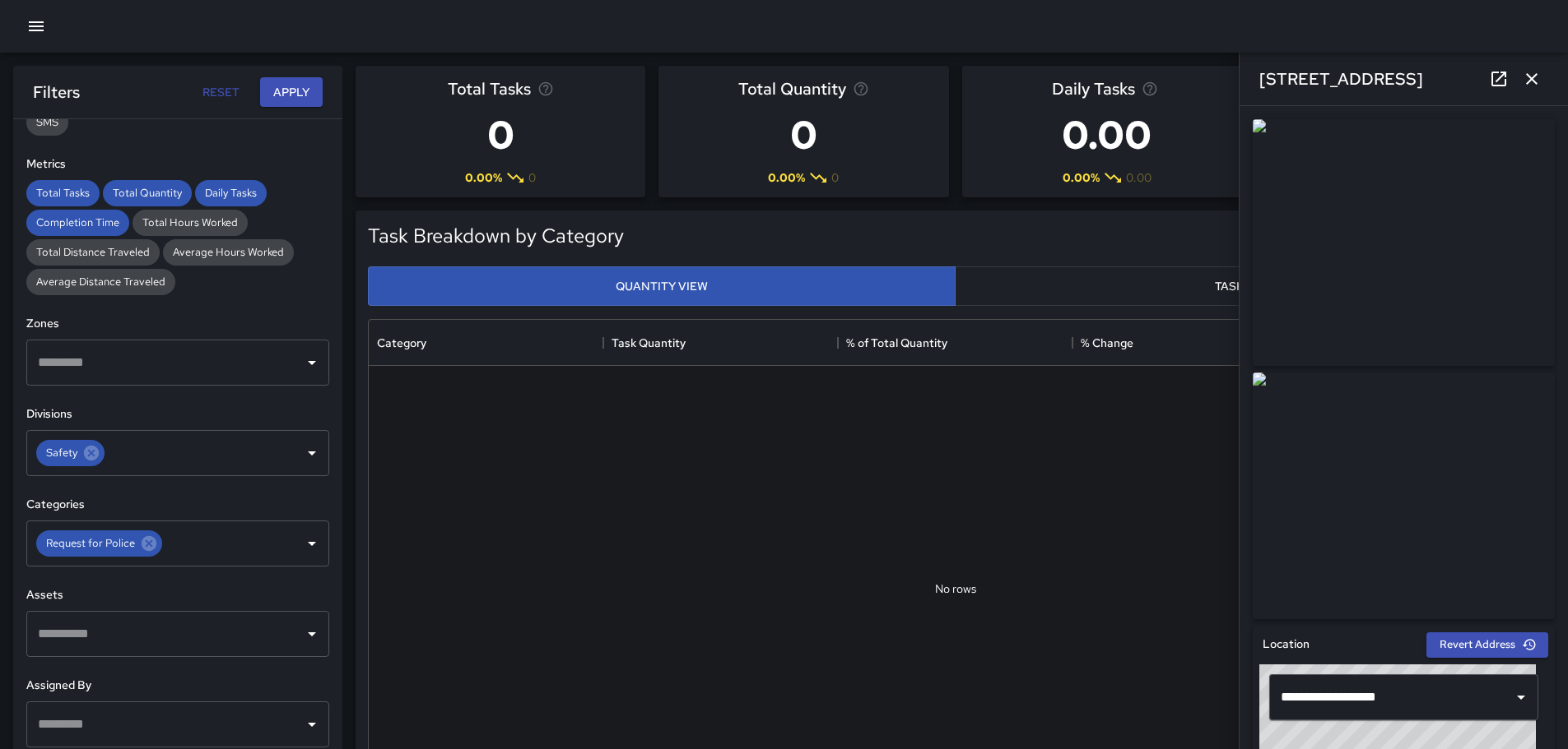
click at [1525, 68] on button "button" at bounding box center [1532, 79] width 33 height 33
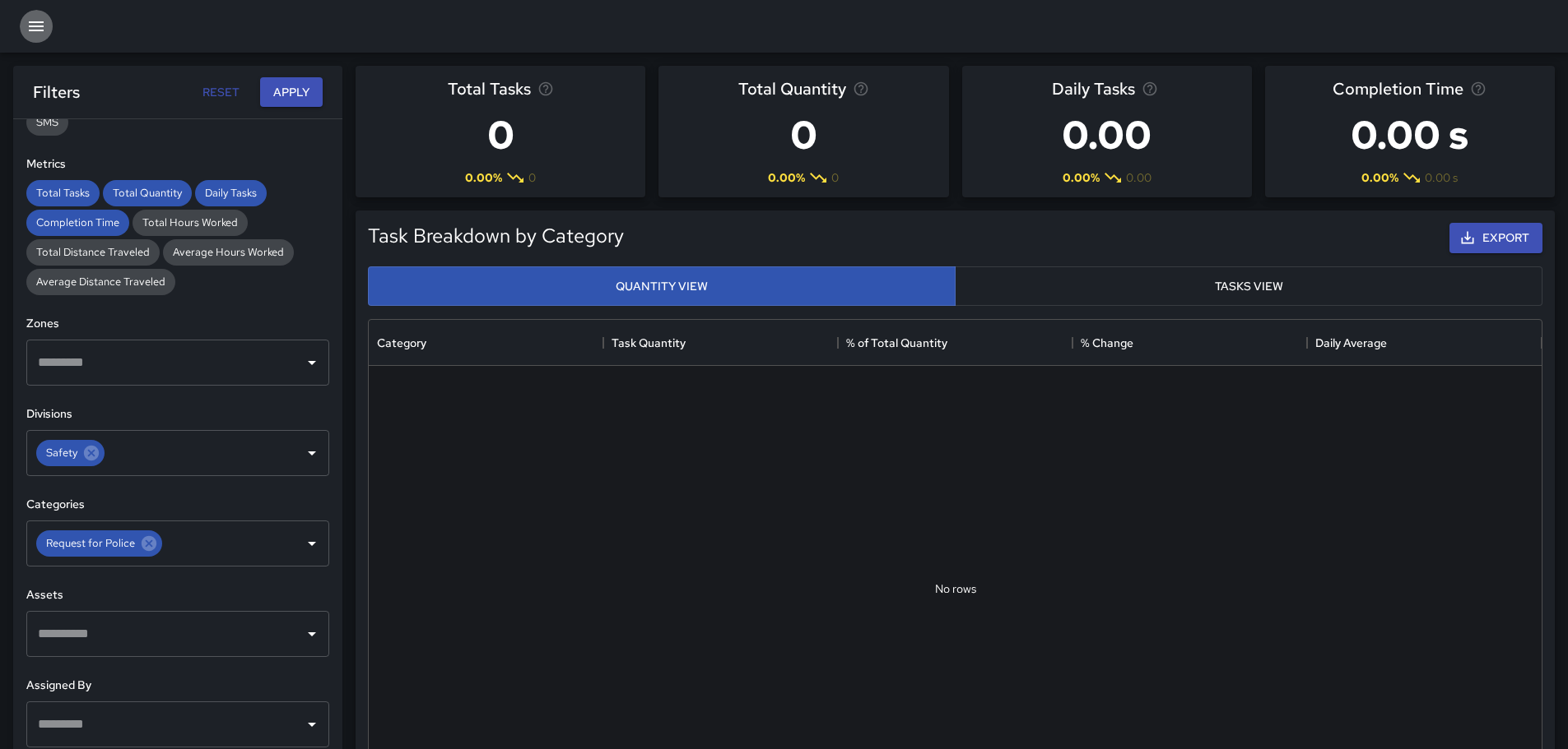
click at [27, 20] on icon "button" at bounding box center [35, 26] width 20 height 20
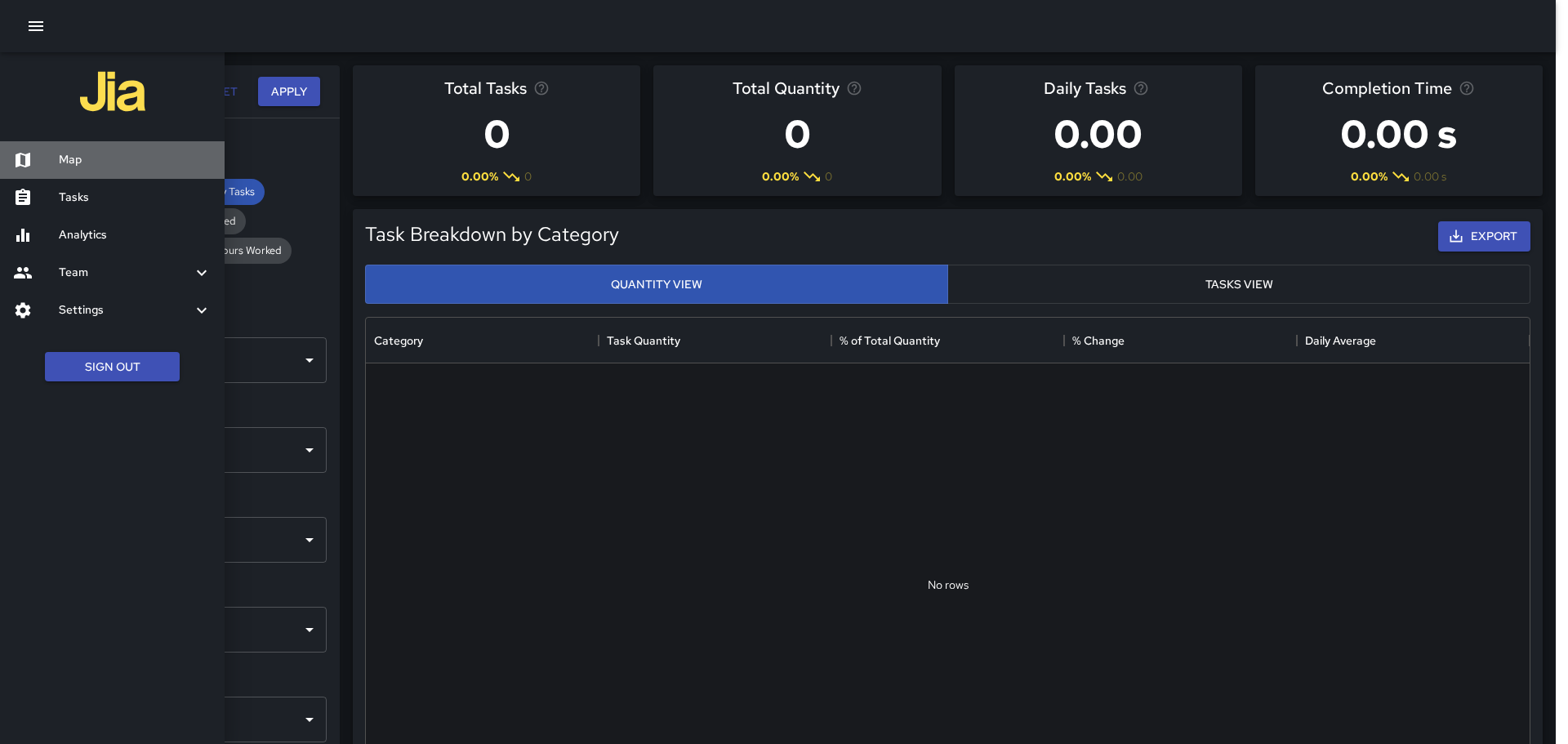
click at [61, 163] on h6 "Map" at bounding box center [135, 160] width 153 height 18
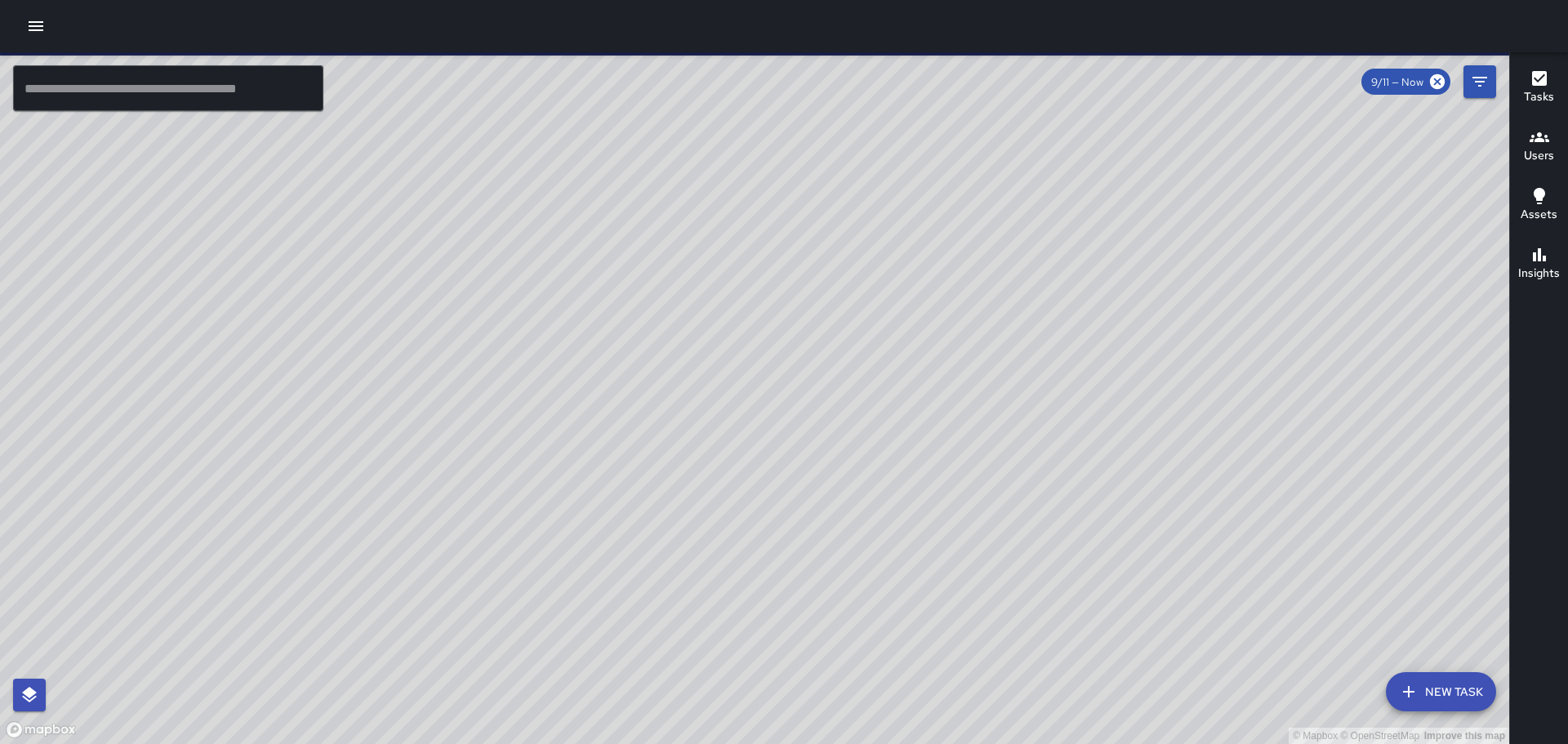
drag, startPoint x: 1239, startPoint y: 370, endPoint x: 1112, endPoint y: 263, distance: 166.1
click at [1112, 263] on div "© Mapbox © OpenStreetMap Improve this map" at bounding box center [755, 398] width 1510 height 692
drag, startPoint x: 405, startPoint y: 344, endPoint x: 992, endPoint y: 285, distance: 590.0
click at [990, 285] on div "© Mapbox © OpenStreetMap Improve this map" at bounding box center [755, 398] width 1510 height 692
drag, startPoint x: 421, startPoint y: 347, endPoint x: 598, endPoint y: 328, distance: 178.0
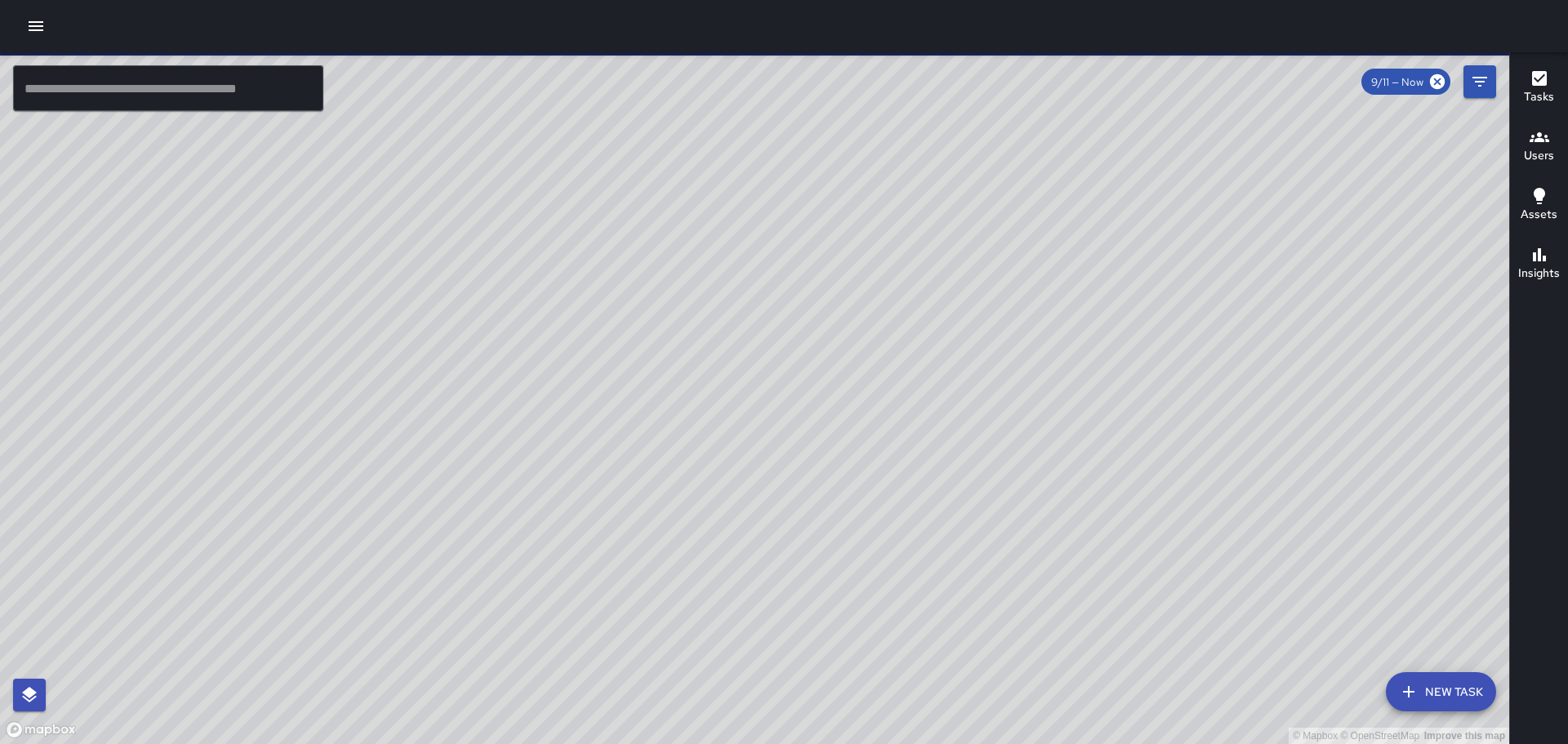
click at [598, 328] on div "© Mapbox © OpenStreetMap Improve this map" at bounding box center [755, 398] width 1510 height 692
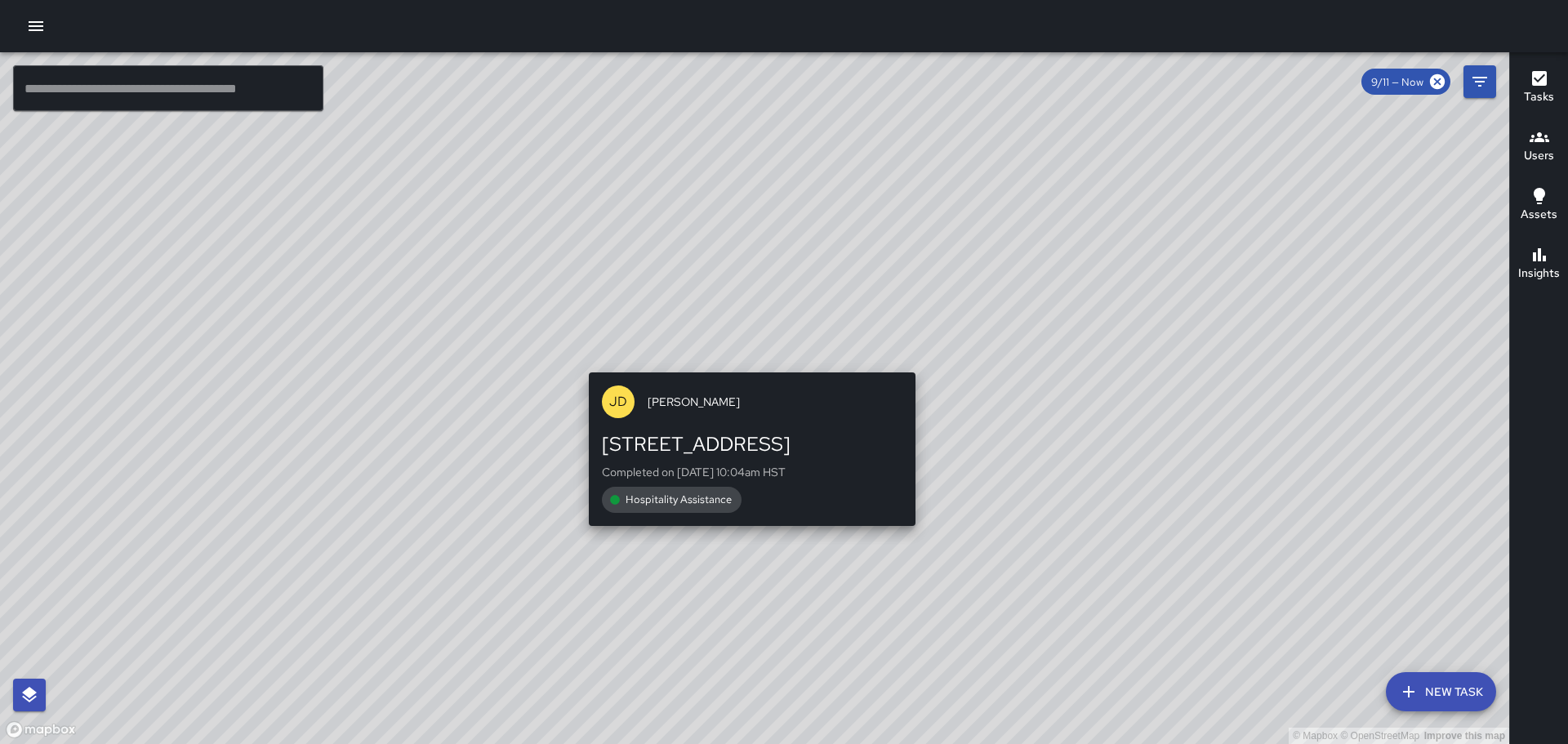
drag, startPoint x: 695, startPoint y: 292, endPoint x: 675, endPoint y: 350, distance: 61.4
click at [749, 331] on div "© Mapbox © OpenStreetMap Improve this map [PERSON_NAME] [STREET_ADDRESS] Comple…" at bounding box center [755, 398] width 1510 height 692
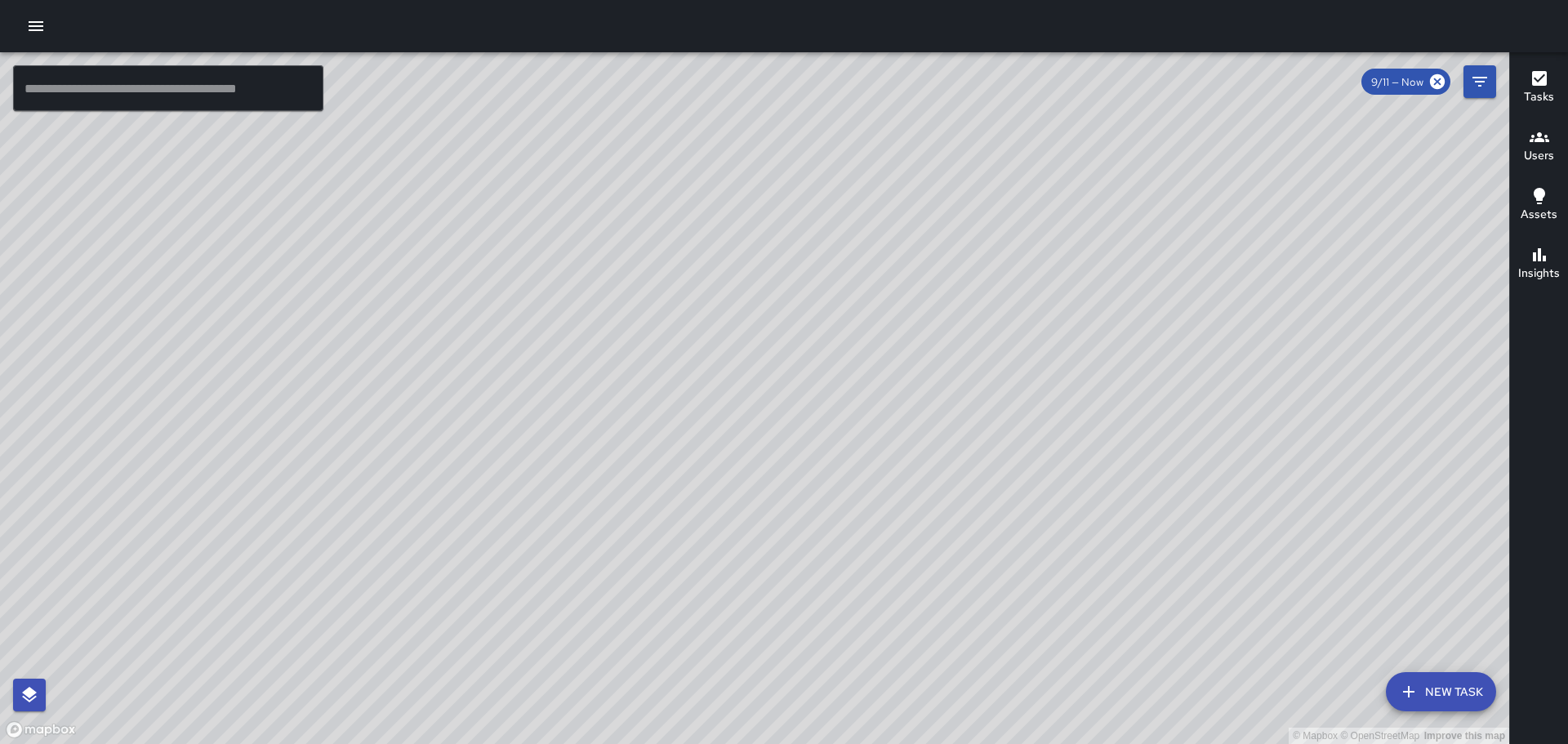
drag, startPoint x: 953, startPoint y: 316, endPoint x: 860, endPoint y: 436, distance: 151.8
click at [974, 539] on div "© Mapbox © OpenStreetMap Improve this map" at bounding box center [755, 398] width 1510 height 692
drag, startPoint x: 975, startPoint y: 240, endPoint x: 968, endPoint y: 324, distance: 84.3
click at [971, 343] on div "© Mapbox © OpenStreetMap Improve this map" at bounding box center [755, 398] width 1510 height 692
drag, startPoint x: 1241, startPoint y: 448, endPoint x: 988, endPoint y: 166, distance: 378.9
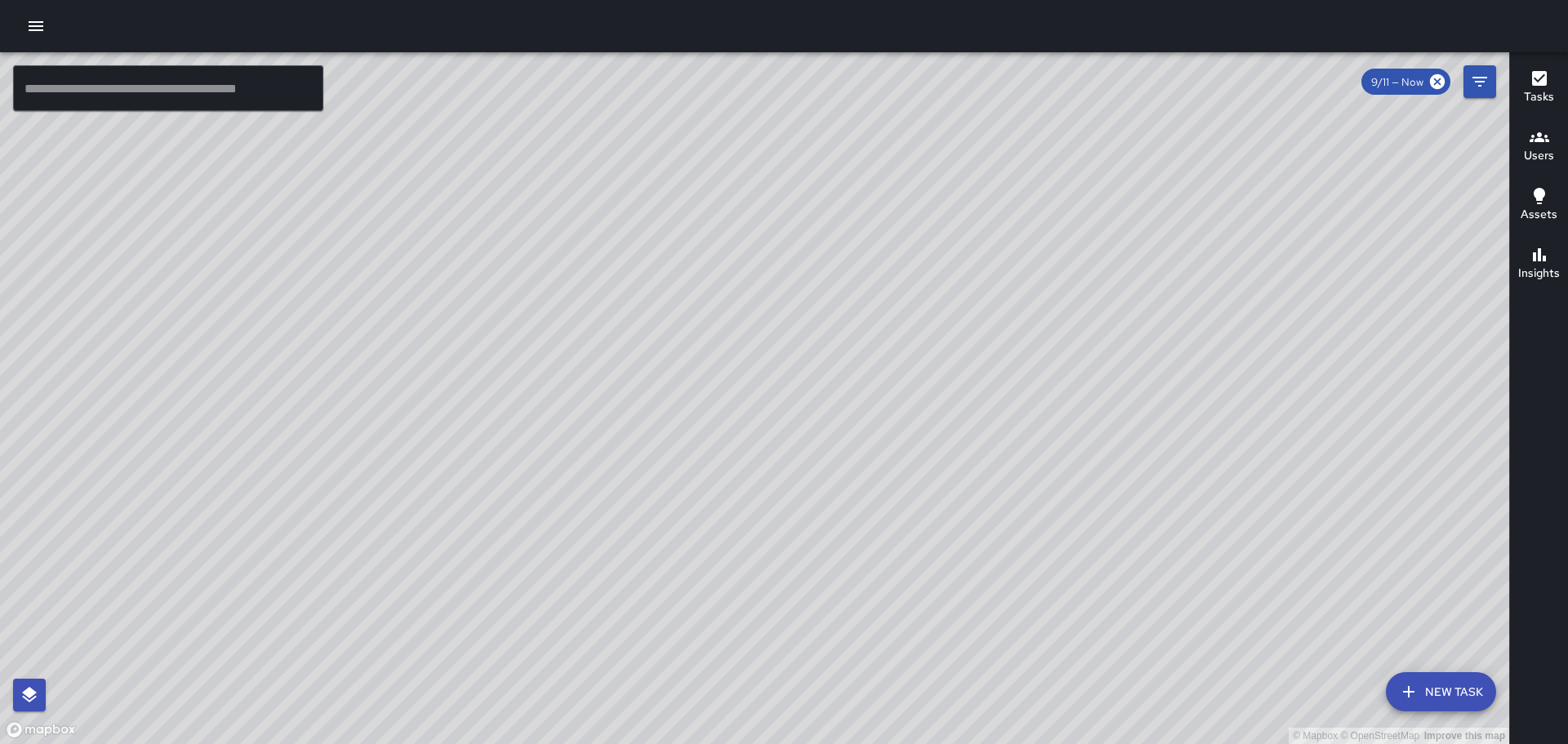
click at [989, 167] on div "© Mapbox © OpenStreetMap Improve this map" at bounding box center [755, 398] width 1510 height 692
drag, startPoint x: 1142, startPoint y: 406, endPoint x: 1032, endPoint y: 376, distance: 114.0
click at [1110, 379] on div "© Mapbox © OpenStreetMap Improve this map" at bounding box center [755, 398] width 1510 height 692
drag, startPoint x: 790, startPoint y: 271, endPoint x: 1172, endPoint y: 424, distance: 411.5
click at [1186, 728] on div "© Mapbox © OpenStreetMap Improve this map" at bounding box center [755, 398] width 1510 height 692
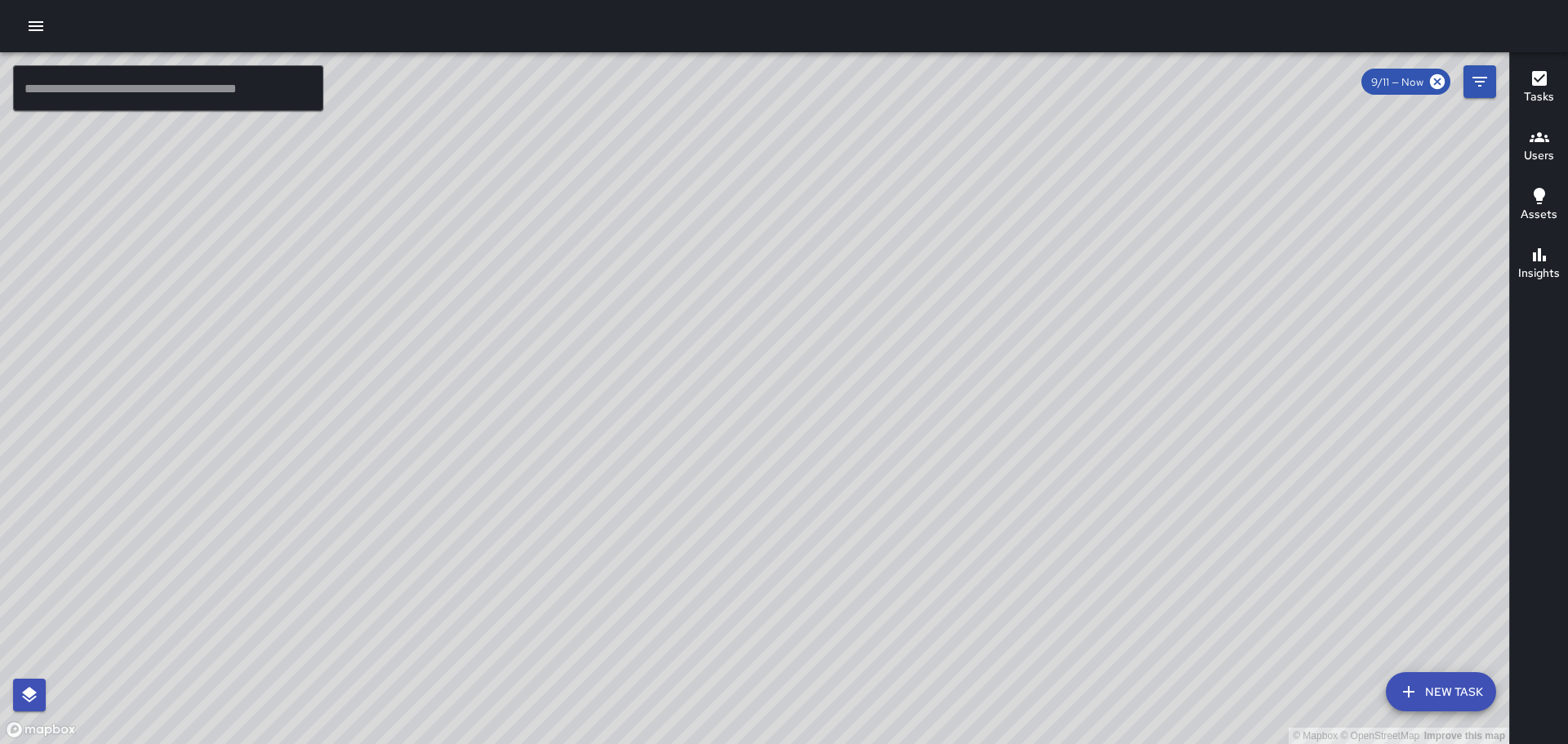
drag, startPoint x: 1117, startPoint y: 379, endPoint x: 1000, endPoint y: -99, distance: 492.1
click at [1000, 0] on html "© Mapbox © OpenStreetMap Improve this map ​ New Task 9/11 — Now Map Layers Task…" at bounding box center [784, 372] width 1568 height 744
drag, startPoint x: 988, startPoint y: 353, endPoint x: 968, endPoint y: 303, distance: 53.9
click at [969, 304] on div "© Mapbox © OpenStreetMap Improve this map" at bounding box center [755, 398] width 1510 height 692
drag, startPoint x: 1335, startPoint y: 434, endPoint x: 1147, endPoint y: 317, distance: 221.4
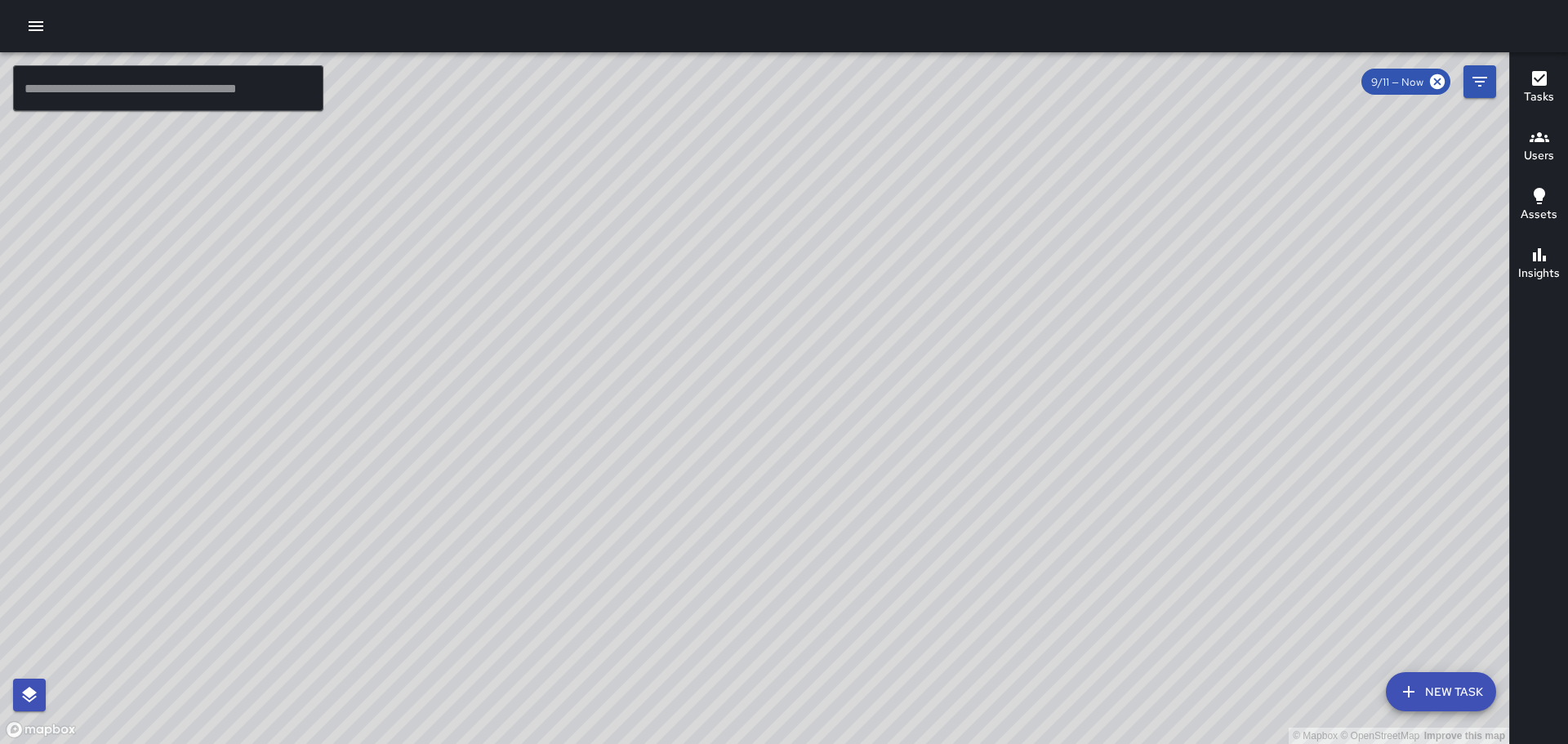
click at [1164, 325] on div "© Mapbox © OpenStreetMap Improve this map" at bounding box center [755, 398] width 1510 height 692
click at [1239, 459] on div "© Mapbox © OpenStreetMap Improve this map" at bounding box center [755, 398] width 1510 height 692
drag, startPoint x: 1287, startPoint y: 432, endPoint x: 841, endPoint y: 654, distance: 498.2
click at [841, 654] on div "© Mapbox © OpenStreetMap Improve this map SW [PERSON_NAME] Ambassador Tasks 0 /…" at bounding box center [755, 398] width 1510 height 692
drag, startPoint x: 1189, startPoint y: 696, endPoint x: 1175, endPoint y: 782, distance: 87.1
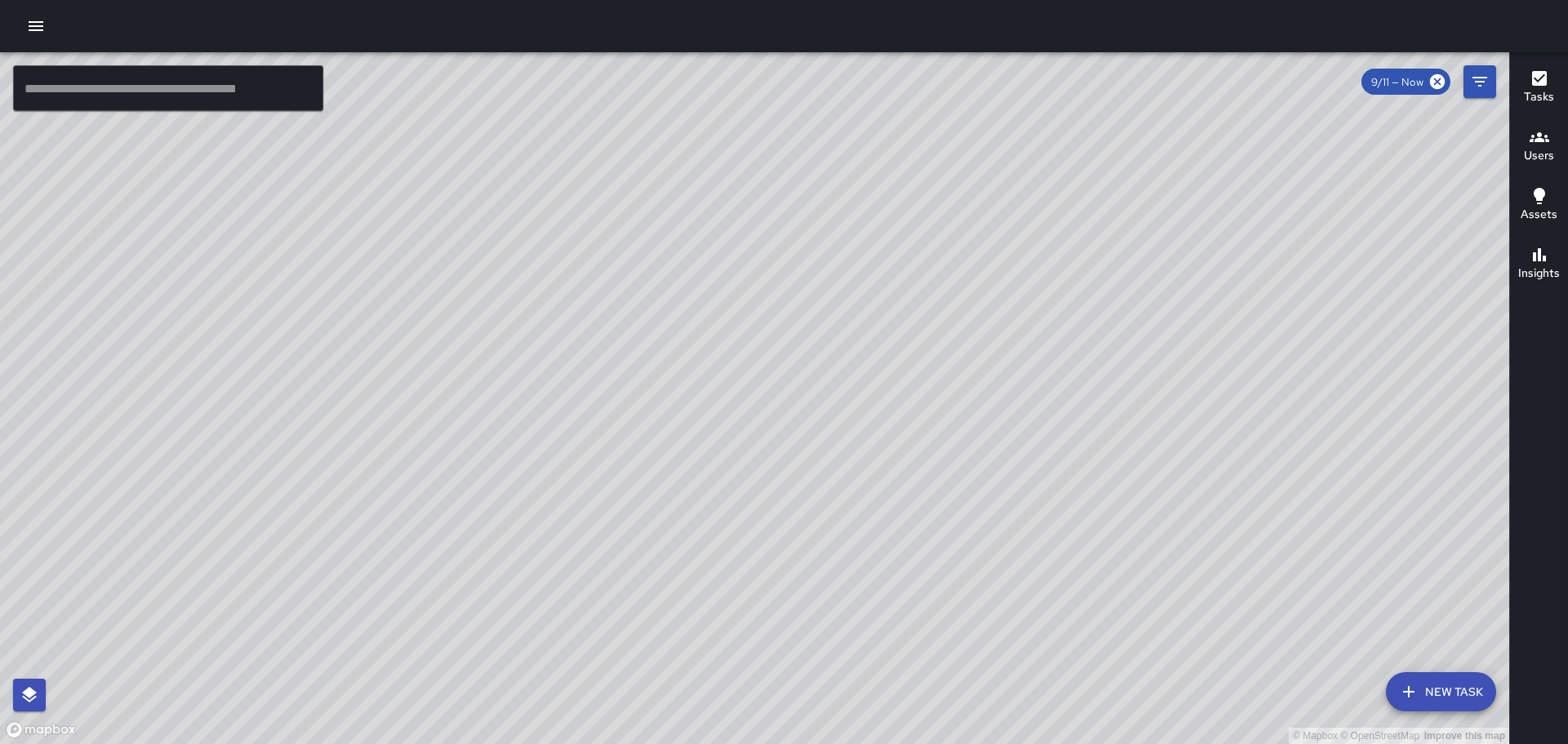
click at [1175, 743] on html "© Mapbox © OpenStreetMap Improve this map ​ New Task 9/11 — Now Map Layers Task…" at bounding box center [784, 372] width 1568 height 744
drag, startPoint x: 559, startPoint y: 147, endPoint x: 753, endPoint y: 366, distance: 292.6
click at [869, 511] on div "© Mapbox © OpenStreetMap Improve this map" at bounding box center [755, 398] width 1510 height 692
drag, startPoint x: 729, startPoint y: 323, endPoint x: 1117, endPoint y: 703, distance: 543.1
click at [1117, 703] on div "© Mapbox © OpenStreetMap Improve this map" at bounding box center [755, 398] width 1510 height 692
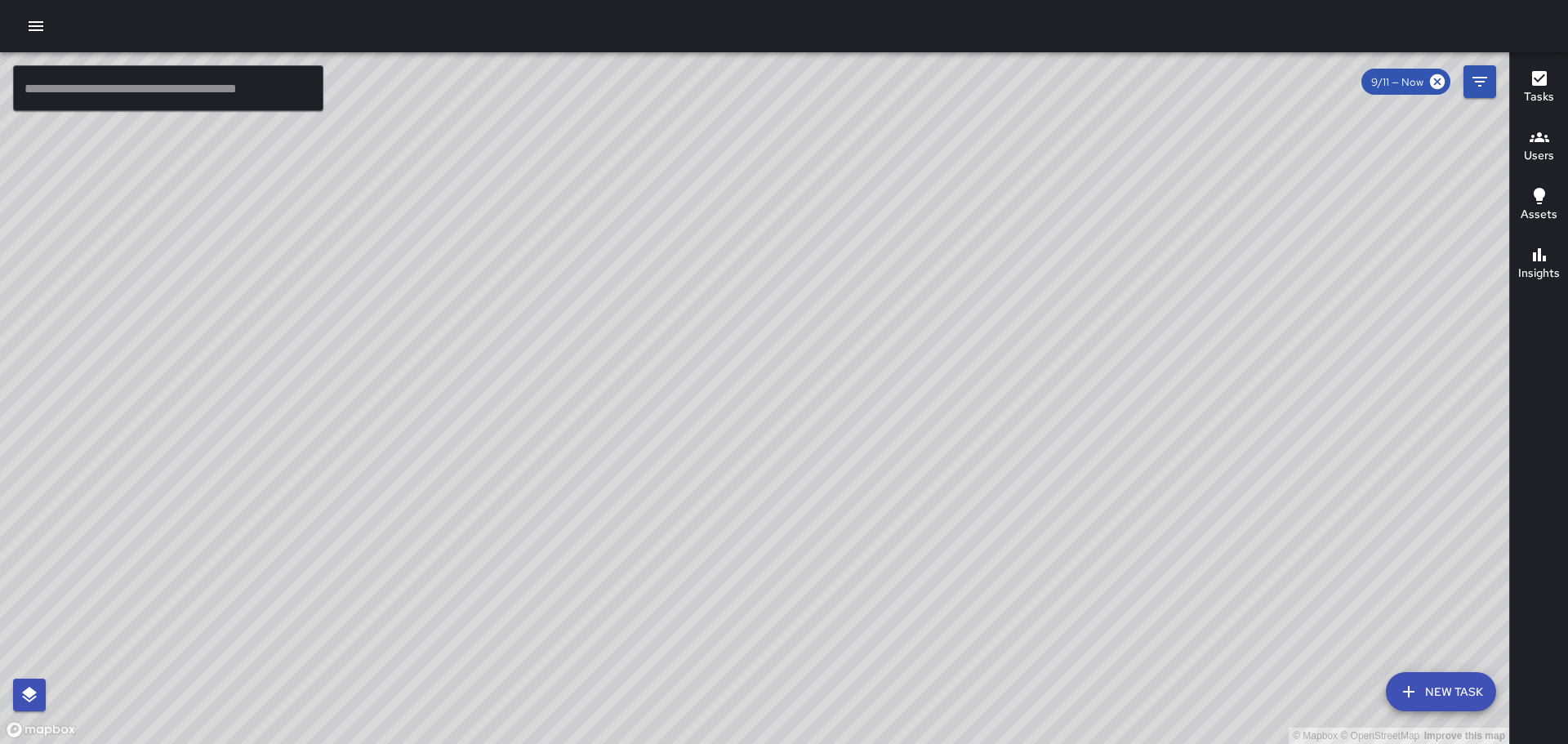
drag, startPoint x: 1124, startPoint y: 675, endPoint x: 1161, endPoint y: 687, distance: 38.9
click at [1161, 687] on div "© Mapbox © OpenStreetMap Improve this map" at bounding box center [755, 398] width 1510 height 692
drag, startPoint x: 782, startPoint y: 357, endPoint x: 718, endPoint y: 524, distance: 178.8
click at [717, 529] on div "© Mapbox © OpenStreetMap Improve this map" at bounding box center [755, 398] width 1510 height 692
drag, startPoint x: 1033, startPoint y: 526, endPoint x: 941, endPoint y: 186, distance: 352.2
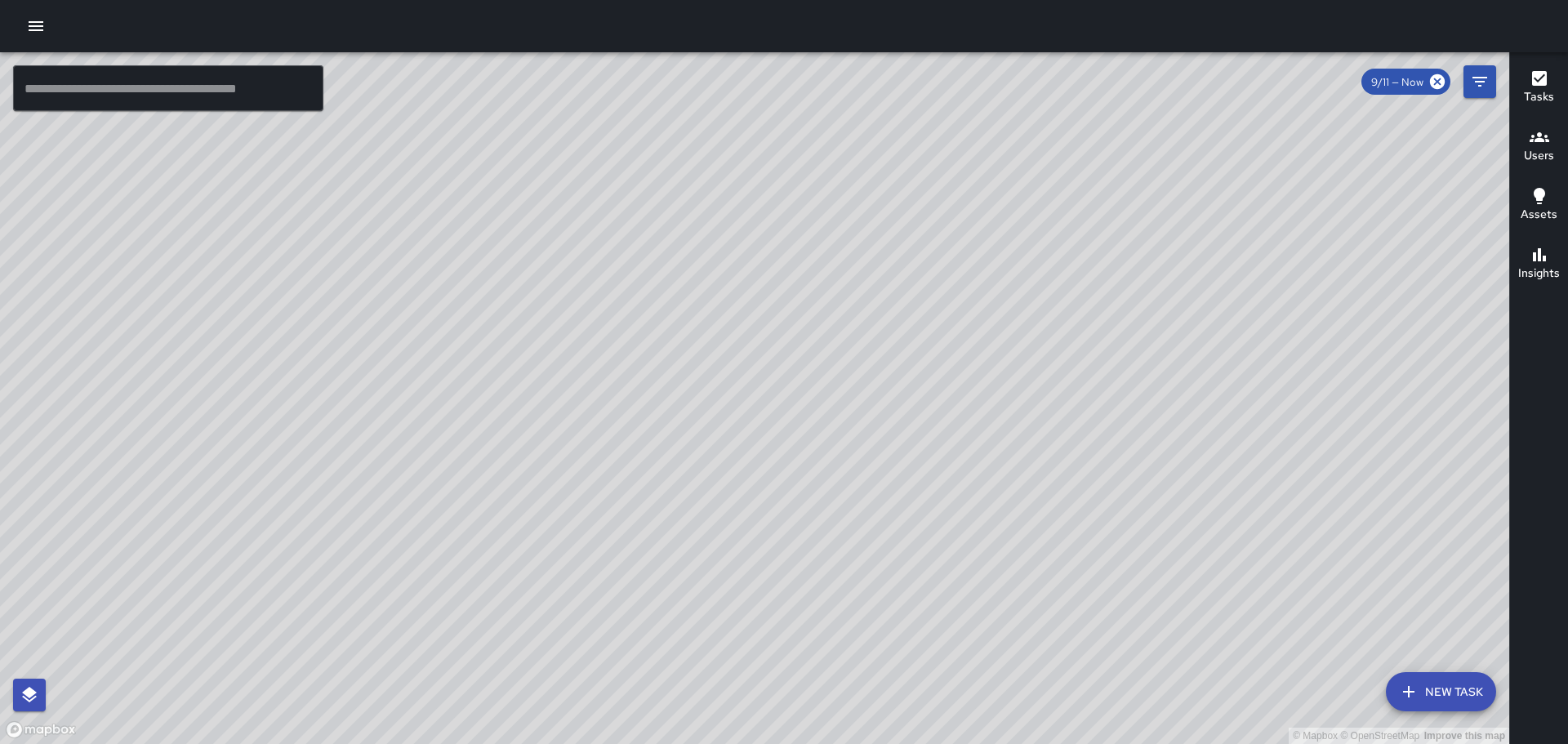
click at [942, 191] on div "© Mapbox © OpenStreetMap Improve this map" at bounding box center [755, 398] width 1510 height 692
drag, startPoint x: 1177, startPoint y: 443, endPoint x: 1085, endPoint y: 320, distance: 153.6
click at [1088, 262] on div "© Mapbox © OpenStreetMap Improve this map" at bounding box center [755, 398] width 1510 height 692
drag, startPoint x: 1327, startPoint y: 499, endPoint x: 1277, endPoint y: 373, distance: 135.6
click at [1263, 349] on div "© Mapbox © OpenStreetMap Improve this map" at bounding box center [755, 398] width 1510 height 692
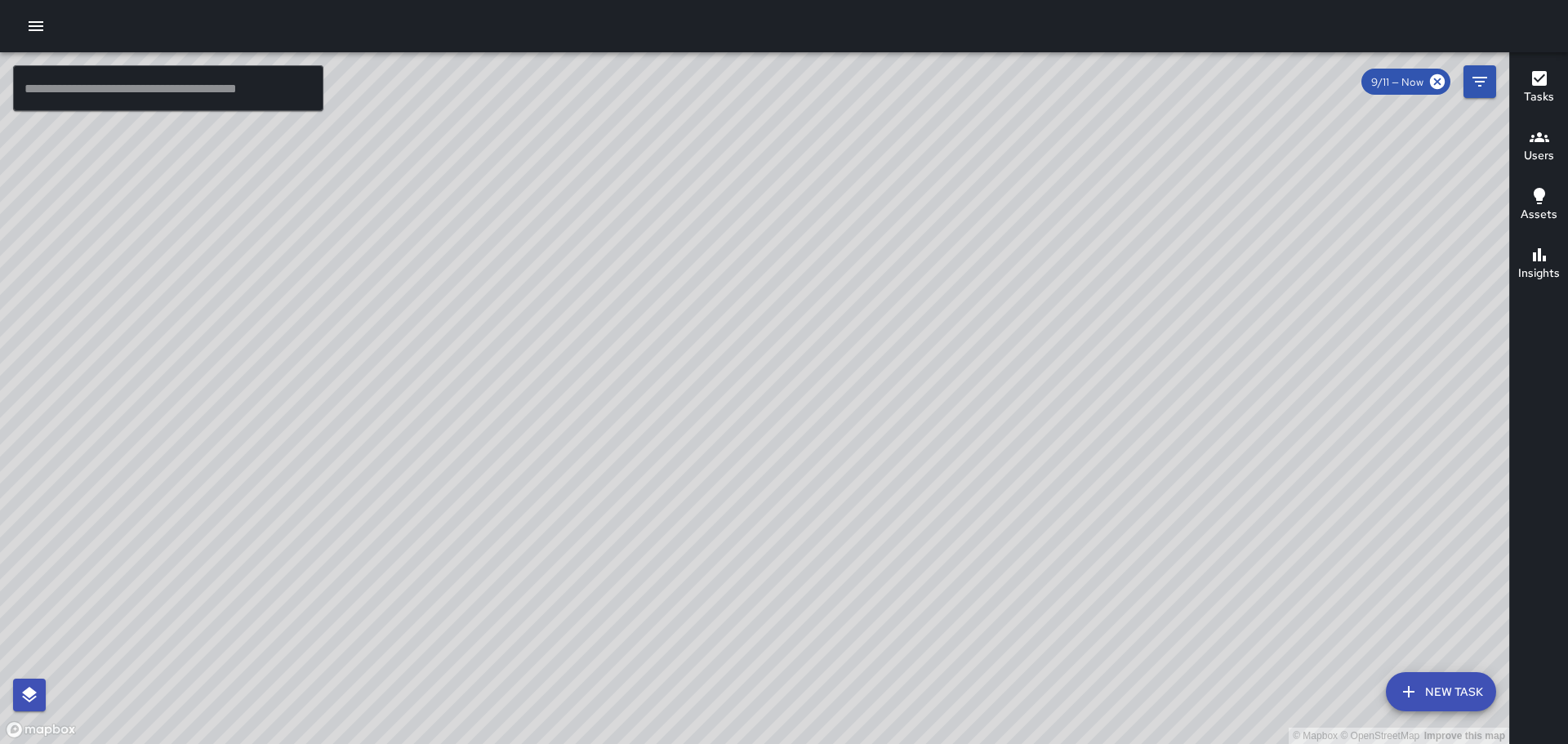
drag, startPoint x: 74, startPoint y: 281, endPoint x: 471, endPoint y: 771, distance: 630.6
click at [471, 743] on html "© Mapbox © OpenStreetMap Improve this map ​ New Task 9/11 — Now Map Layers Task…" at bounding box center [784, 372] width 1568 height 744
drag, startPoint x: 454, startPoint y: 250, endPoint x: 546, endPoint y: 382, distance: 160.9
click at [546, 382] on div "© Mapbox © OpenStreetMap Improve this map" at bounding box center [755, 398] width 1510 height 692
drag, startPoint x: 507, startPoint y: 303, endPoint x: 703, endPoint y: 312, distance: 196.2
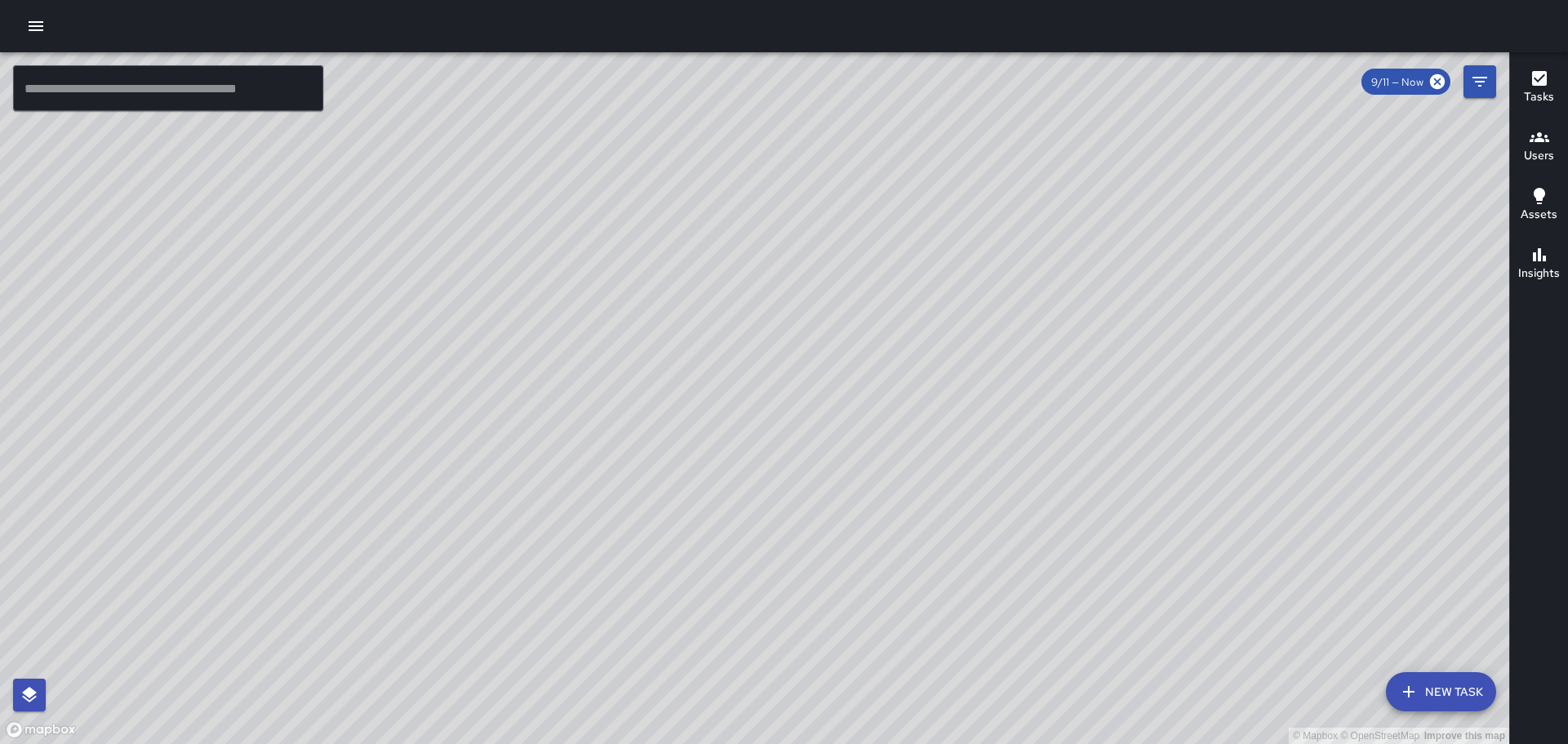
click at [703, 312] on div "© Mapbox © OpenStreetMap Improve this map" at bounding box center [755, 398] width 1510 height 692
drag, startPoint x: 1186, startPoint y: 684, endPoint x: 1078, endPoint y: 457, distance: 251.4
click at [1080, 461] on div "© Mapbox © OpenStreetMap Improve this map" at bounding box center [755, 398] width 1510 height 692
drag, startPoint x: 1220, startPoint y: 508, endPoint x: 1088, endPoint y: 341, distance: 212.9
click at [1116, 361] on div "© Mapbox © OpenStreetMap Improve this map" at bounding box center [755, 398] width 1510 height 692
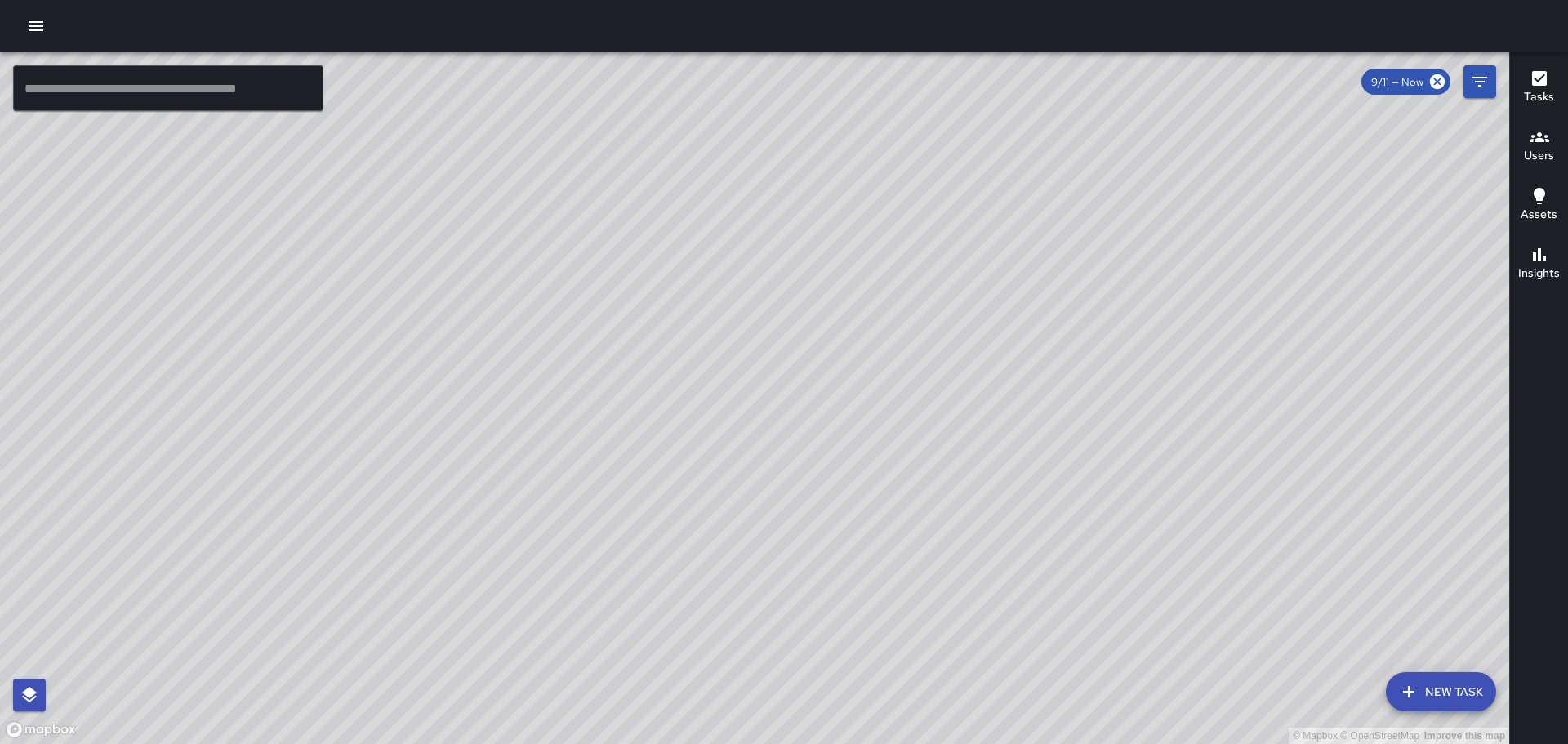
drag, startPoint x: 1273, startPoint y: 450, endPoint x: 1170, endPoint y: 333, distance: 155.9
click at [1183, 342] on div "© Mapbox © OpenStreetMap Improve this map" at bounding box center [755, 398] width 1510 height 692
drag, startPoint x: 1210, startPoint y: 496, endPoint x: 1038, endPoint y: 342, distance: 230.9
click at [1038, 342] on div "© Mapbox © OpenStreetMap Improve this map" at bounding box center [755, 398] width 1510 height 692
click at [1544, 83] on icon "button" at bounding box center [1539, 78] width 14 height 14
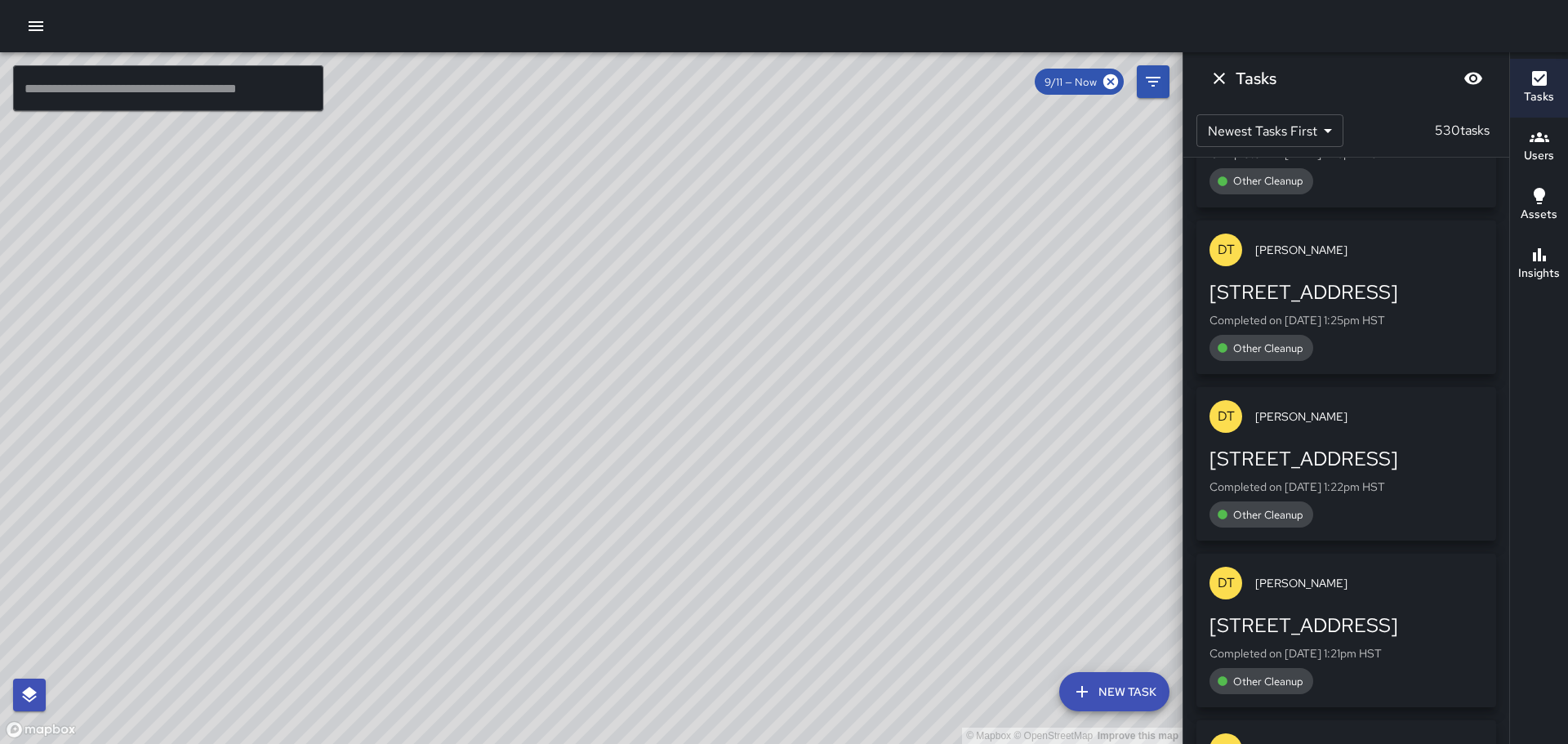
scroll to position [18025, 0]
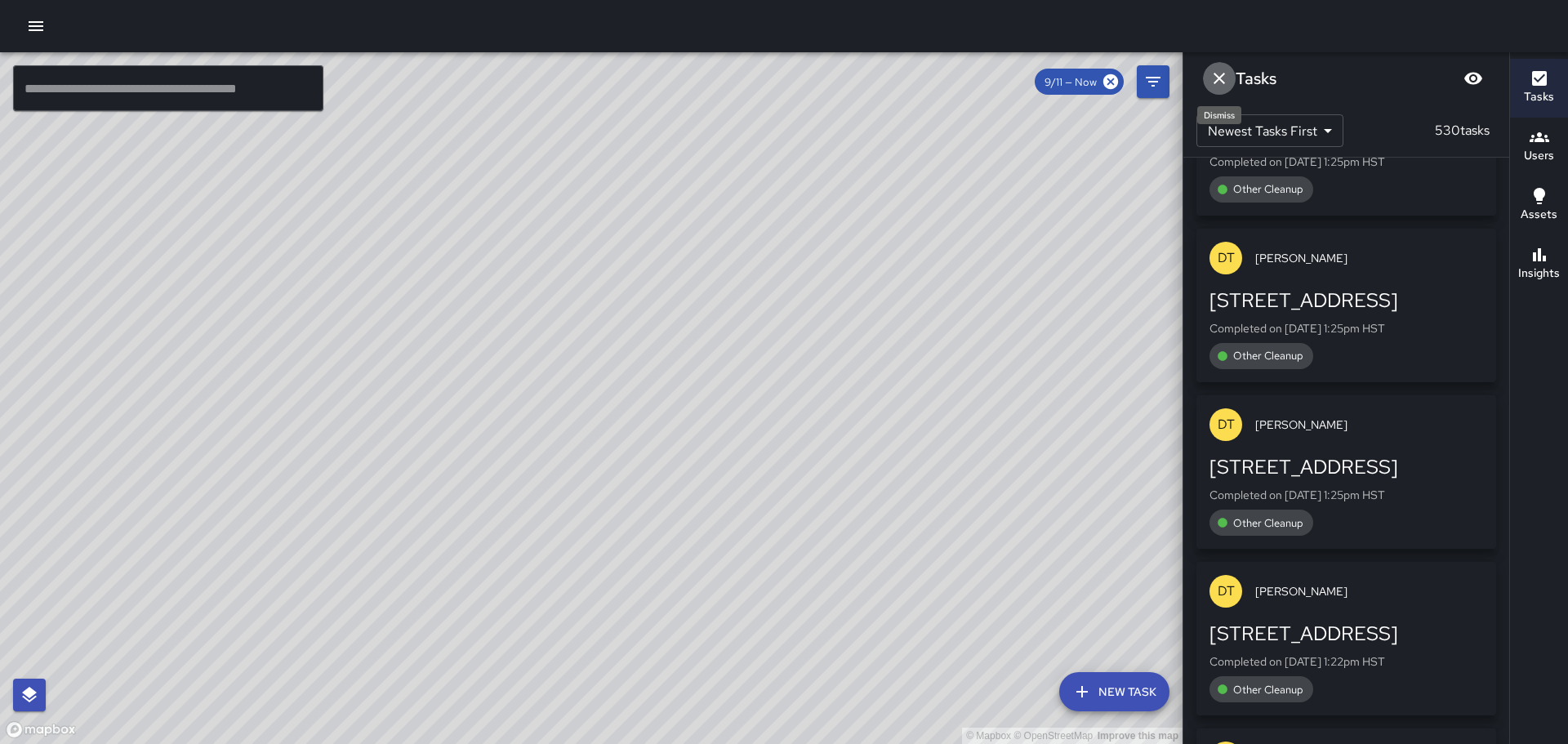
click at [1221, 78] on icon "Dismiss" at bounding box center [1220, 78] width 11 height 11
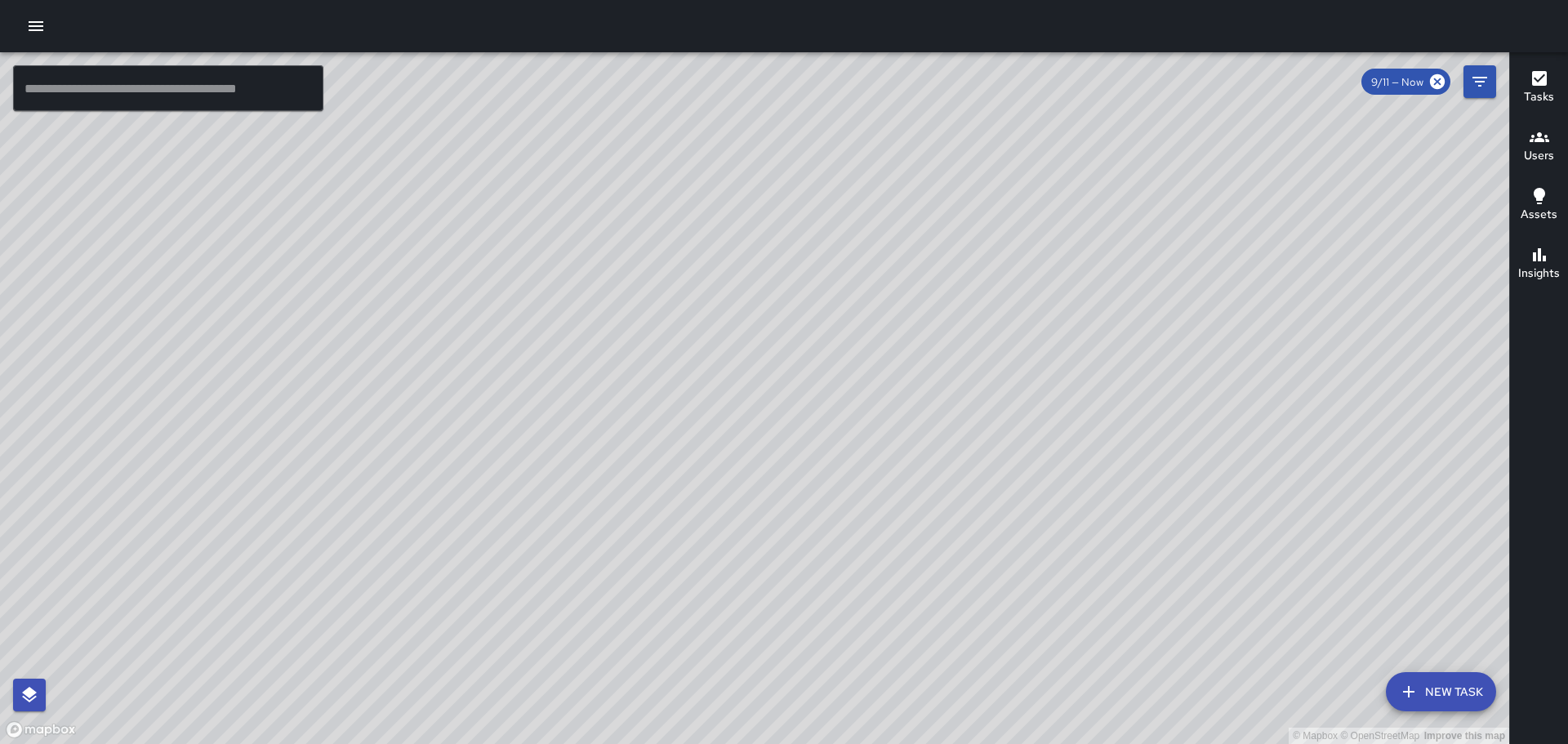
scroll to position [18667, 0]
